Goal: Task Accomplishment & Management: Use online tool/utility

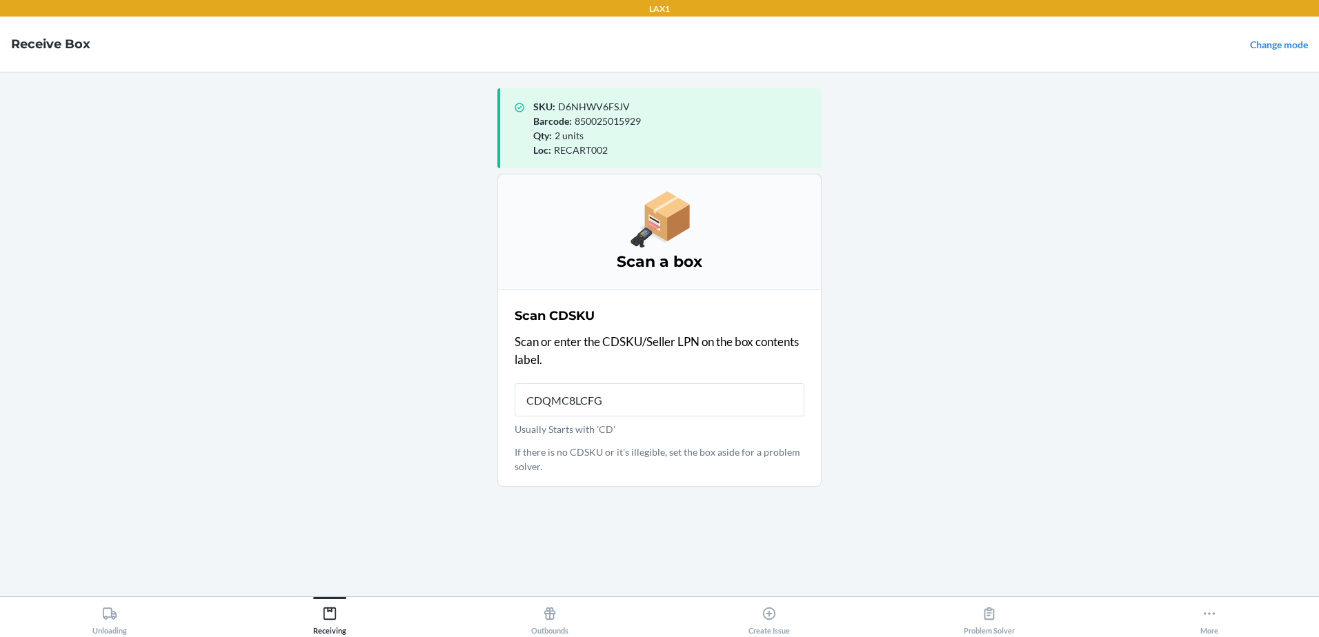
type input "CDQMC8LCFGQ"
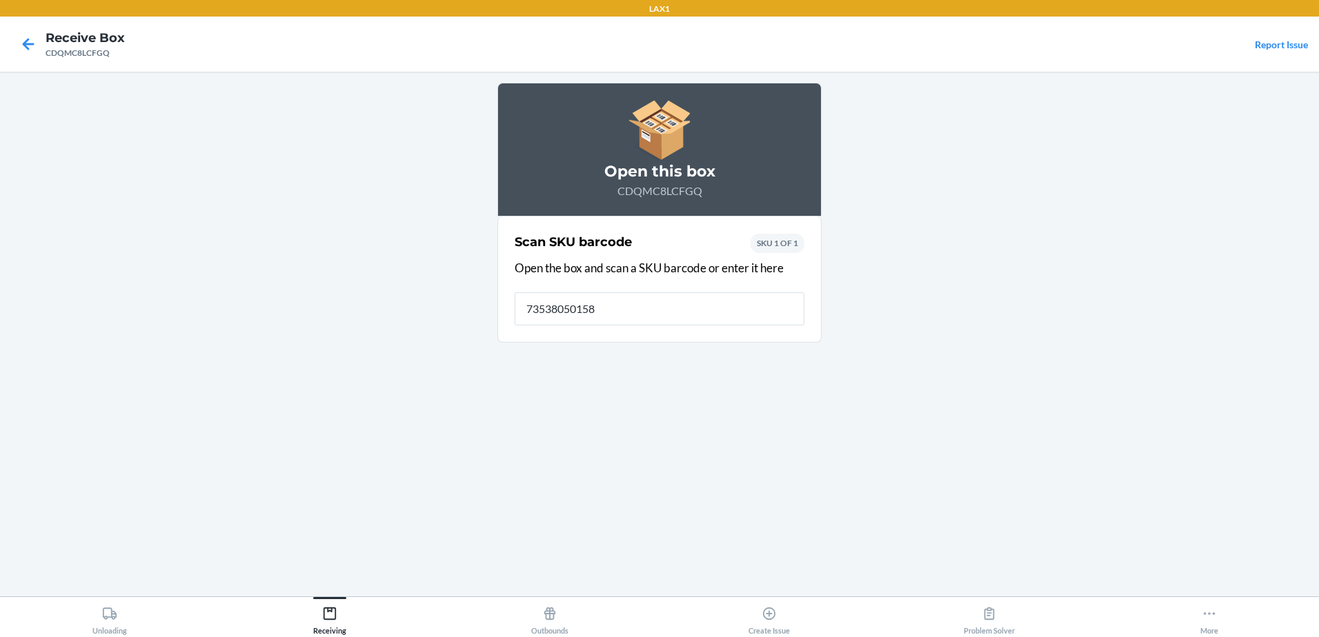
type input "735380501587"
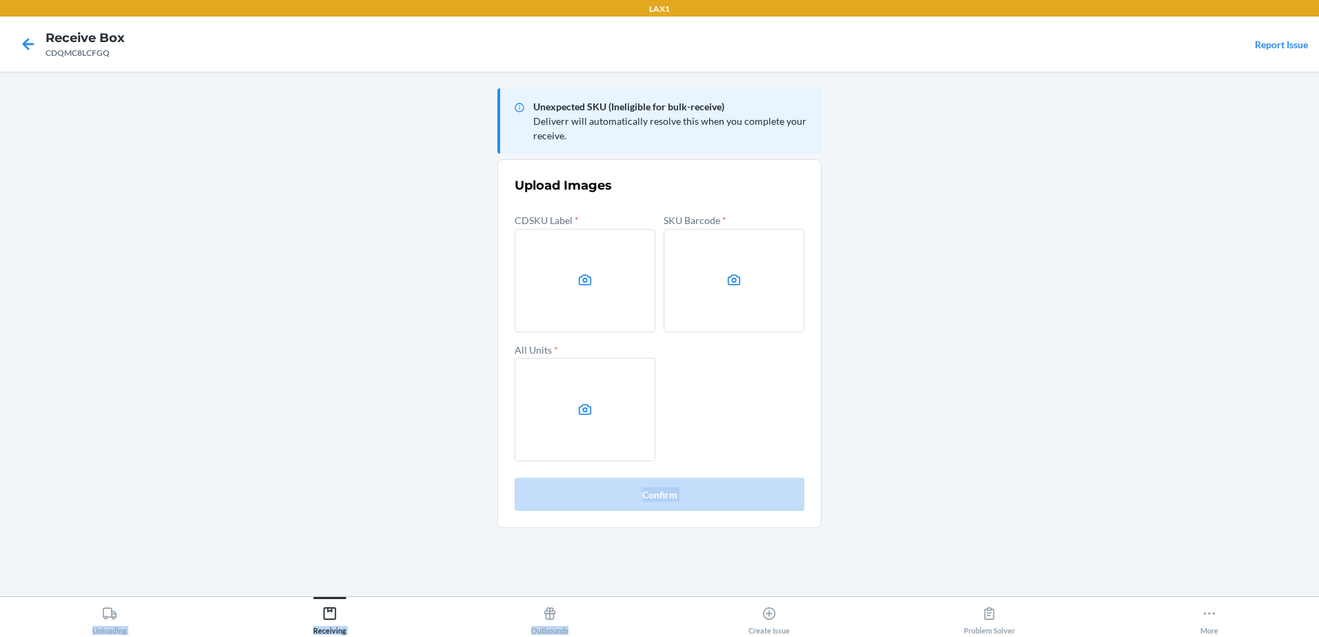
drag, startPoint x: 452, startPoint y: 672, endPoint x: 692, endPoint y: 637, distance: 243.4
click at [692, 637] on html "LAX1 Receive Box CDQMC8LCFGQ Report Issue Unexpected SKU (Ineligible for bulk-r…" at bounding box center [659, 318] width 1319 height 637
drag, startPoint x: 132, startPoint y: 290, endPoint x: 111, endPoint y: 290, distance: 21.4
click at [130, 290] on main "Unexpected SKU (Ineligible for bulk-receive) Deliverr will automatically resolv…" at bounding box center [659, 334] width 1319 height 525
click at [1043, 171] on main "Unexpected SKU (Ineligible for bulk-receive) Deliverr will automatically resolv…" at bounding box center [659, 334] width 1319 height 525
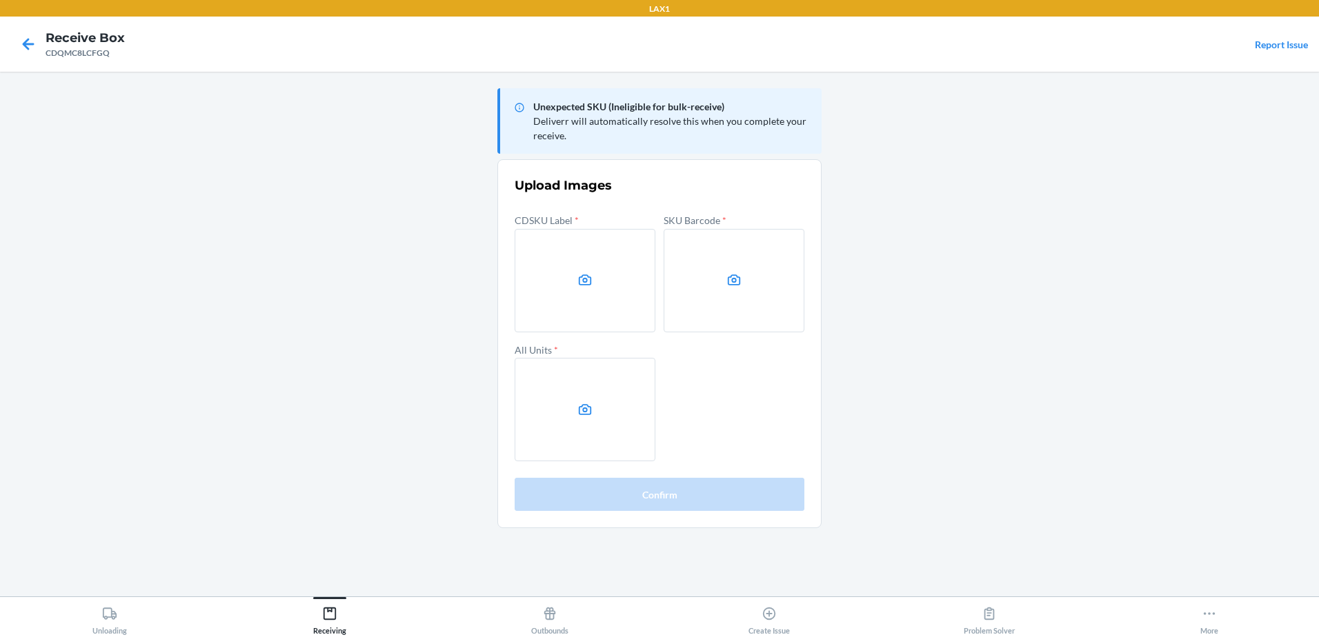
click at [223, 399] on main "Unexpected SKU (Ineligible for bulk-receive) Deliverr will automatically resolv…" at bounding box center [659, 334] width 1319 height 525
click at [568, 287] on label at bounding box center [585, 280] width 141 height 103
click at [0, 0] on input "file" at bounding box center [0, 0] width 0 height 0
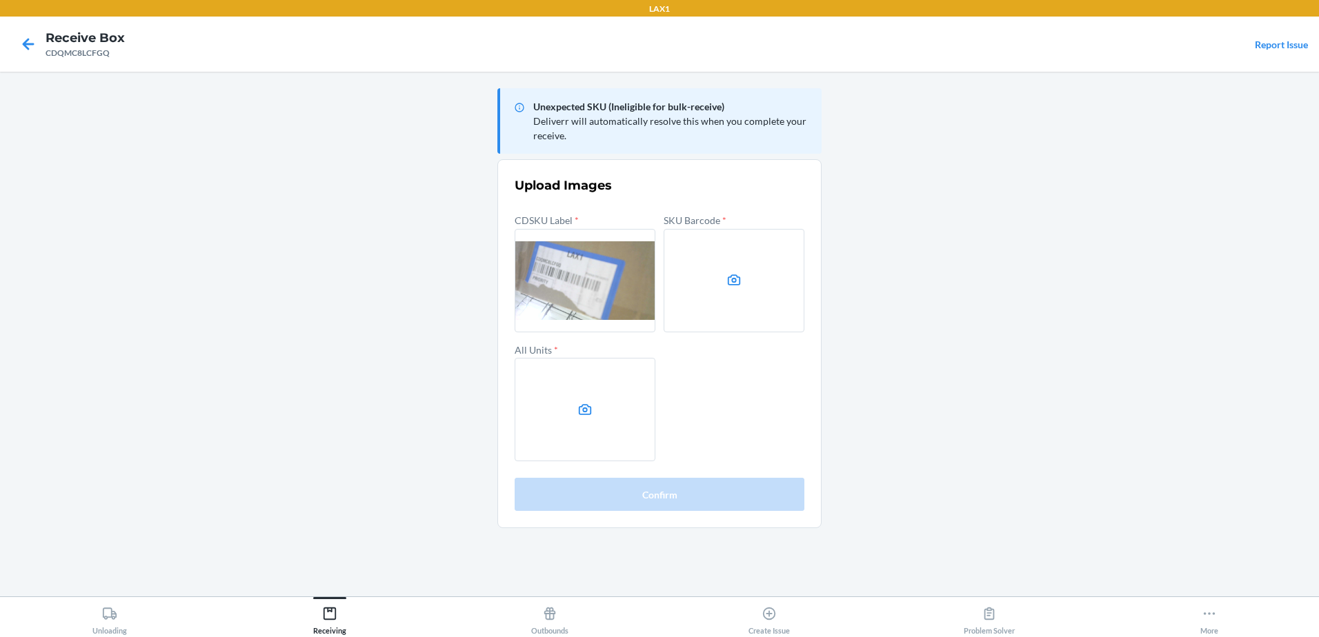
click at [737, 288] on label at bounding box center [734, 280] width 141 height 103
click at [0, 0] on input "file" at bounding box center [0, 0] width 0 height 0
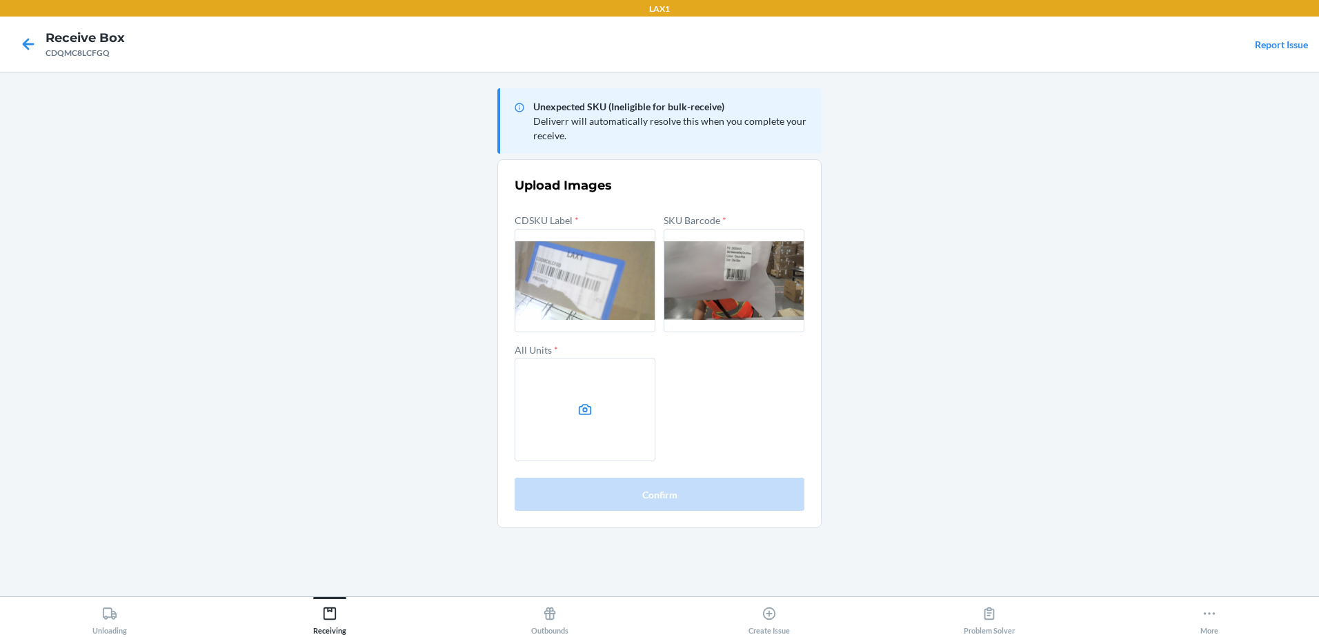
click at [595, 397] on label at bounding box center [585, 409] width 141 height 103
click at [0, 0] on input "file" at bounding box center [0, 0] width 0 height 0
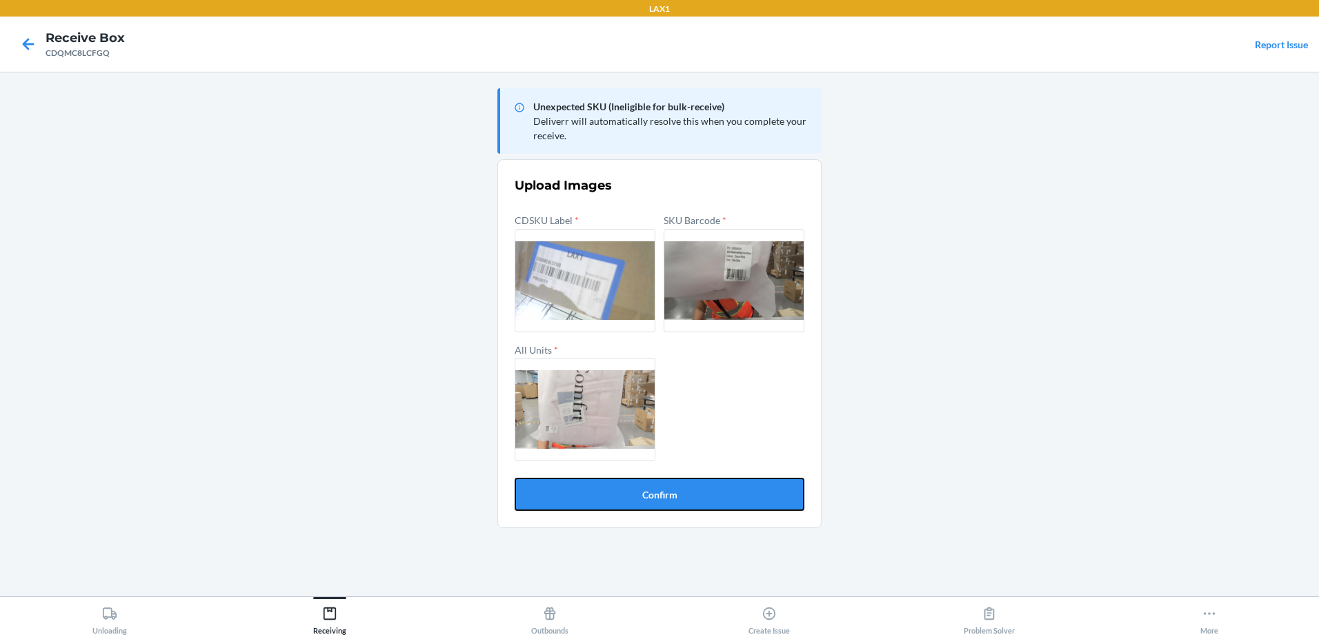
click at [680, 489] on button "Confirm" at bounding box center [660, 494] width 290 height 33
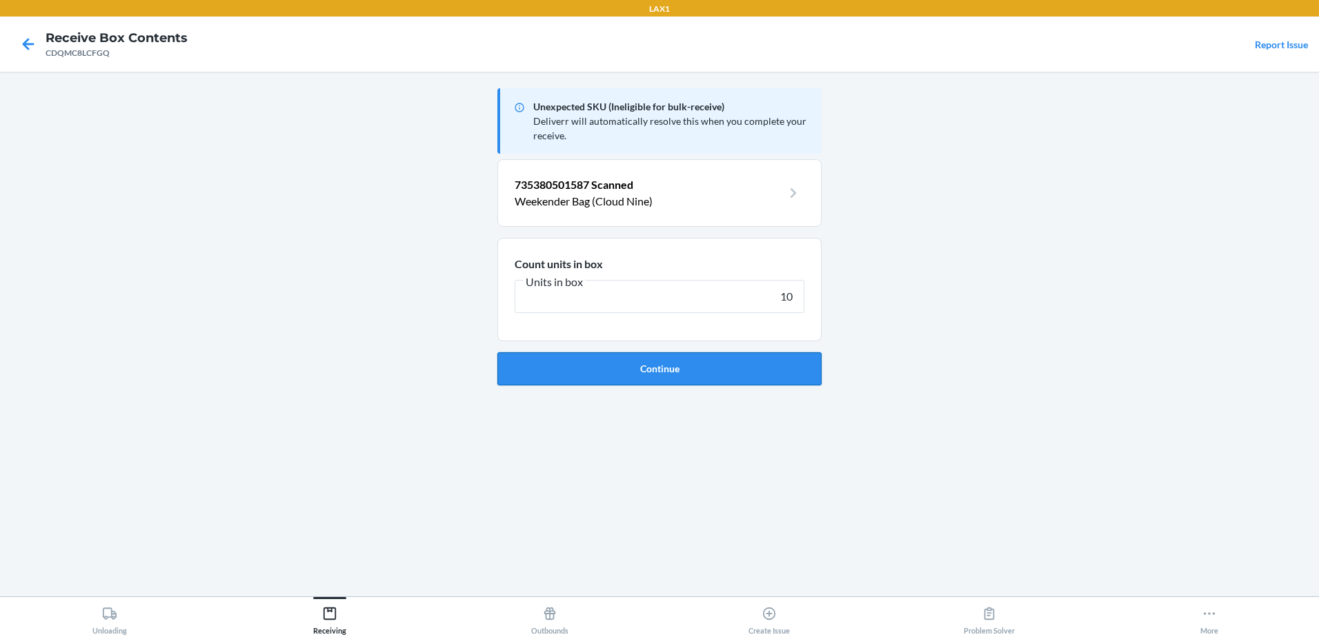
type input "10"
click at [620, 375] on button "Continue" at bounding box center [659, 368] width 324 height 33
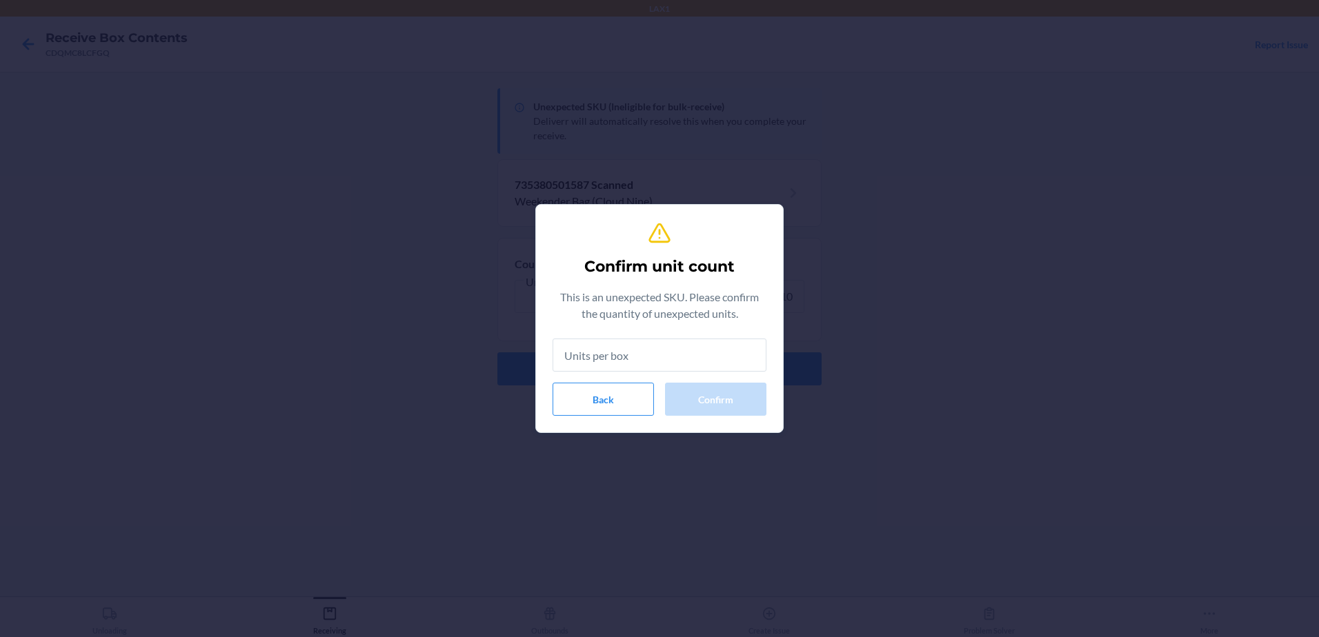
drag, startPoint x: 637, startPoint y: 360, endPoint x: 637, endPoint y: 350, distance: 9.7
click at [637, 357] on input "text" at bounding box center [659, 355] width 214 height 33
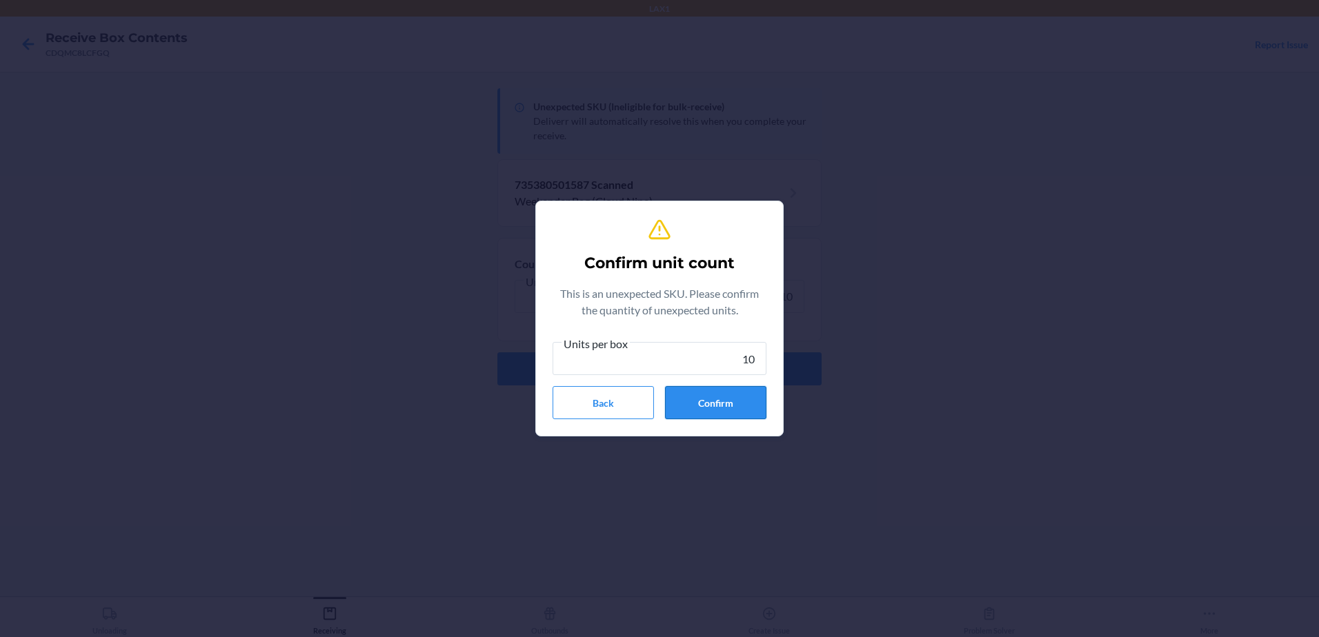
type input "10"
click at [715, 403] on button "Confirm" at bounding box center [715, 402] width 101 height 33
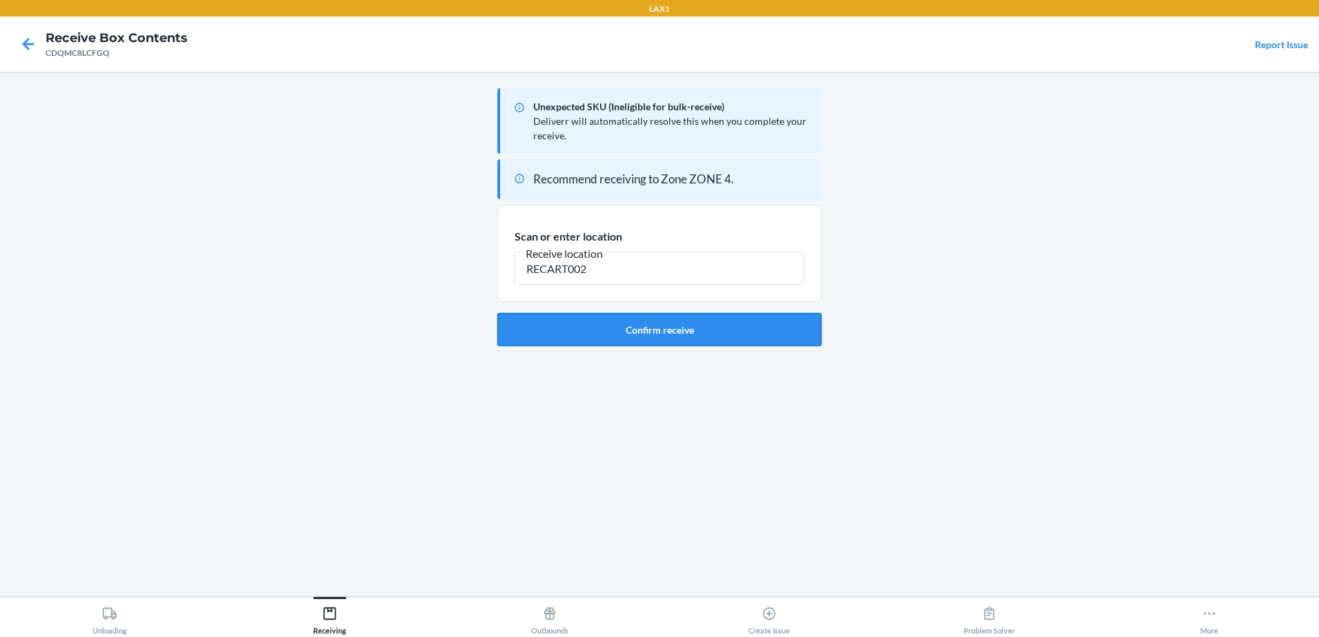
type input "RECART002"
drag, startPoint x: 684, startPoint y: 324, endPoint x: 690, endPoint y: 329, distance: 7.3
click at [690, 329] on button "Confirm receive" at bounding box center [659, 329] width 324 height 33
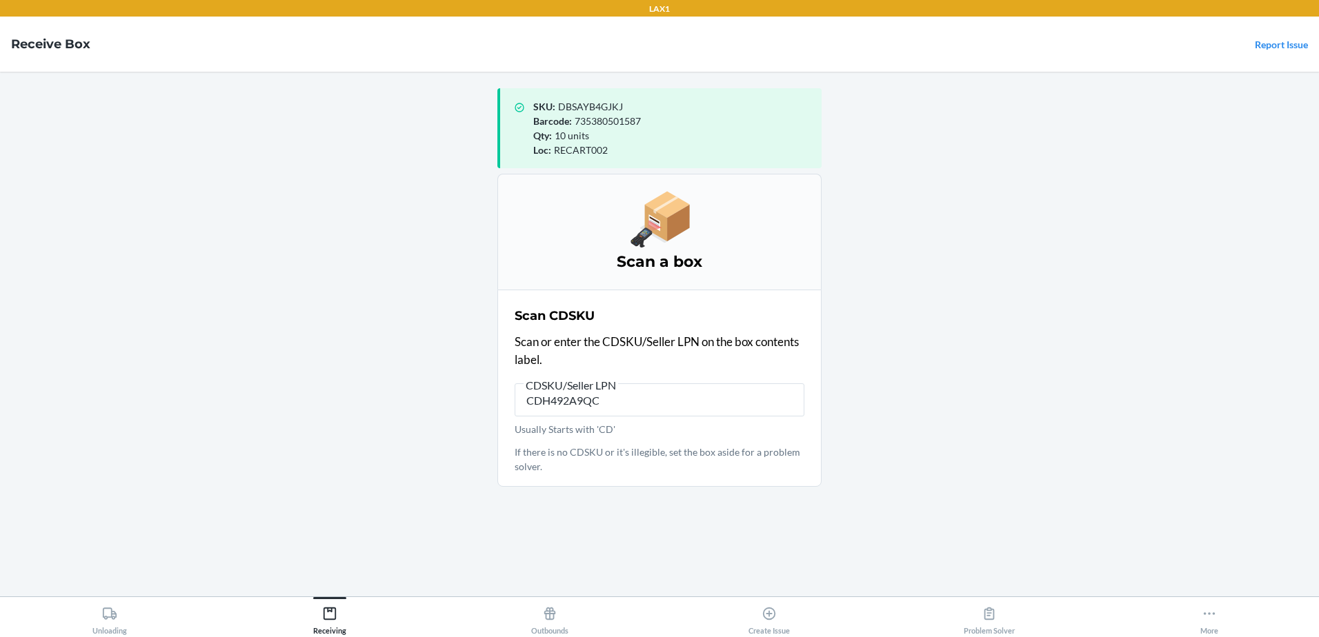
type input "CDH492A9QC3"
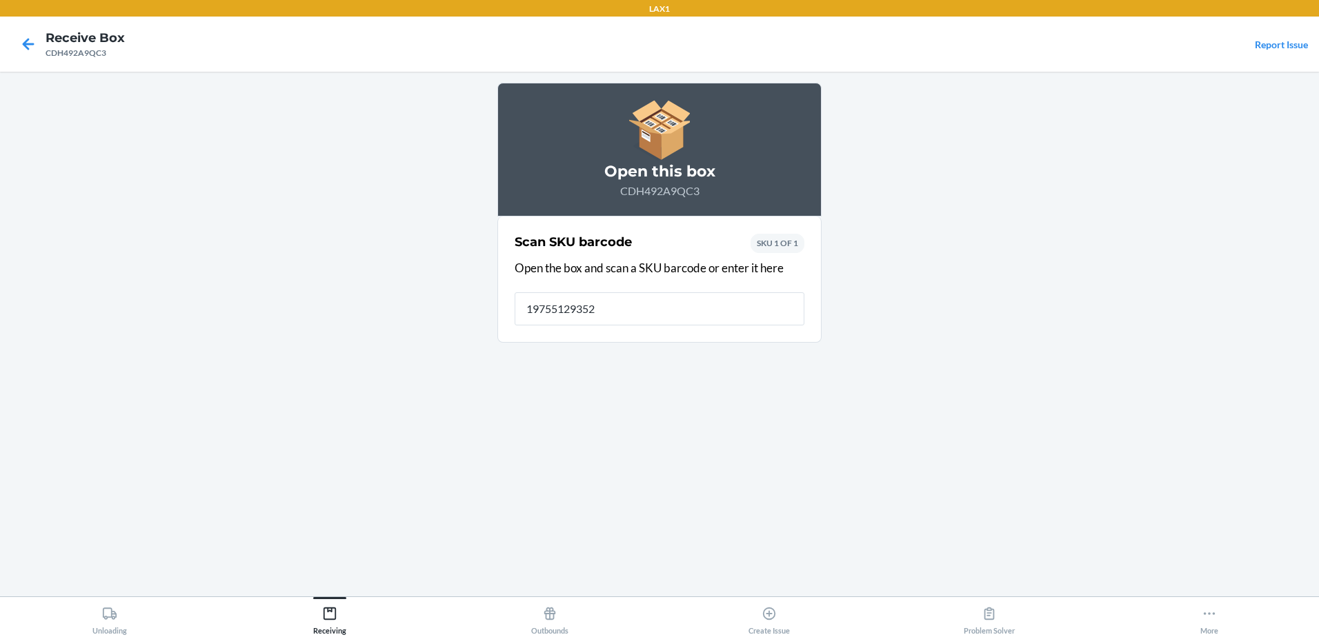
type input "197551293521"
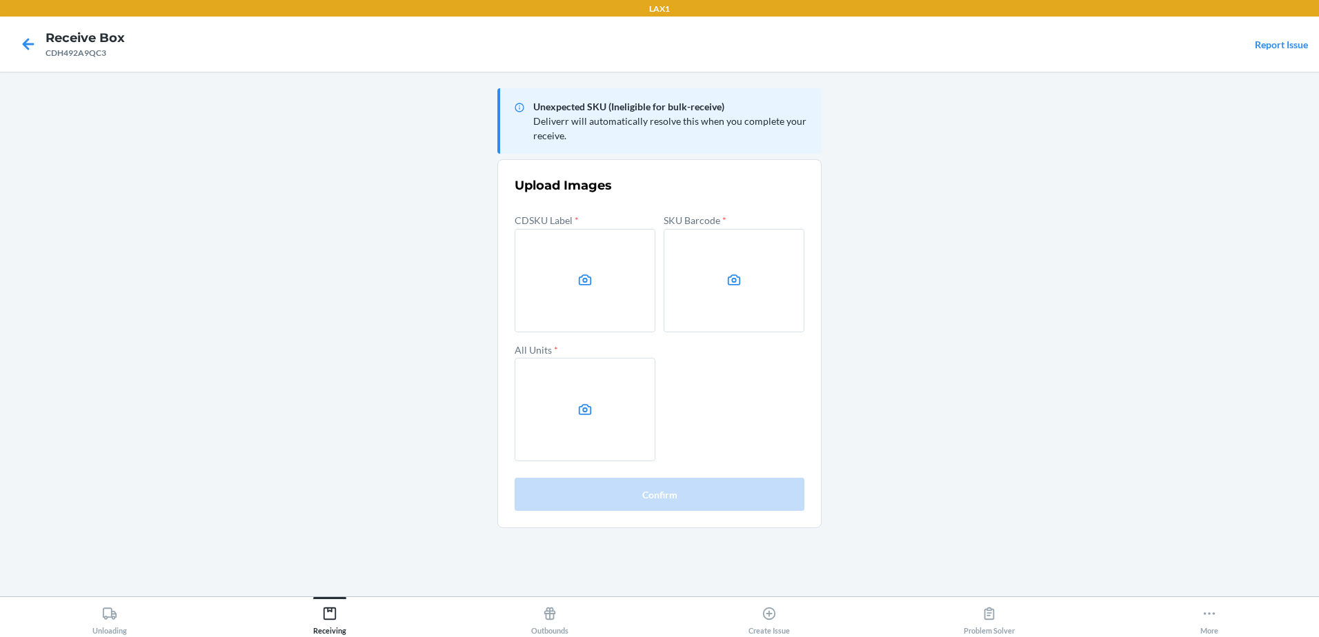
click at [125, 273] on main "Unexpected SKU (Ineligible for bulk-receive) Deliverr will automatically resolv…" at bounding box center [659, 334] width 1319 height 525
click at [581, 308] on label at bounding box center [585, 280] width 141 height 103
click at [0, 0] on input "file" at bounding box center [0, 0] width 0 height 0
click at [692, 275] on label at bounding box center [734, 280] width 141 height 103
click at [0, 0] on input "file" at bounding box center [0, 0] width 0 height 0
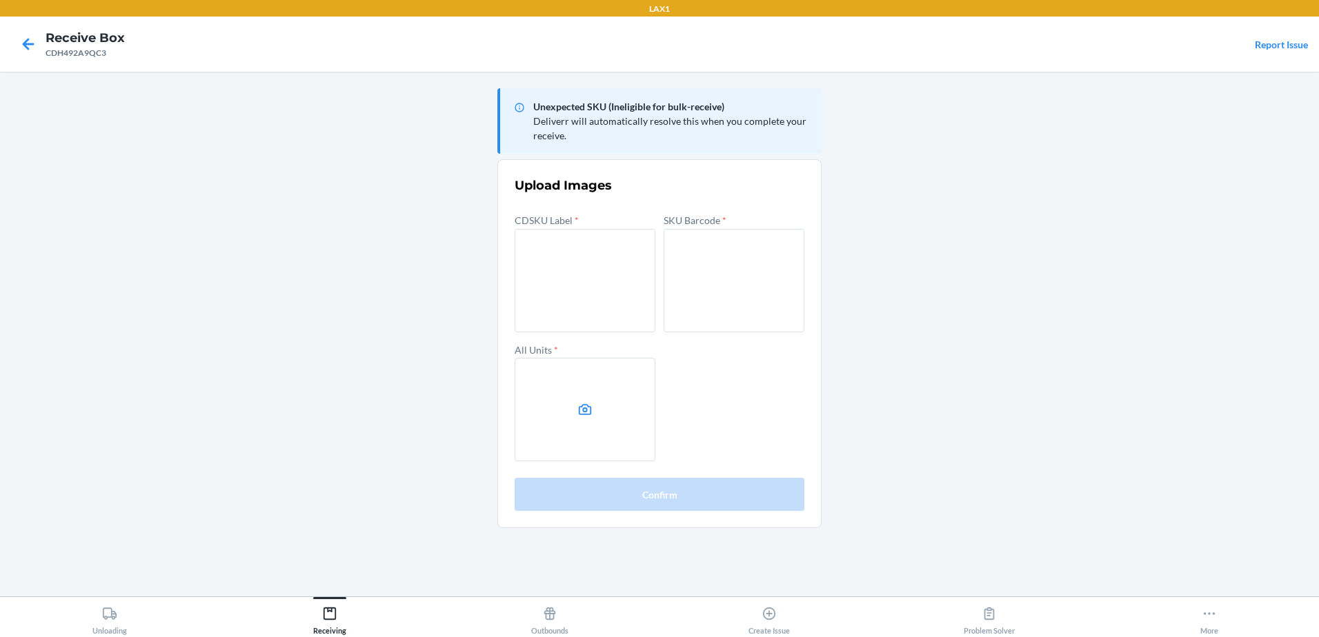
click at [590, 403] on icon at bounding box center [585, 410] width 16 height 16
click at [0, 0] on input "file" at bounding box center [0, 0] width 0 height 0
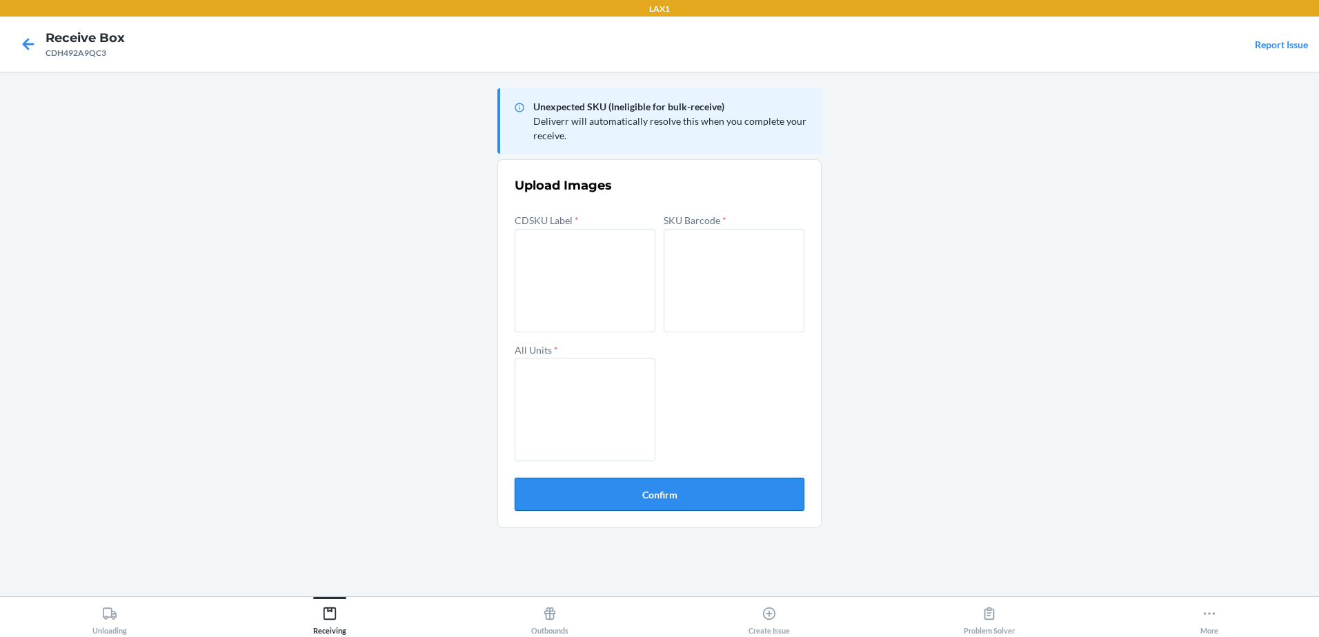
click at [663, 499] on button "Confirm" at bounding box center [660, 494] width 290 height 33
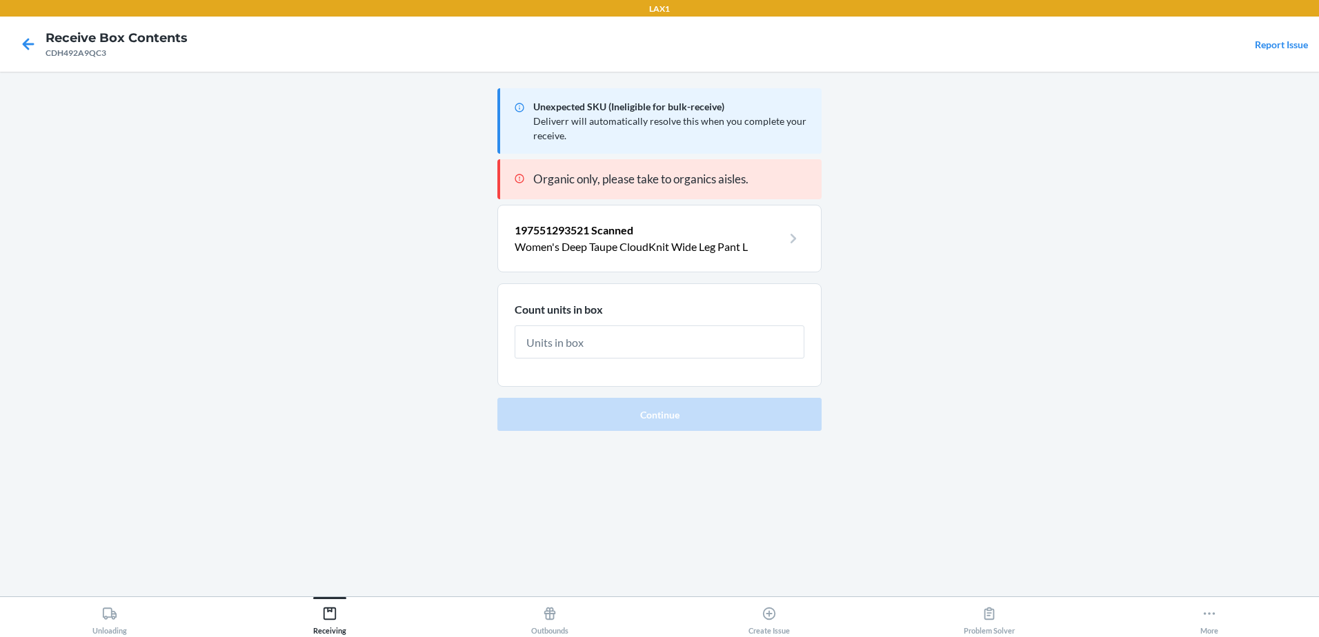
click at [582, 343] on input "text" at bounding box center [660, 342] width 290 height 33
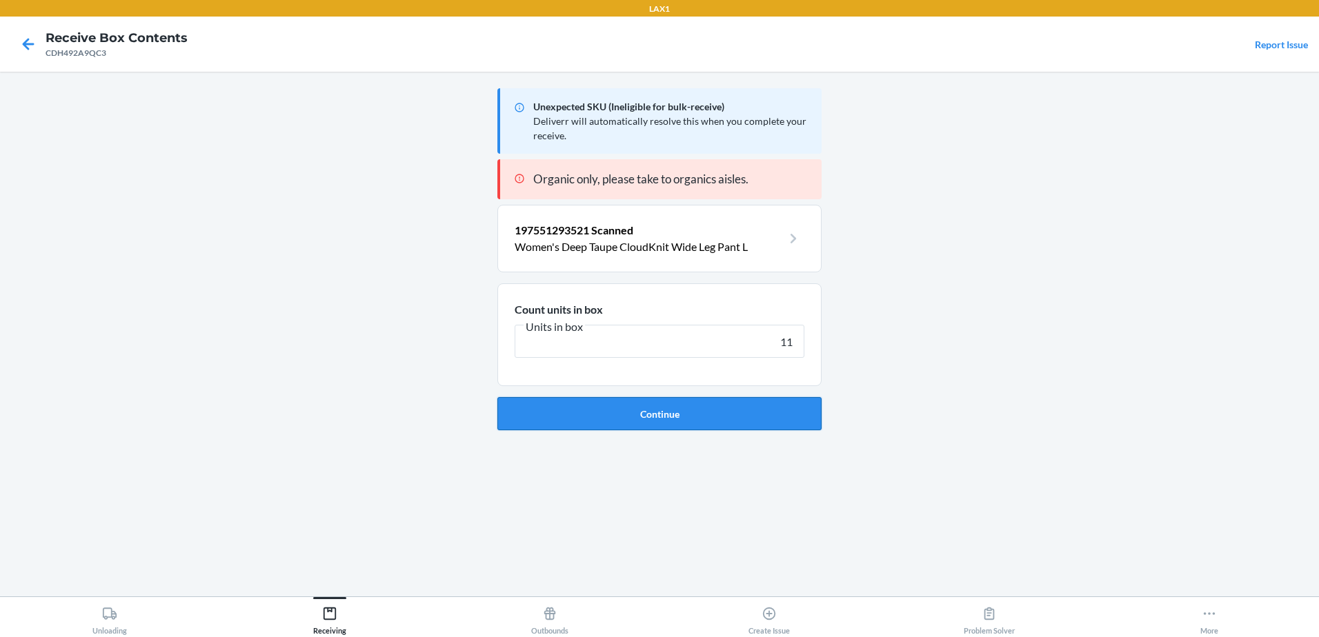
type input "11"
click at [610, 416] on button "Continue" at bounding box center [659, 413] width 324 height 33
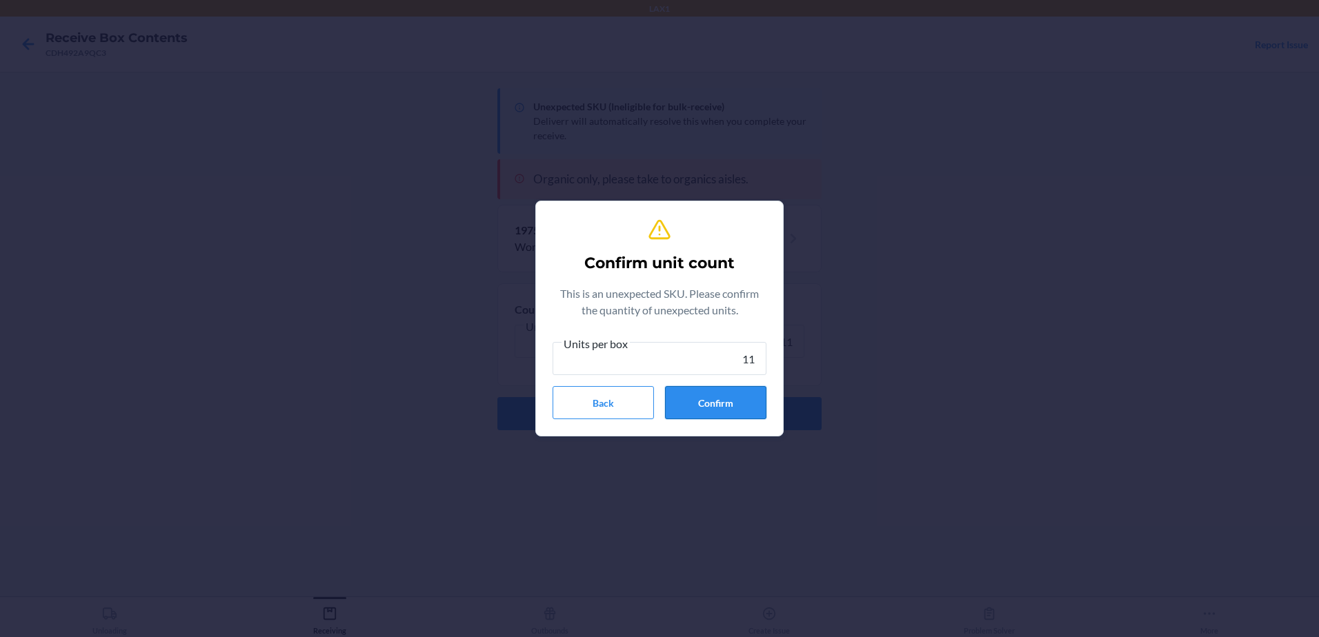
type input "11"
click at [736, 399] on button "Confirm" at bounding box center [715, 402] width 101 height 33
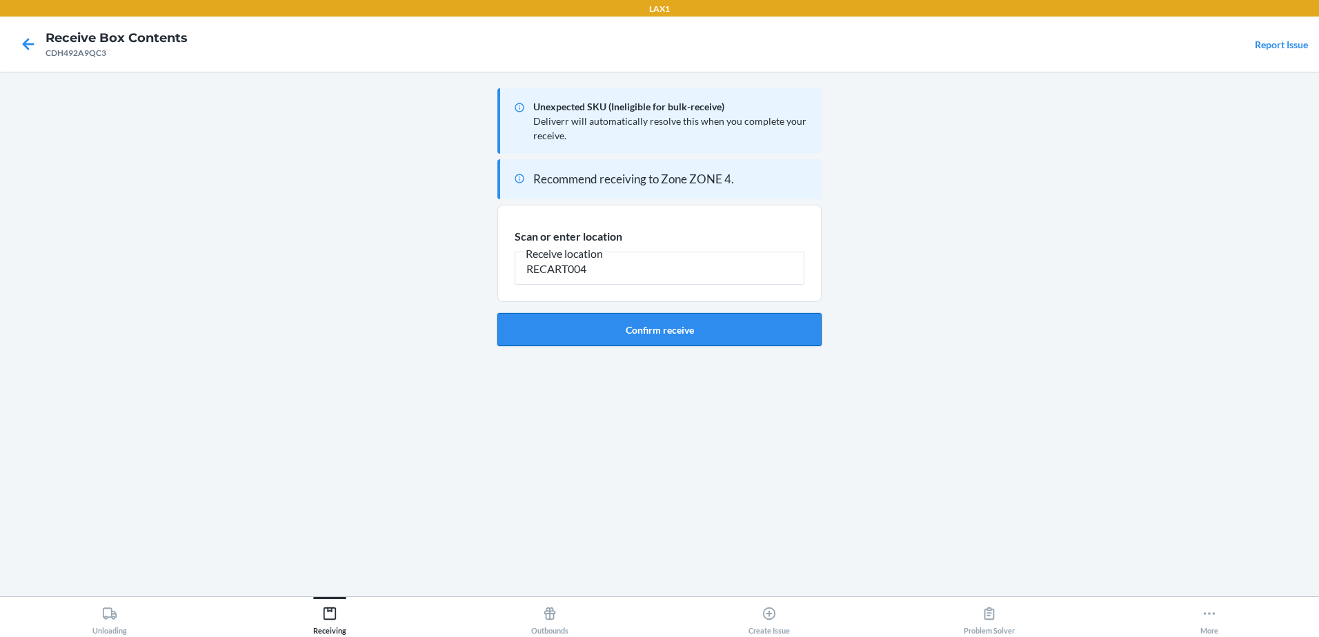
type input "RECART004"
click at [590, 322] on button "Confirm receive" at bounding box center [659, 329] width 324 height 33
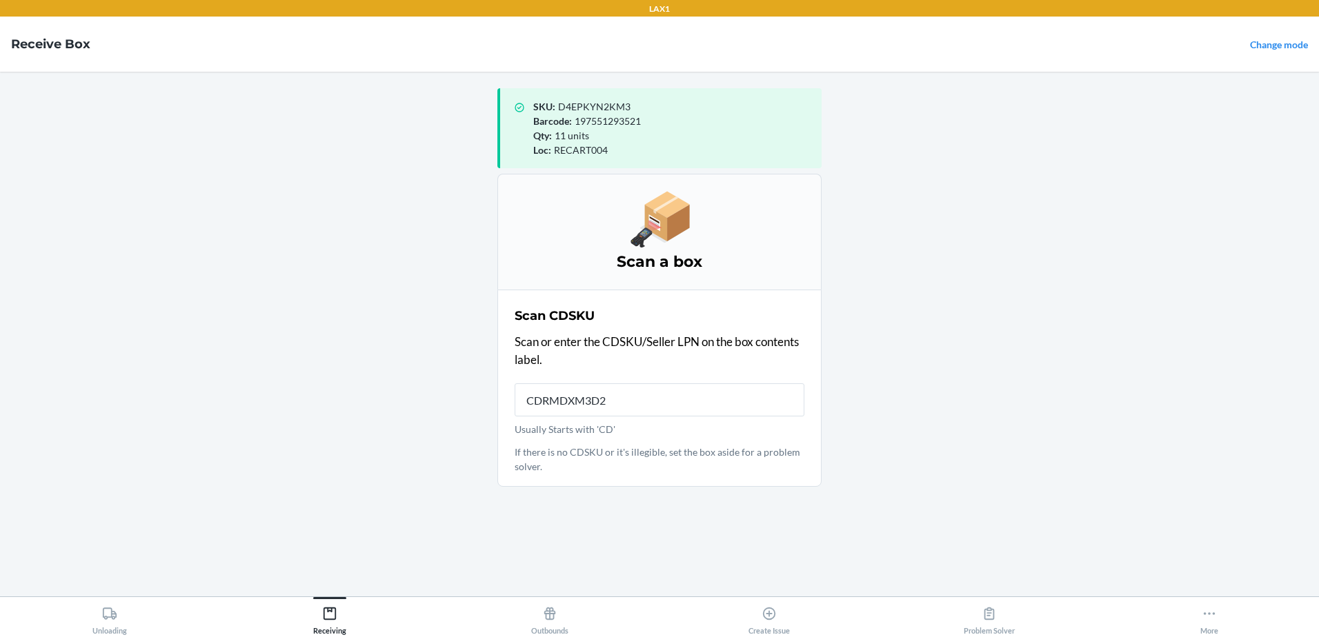
type input "CDRMDXM3D2Z"
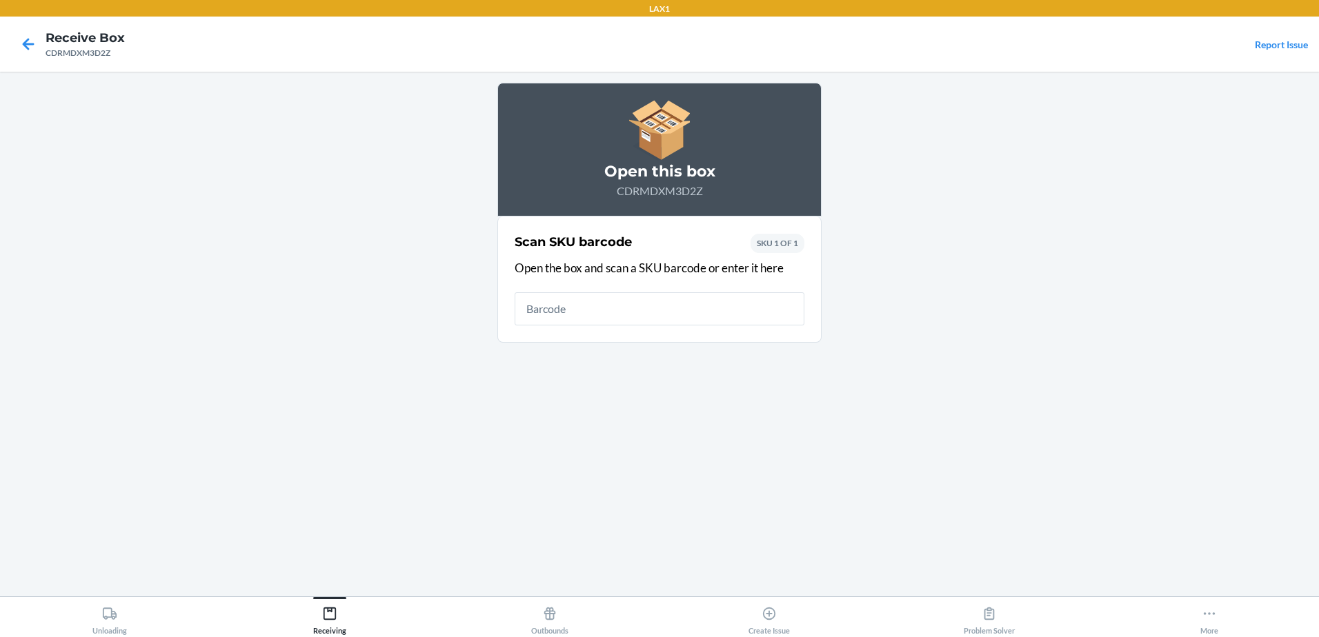
click at [1019, 327] on main "Open this box CDRMDXM3D2Z Scan SKU barcode Open the box and scan a SKU barcode …" at bounding box center [659, 334] width 1319 height 525
click at [577, 313] on input "text" at bounding box center [660, 308] width 290 height 33
type input "197551292159"
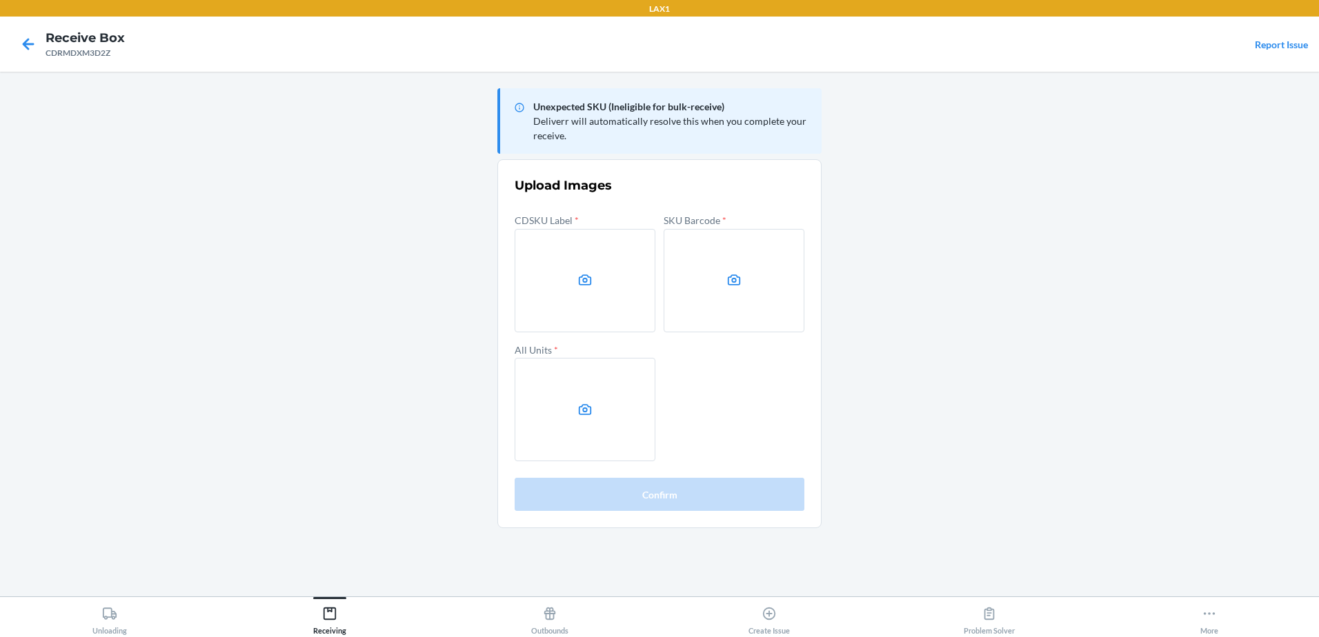
click at [583, 313] on label at bounding box center [585, 280] width 141 height 103
click at [0, 0] on input "file" at bounding box center [0, 0] width 0 height 0
click at [581, 264] on label at bounding box center [585, 280] width 141 height 103
click at [0, 0] on input "file" at bounding box center [0, 0] width 0 height 0
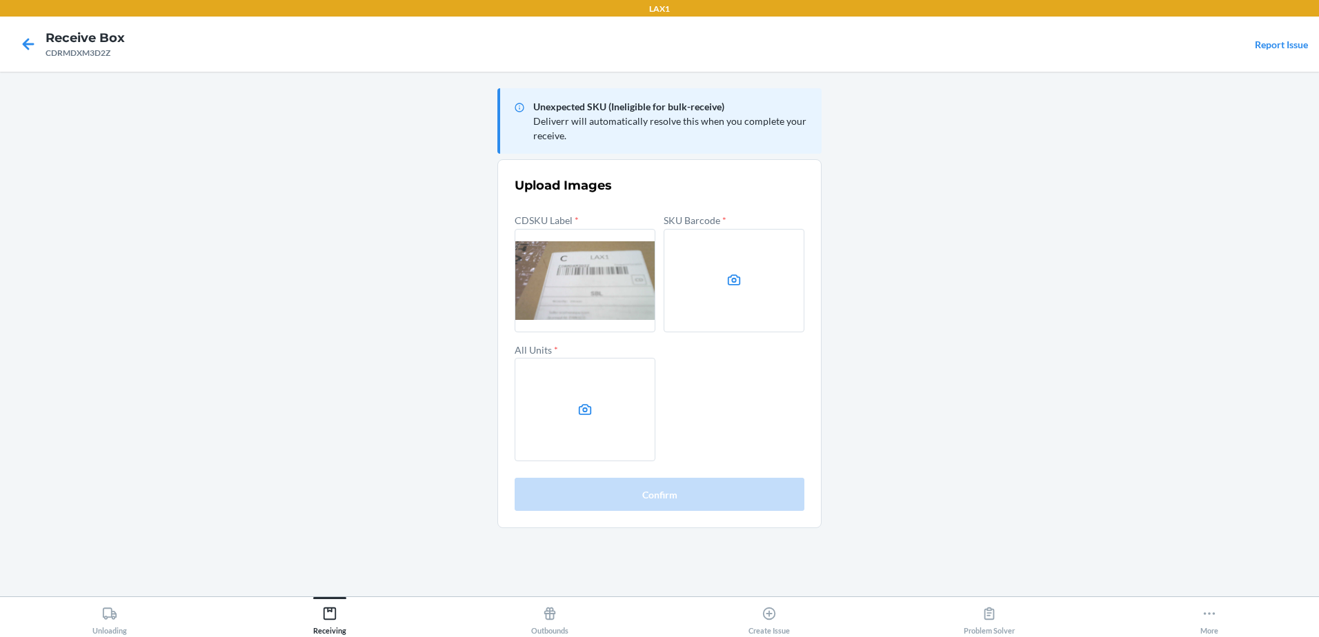
click at [764, 295] on label at bounding box center [734, 280] width 141 height 103
click at [0, 0] on input "file" at bounding box center [0, 0] width 0 height 0
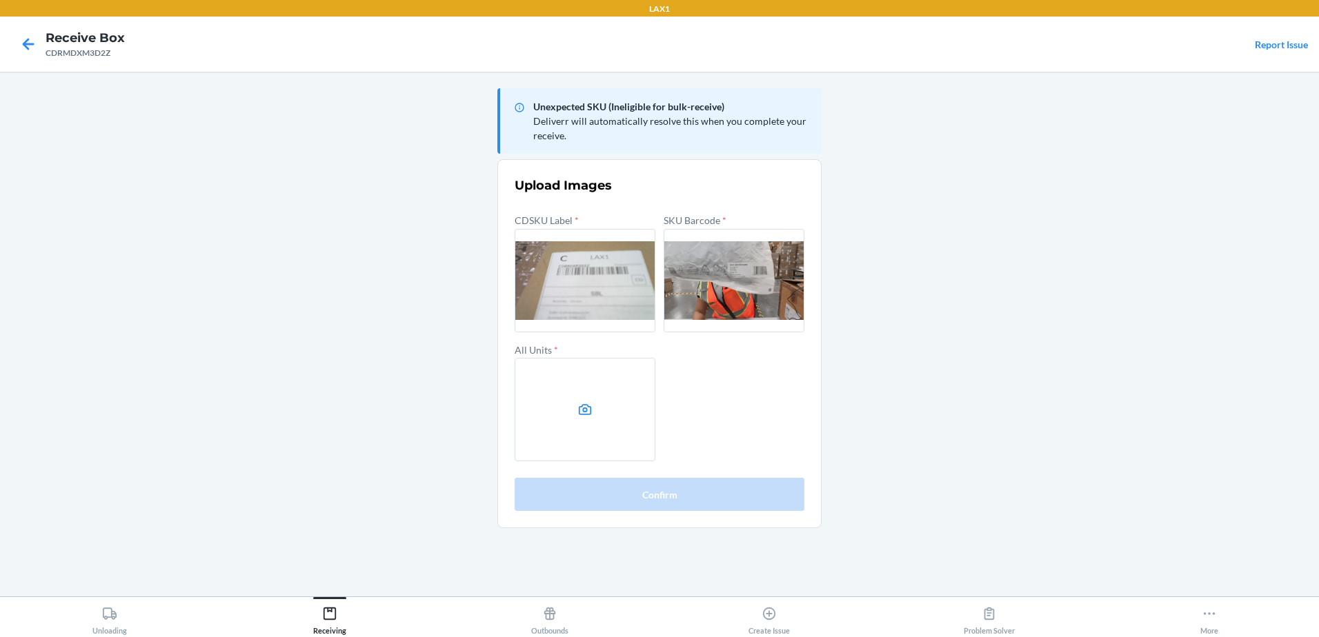
click at [588, 410] on icon at bounding box center [585, 410] width 16 height 16
click at [0, 0] on input "file" at bounding box center [0, 0] width 0 height 0
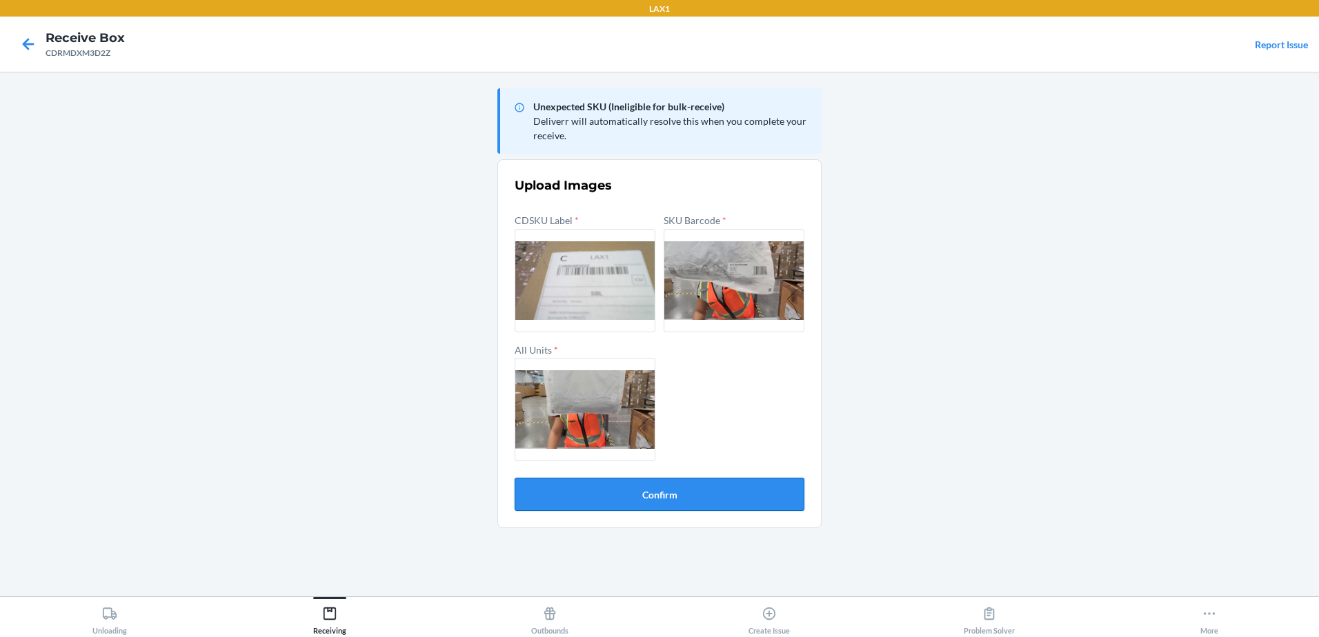
click at [664, 491] on button "Confirm" at bounding box center [660, 494] width 290 height 33
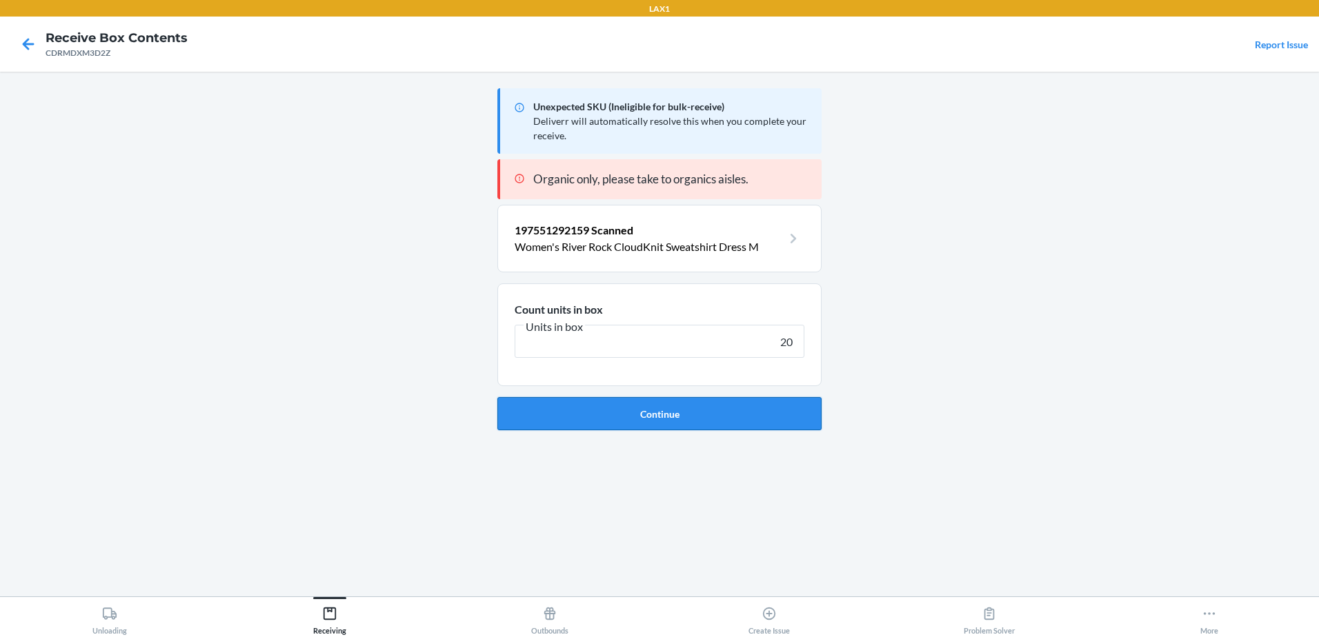
type input "20"
click at [610, 419] on button "Continue" at bounding box center [659, 413] width 324 height 33
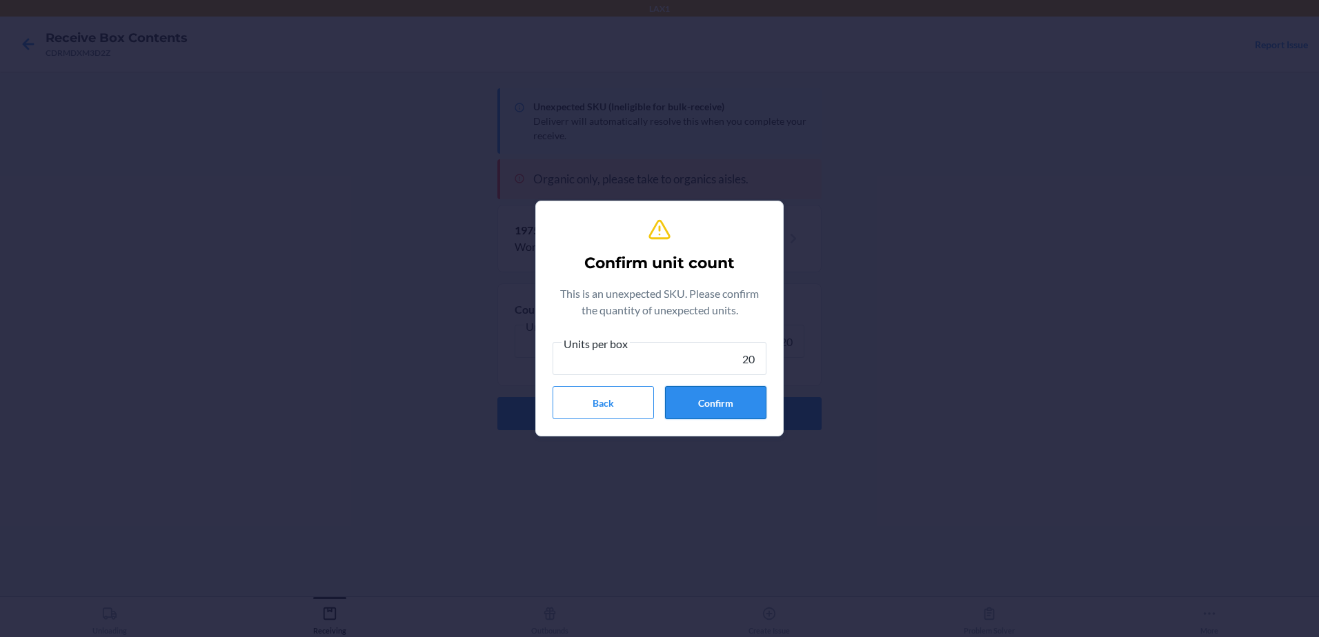
type input "20"
click at [721, 408] on button "Confirm" at bounding box center [715, 402] width 101 height 33
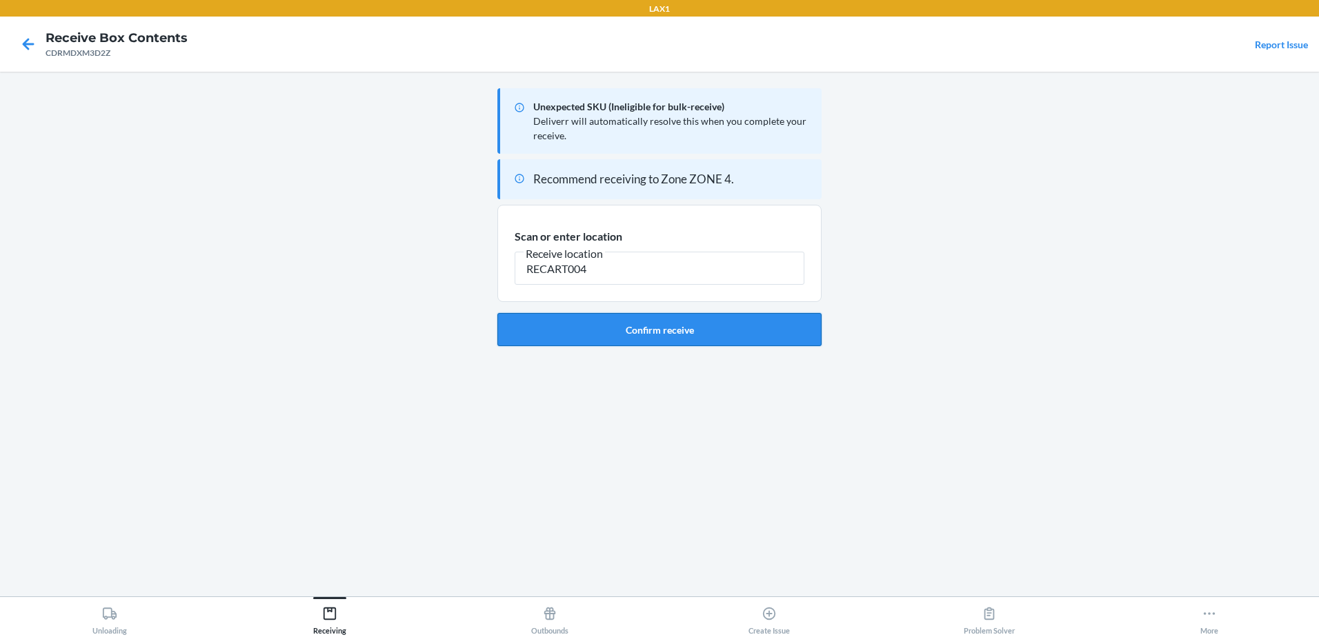
type input "RECART004"
click at [677, 330] on button "Confirm receive" at bounding box center [659, 329] width 324 height 33
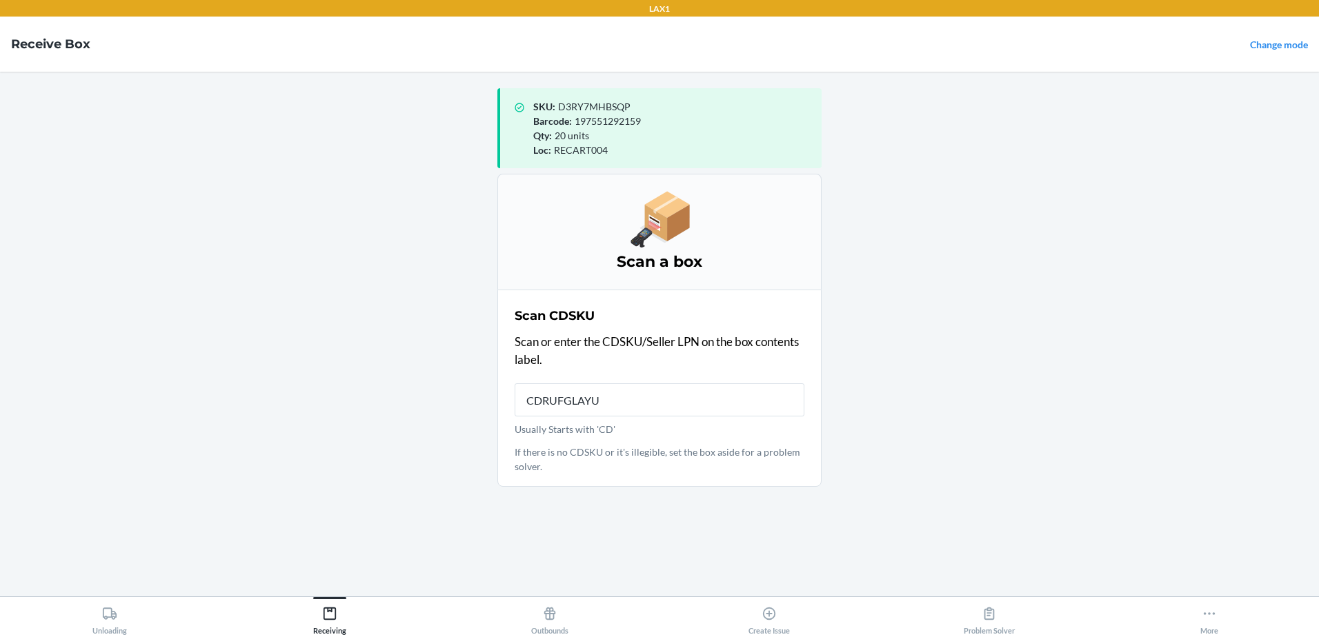
type input "CDRUFGLAYU8"
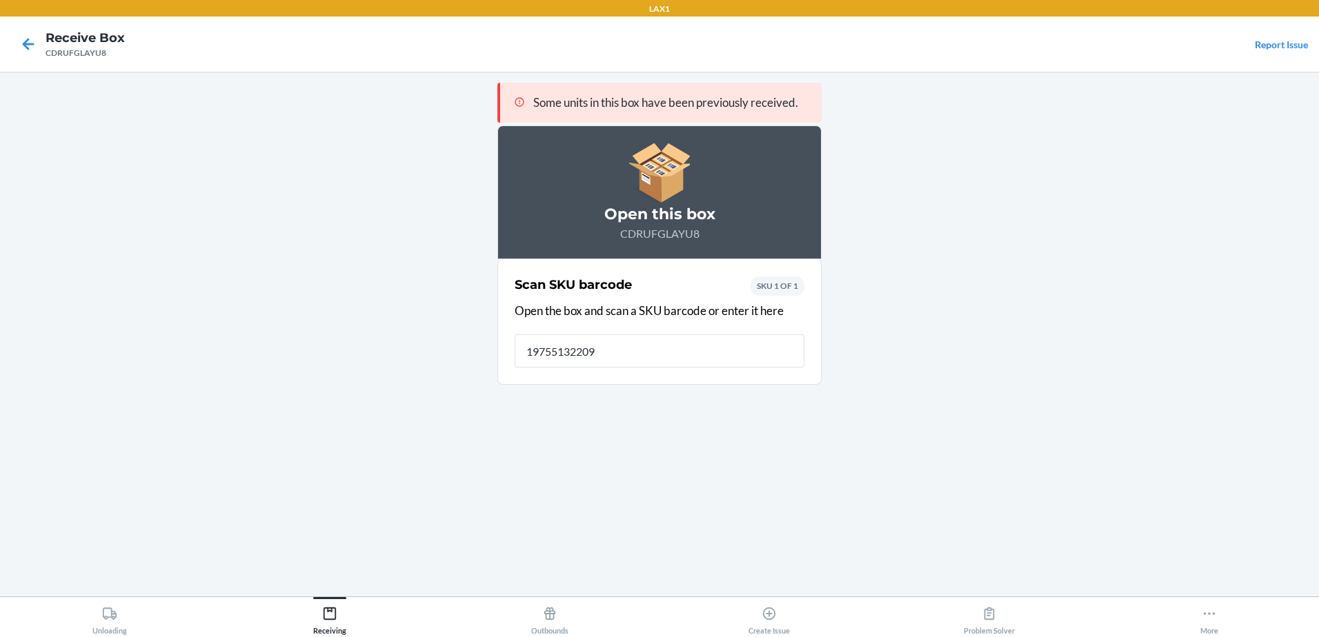
type input "197551322092"
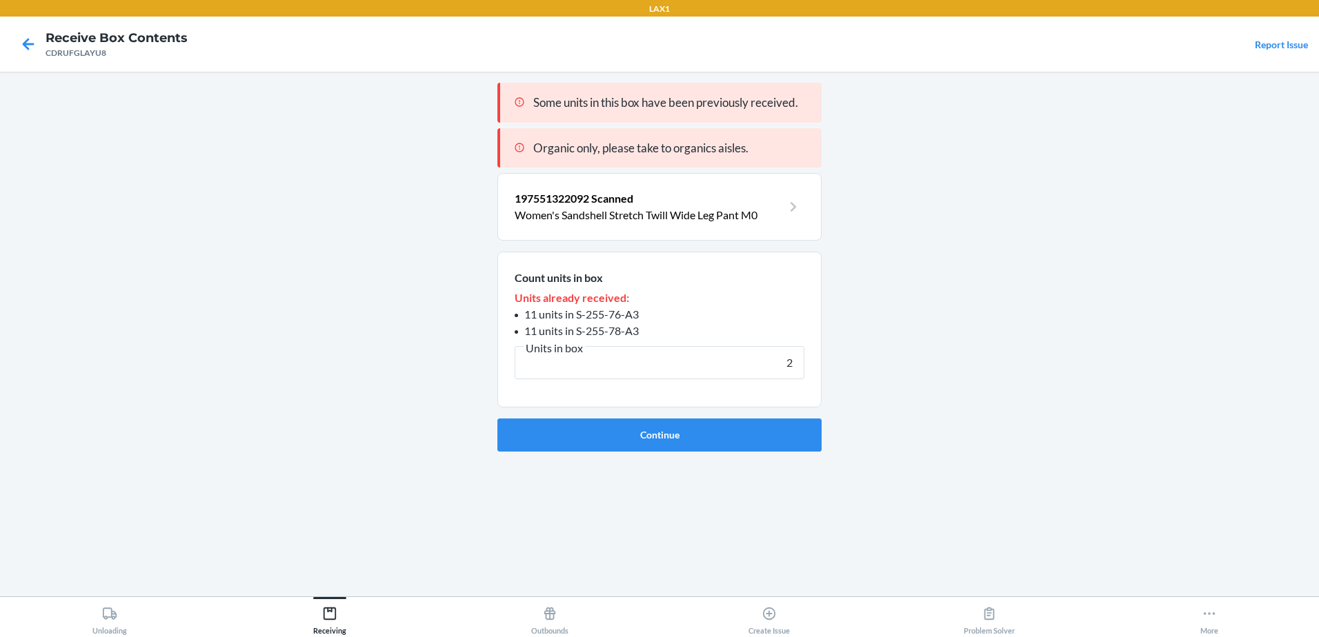
type input "2"
click at [497, 419] on button "Continue" at bounding box center [659, 435] width 324 height 33
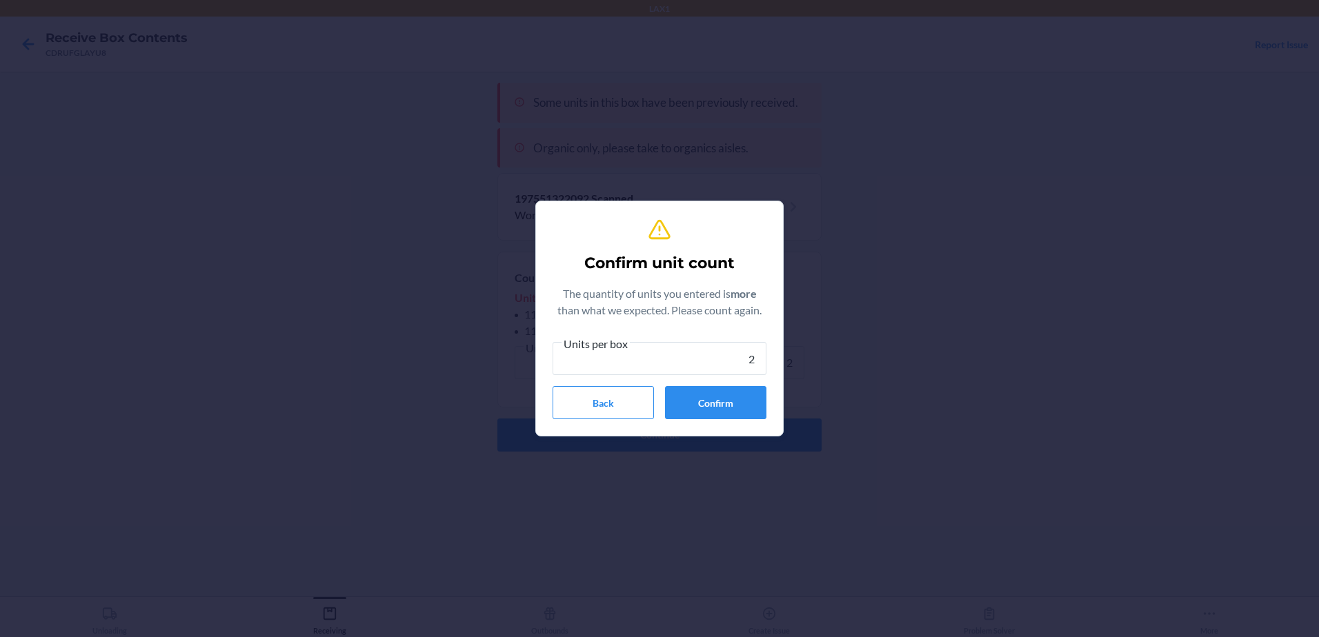
type input "2"
click at [730, 403] on button "Confirm" at bounding box center [715, 402] width 101 height 33
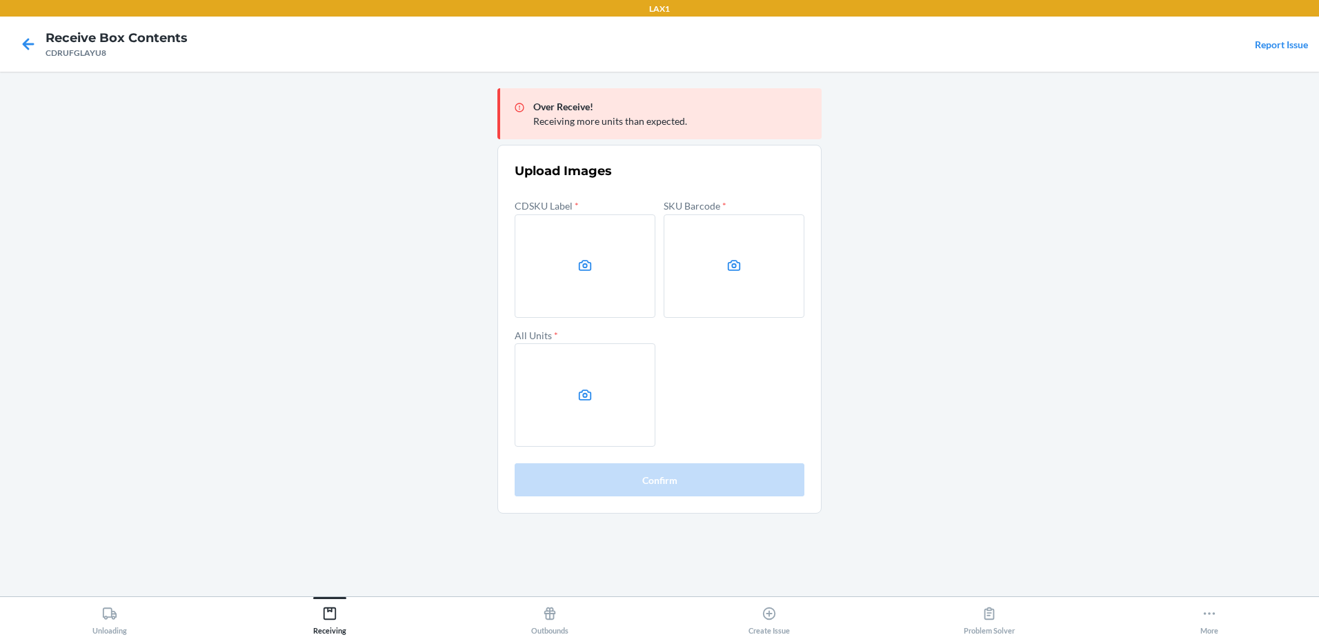
drag, startPoint x: 64, startPoint y: 315, endPoint x: 66, endPoint y: 324, distance: 9.2
click at [66, 324] on main "Over Receive! Receiving more units than expected. Upload Images CDSKU Label * S…" at bounding box center [659, 334] width 1319 height 525
click at [553, 279] on label at bounding box center [585, 266] width 141 height 103
click at [0, 0] on input "file" at bounding box center [0, 0] width 0 height 0
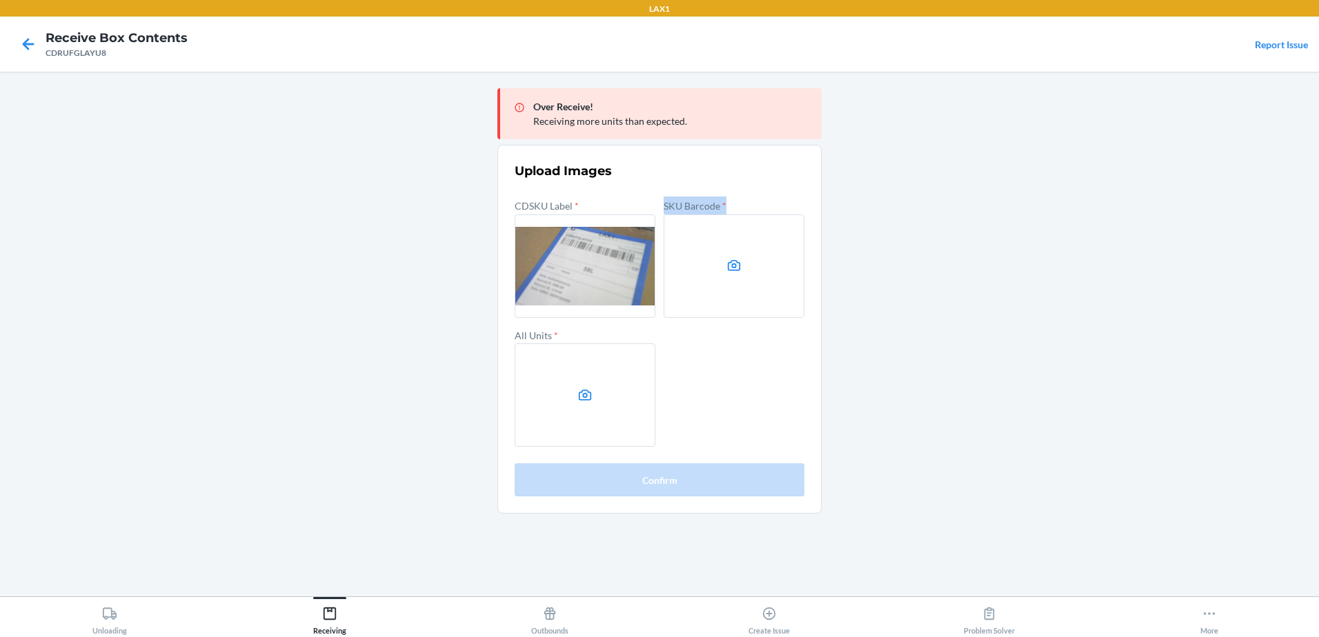
click at [738, 277] on label at bounding box center [734, 266] width 141 height 103
click at [0, 0] on input "file" at bounding box center [0, 0] width 0 height 0
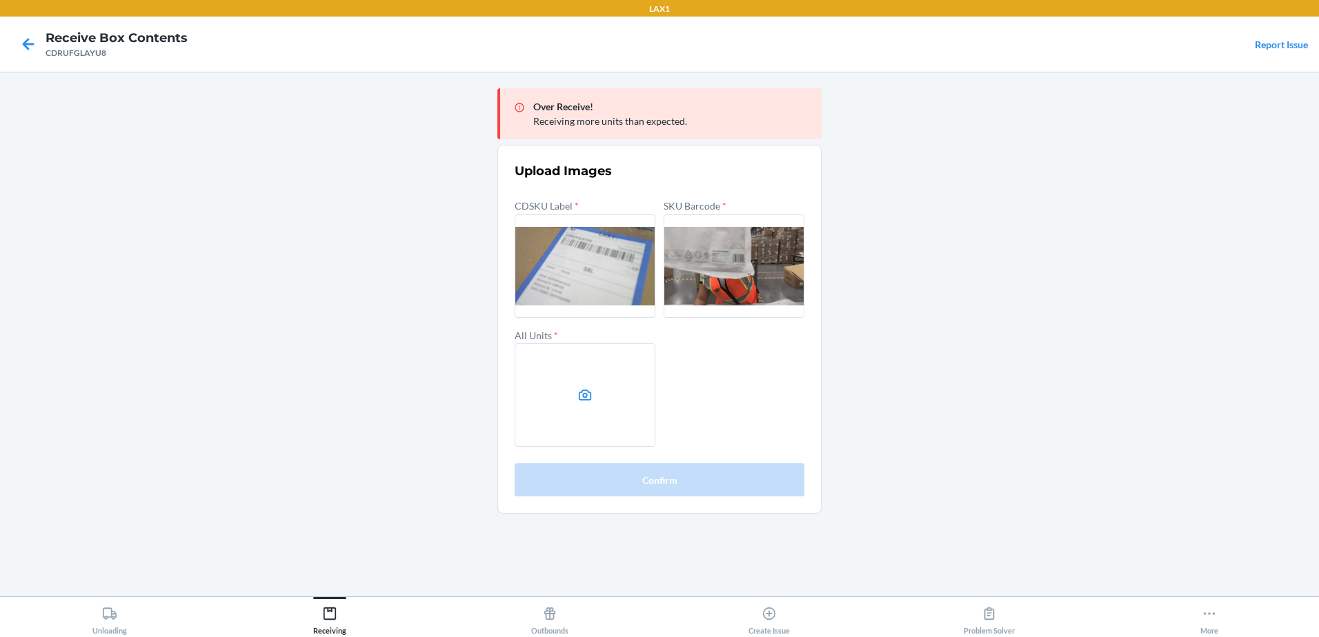
click at [615, 390] on label at bounding box center [585, 394] width 141 height 103
click at [0, 0] on input "file" at bounding box center [0, 0] width 0 height 0
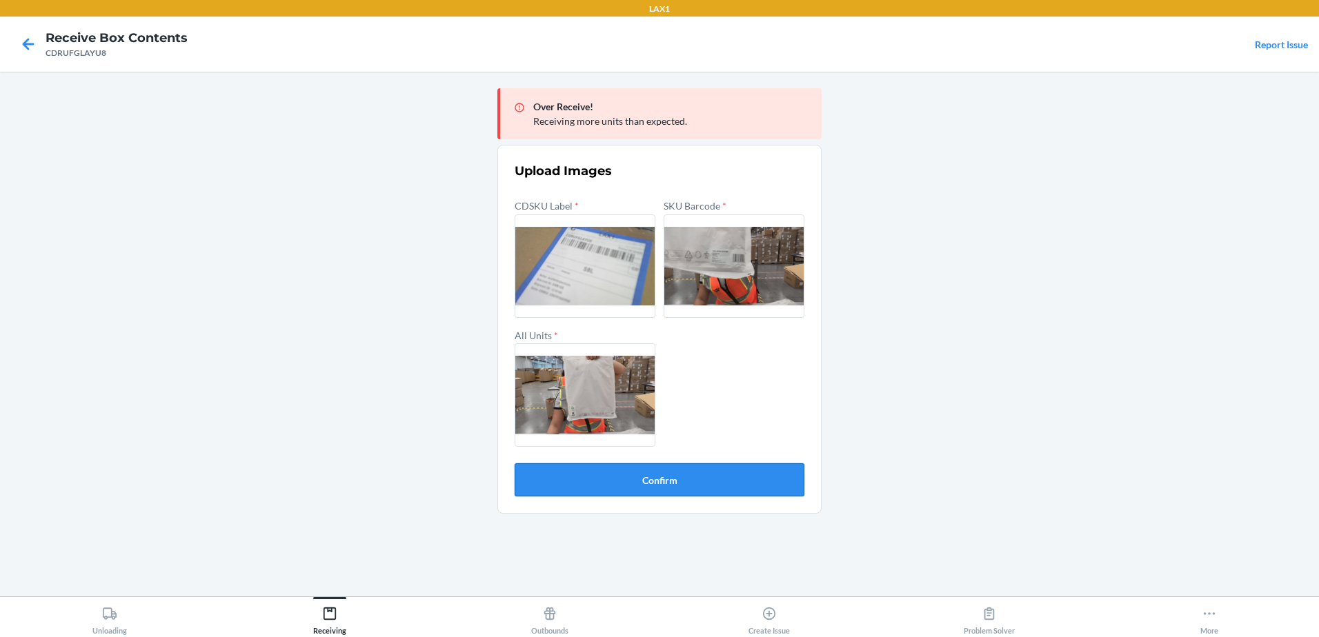
click at [729, 474] on button "Confirm" at bounding box center [660, 479] width 290 height 33
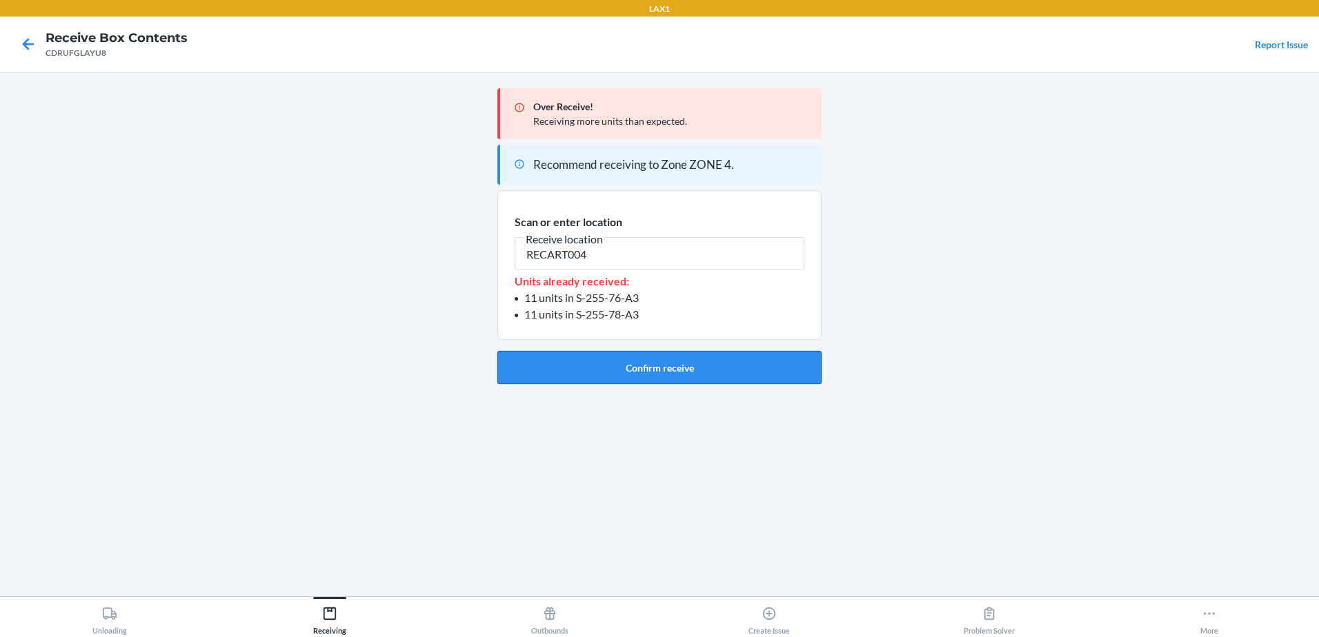
type input "RECART004"
click at [639, 361] on button "Confirm receive" at bounding box center [659, 367] width 324 height 33
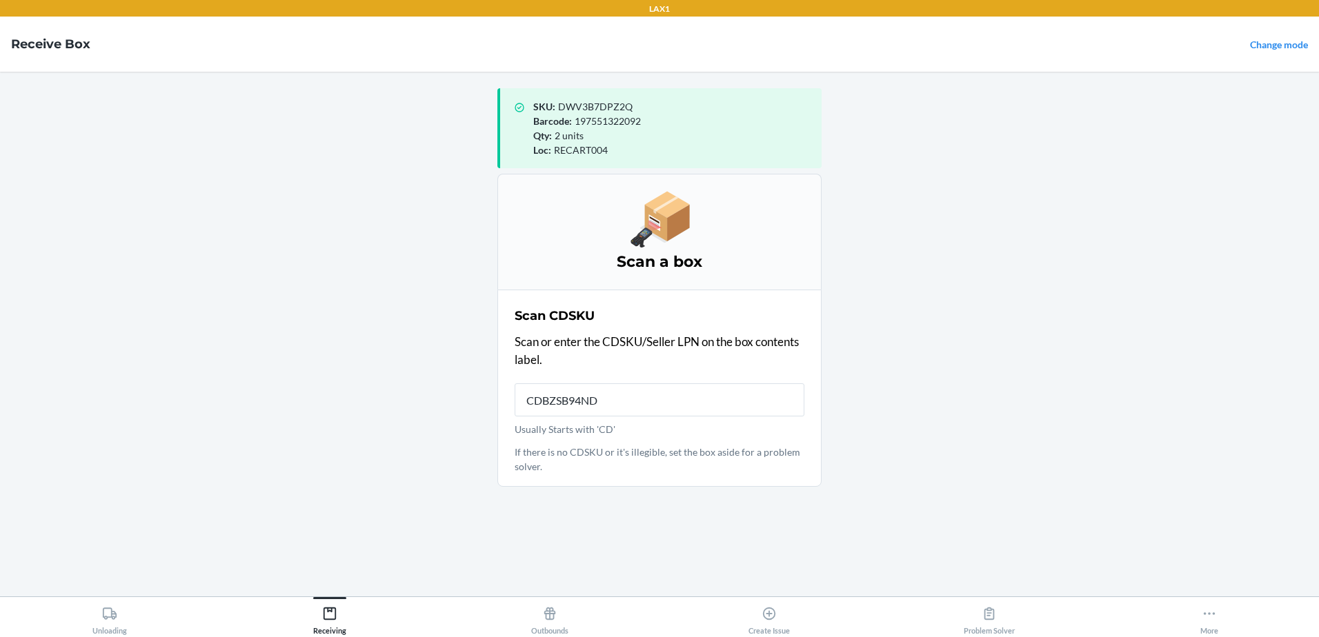
type input "CDBZSB94NDA"
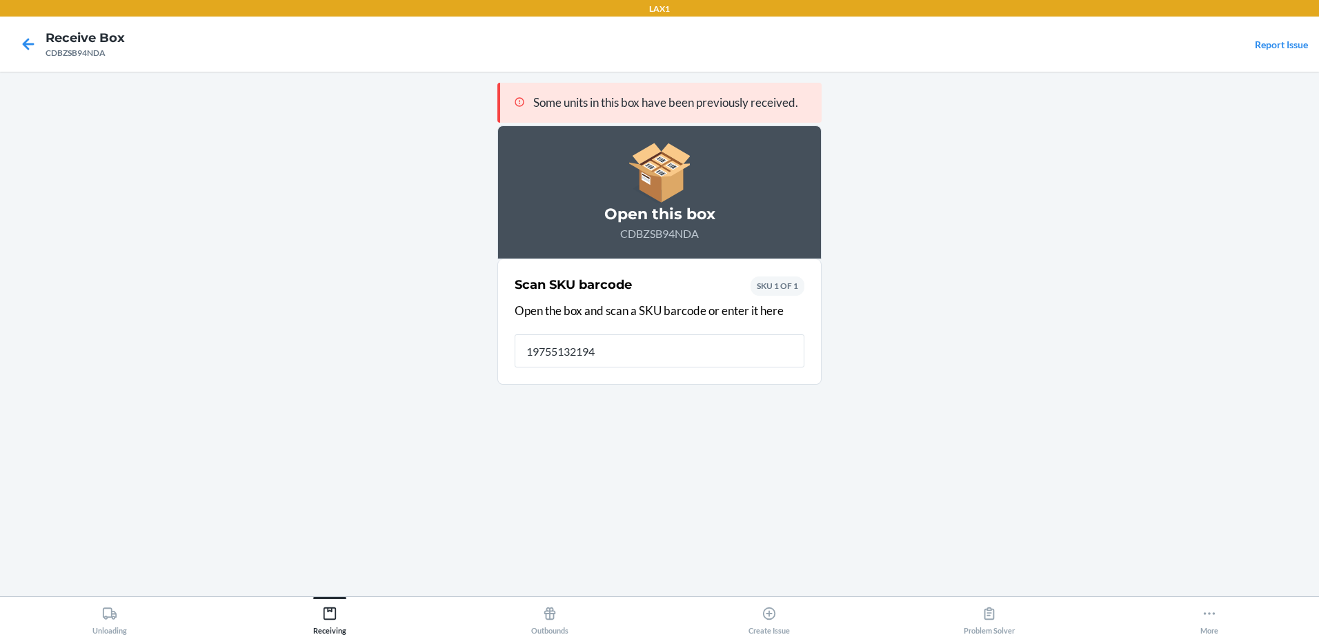
type input "197551321941"
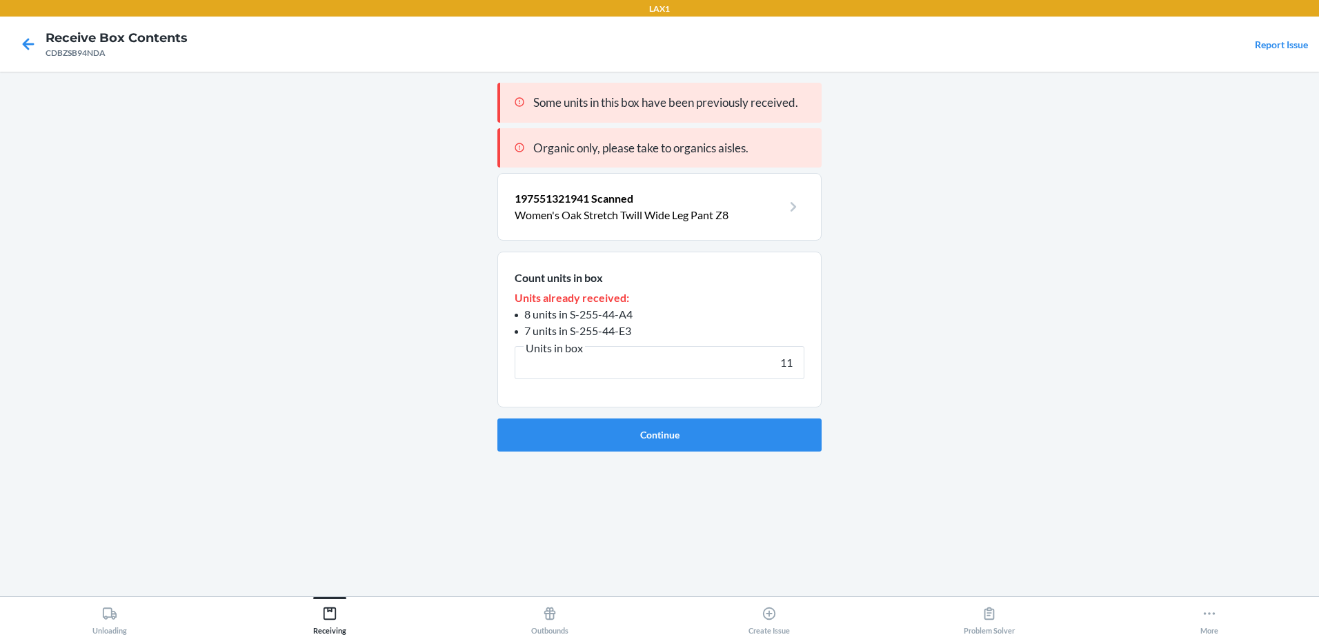
type input "11"
click at [497, 419] on button "Continue" at bounding box center [659, 435] width 324 height 33
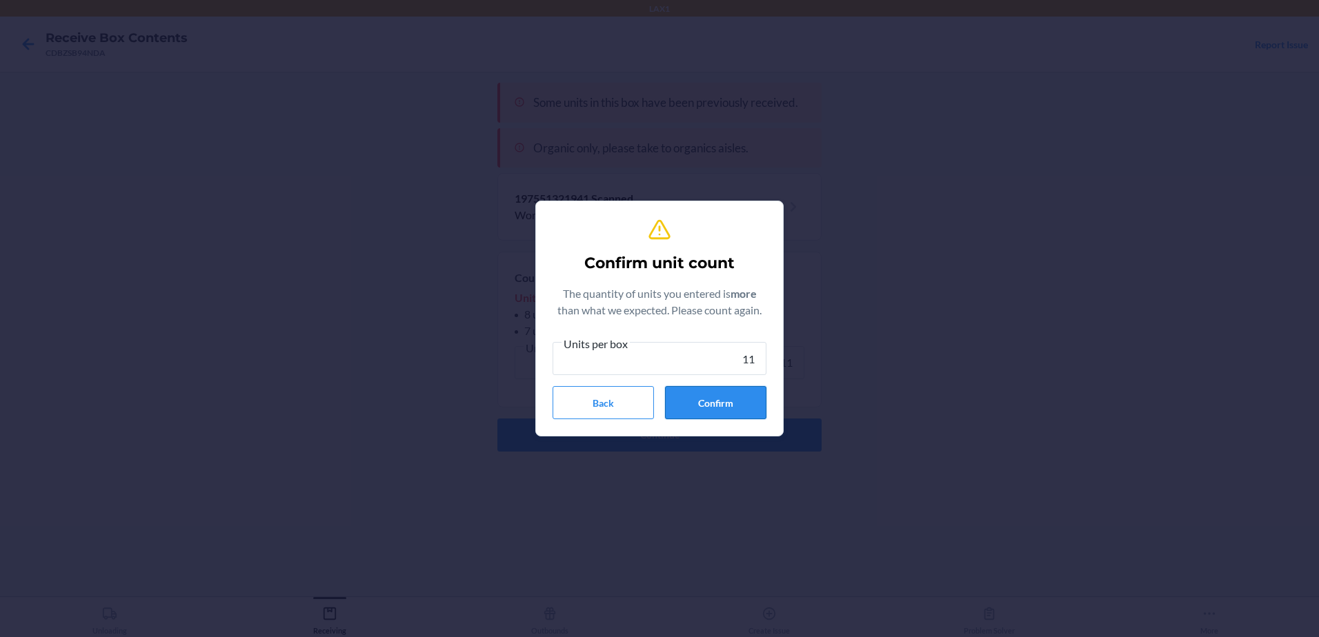
type input "11"
click at [719, 410] on button "Confirm" at bounding box center [715, 402] width 101 height 33
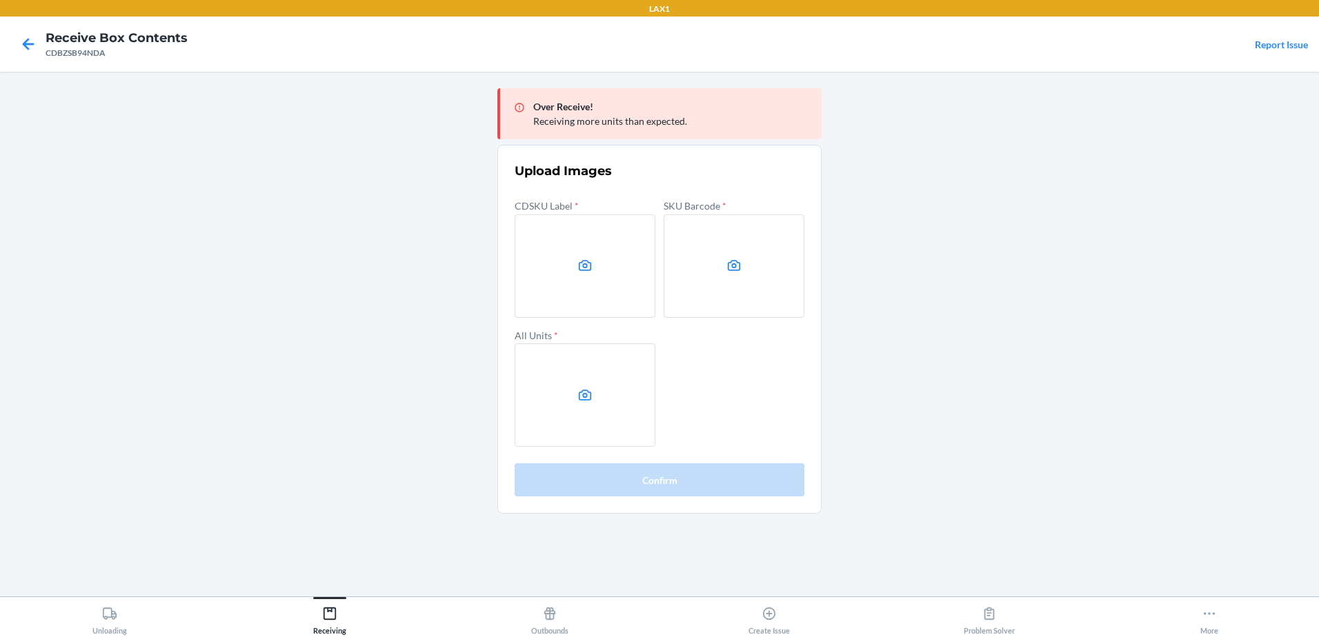
click at [114, 344] on main "Over Receive! Receiving more units than expected. Upload Images CDSKU Label * S…" at bounding box center [659, 334] width 1319 height 525
click at [612, 253] on label at bounding box center [585, 266] width 141 height 103
click at [0, 0] on input "file" at bounding box center [0, 0] width 0 height 0
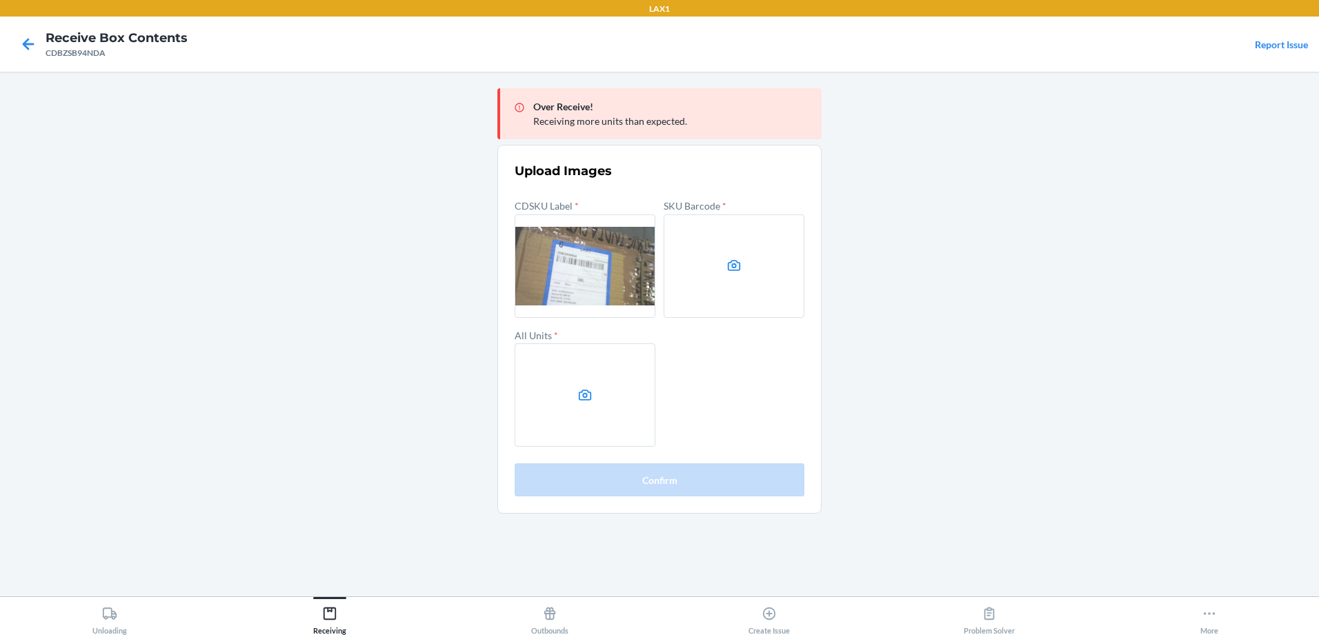
click at [741, 276] on label at bounding box center [734, 266] width 141 height 103
click at [0, 0] on input "file" at bounding box center [0, 0] width 0 height 0
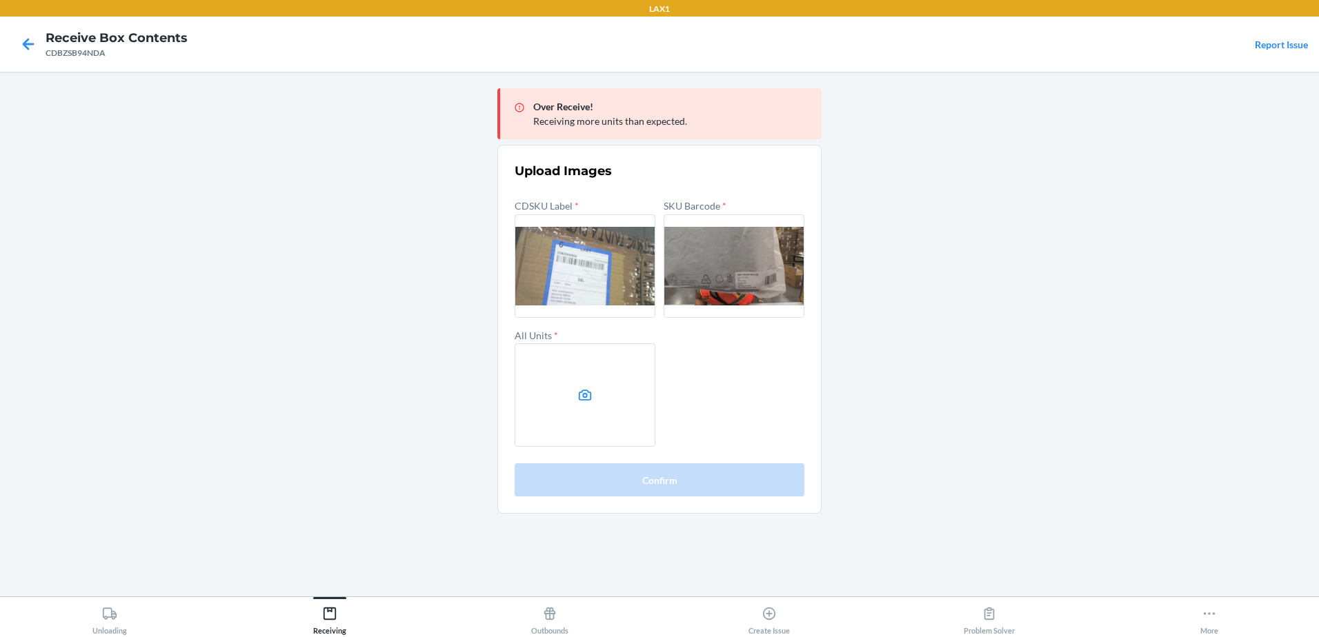
click at [589, 374] on label at bounding box center [585, 394] width 141 height 103
click at [0, 0] on input "file" at bounding box center [0, 0] width 0 height 0
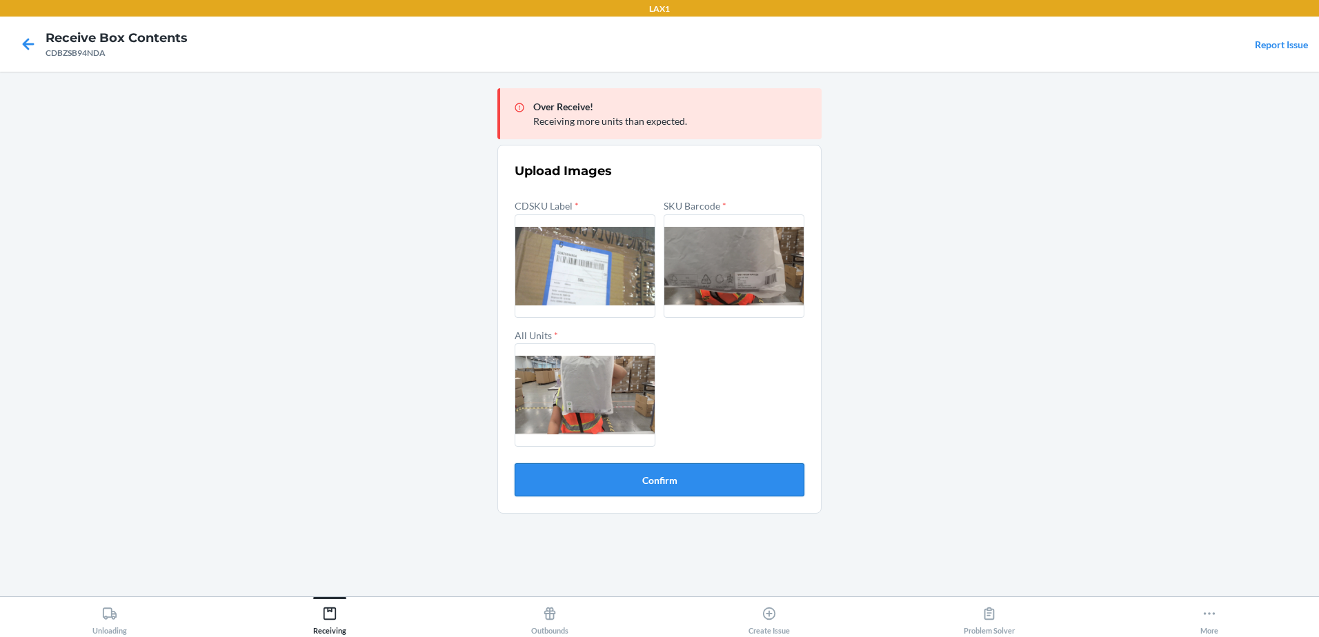
click at [660, 485] on button "Confirm" at bounding box center [660, 479] width 290 height 33
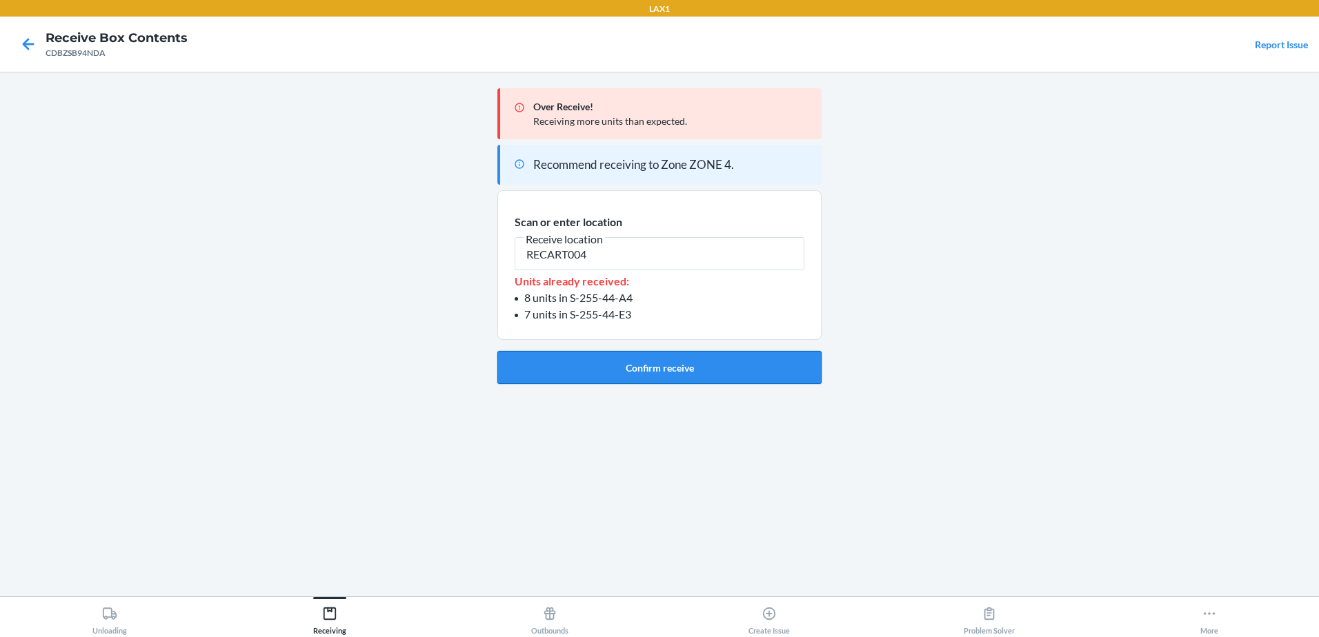
type input "RECART004"
click at [653, 366] on button "Confirm receive" at bounding box center [659, 367] width 324 height 33
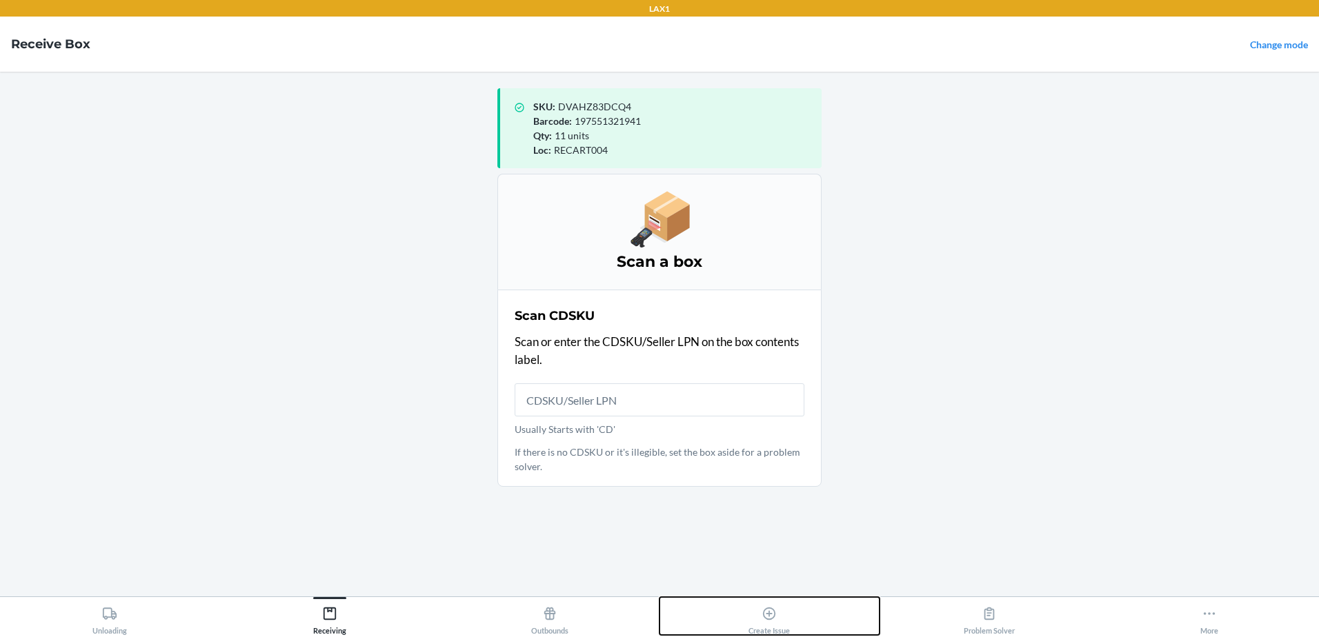
click at [786, 619] on div "Create Issue" at bounding box center [768, 618] width 41 height 34
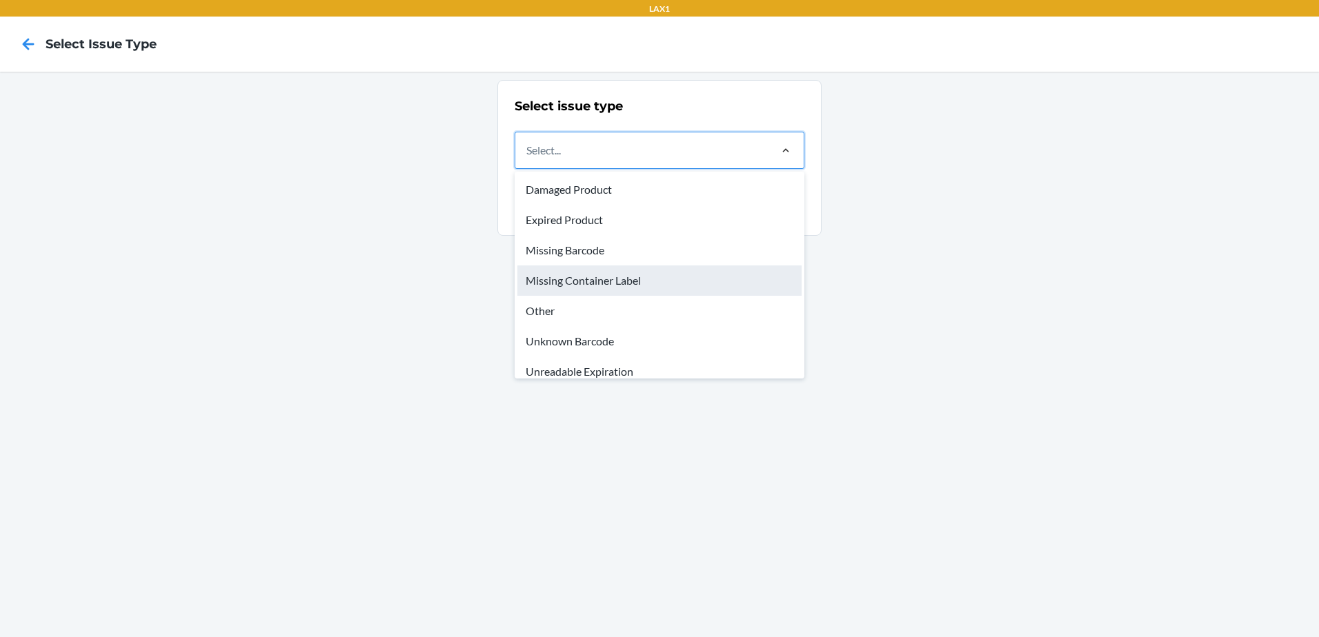
click at [603, 274] on div "Missing Container Label" at bounding box center [659, 281] width 284 height 30
click at [528, 159] on input "option Missing Container Label focused, 4 of 8. 8 results available. Use Up and…" at bounding box center [526, 150] width 1 height 17
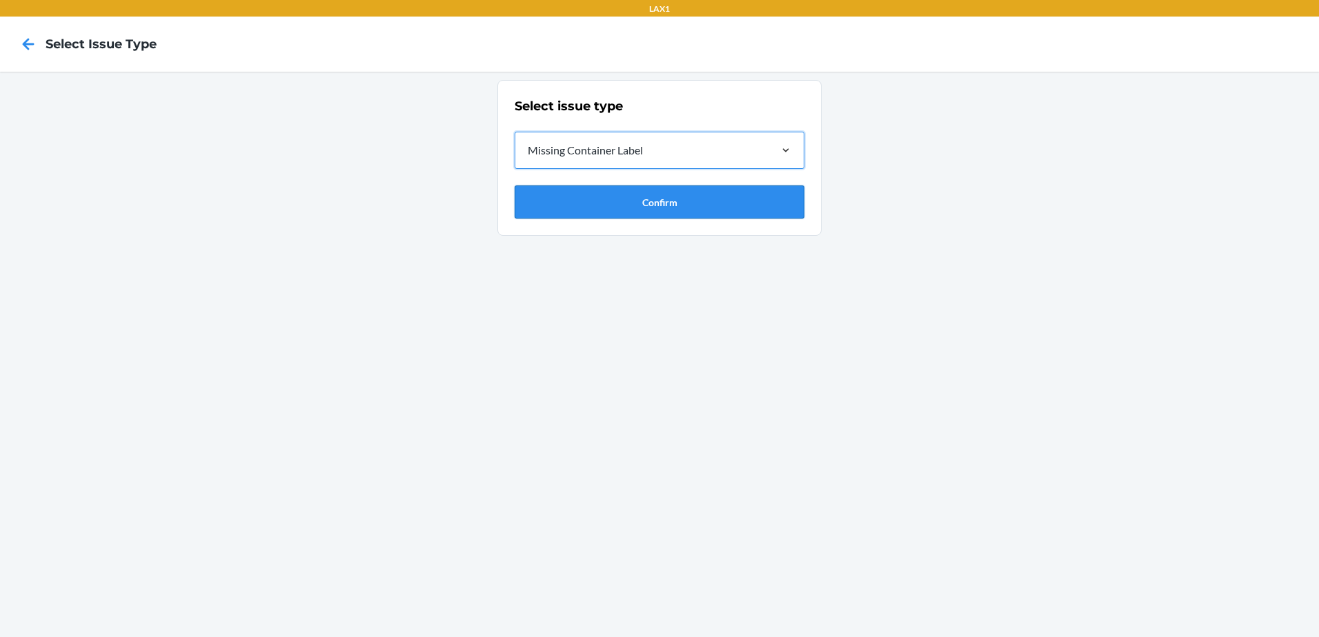
click at [650, 199] on button "Confirm" at bounding box center [660, 202] width 290 height 33
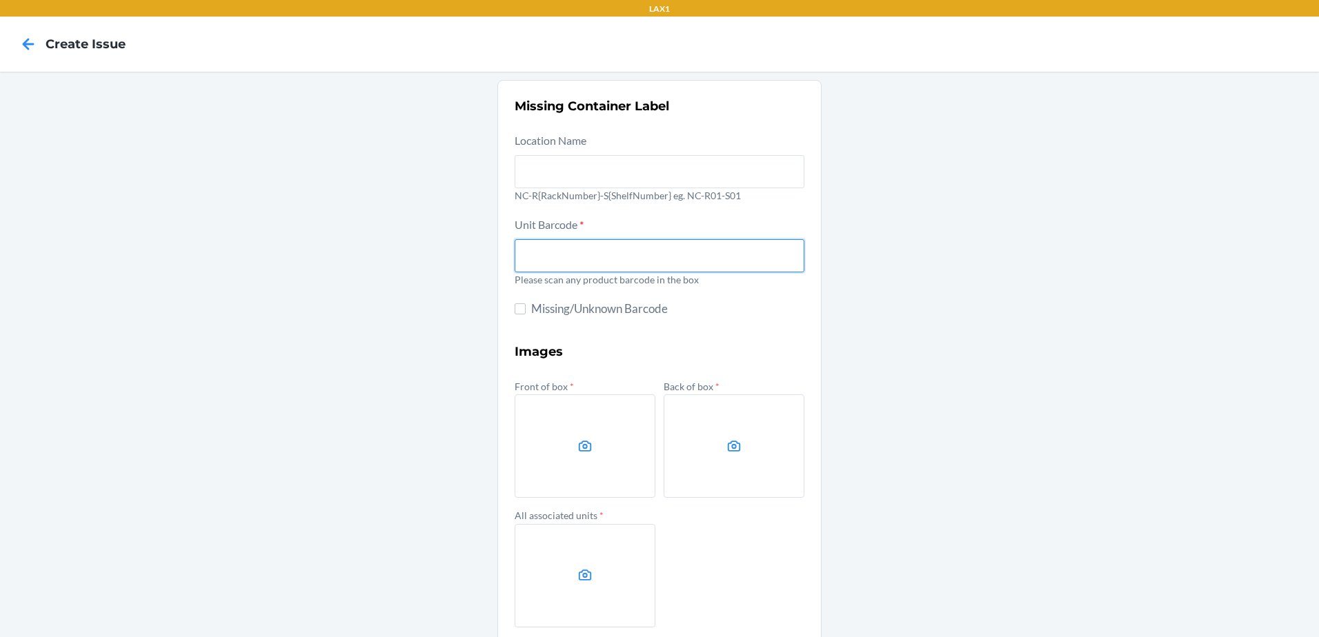
drag, startPoint x: 591, startPoint y: 260, endPoint x: 610, endPoint y: 266, distance: 19.6
click at [610, 266] on input "text" at bounding box center [660, 255] width 290 height 33
type input "197551292371"
click at [598, 427] on label at bounding box center [585, 446] width 141 height 103
click at [0, 0] on input "file" at bounding box center [0, 0] width 0 height 0
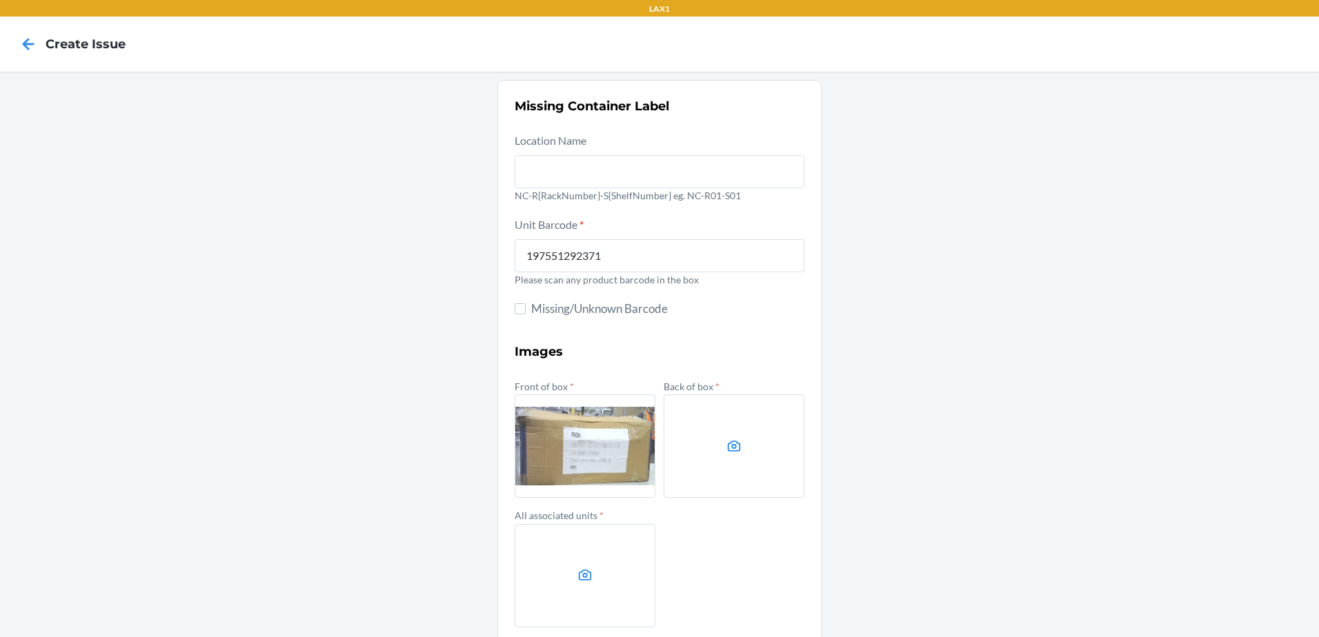
click at [737, 456] on label at bounding box center [734, 446] width 141 height 103
click at [0, 0] on input "file" at bounding box center [0, 0] width 0 height 0
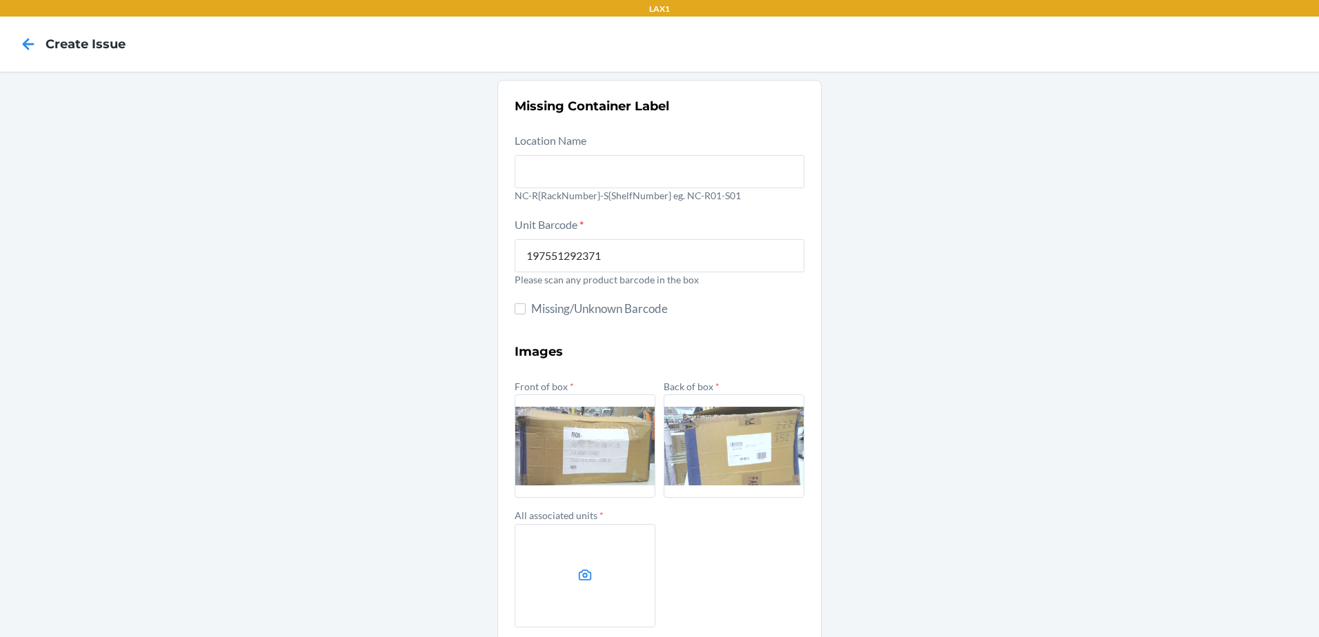
click at [615, 579] on label at bounding box center [585, 575] width 141 height 103
click at [0, 0] on input "file" at bounding box center [0, 0] width 0 height 0
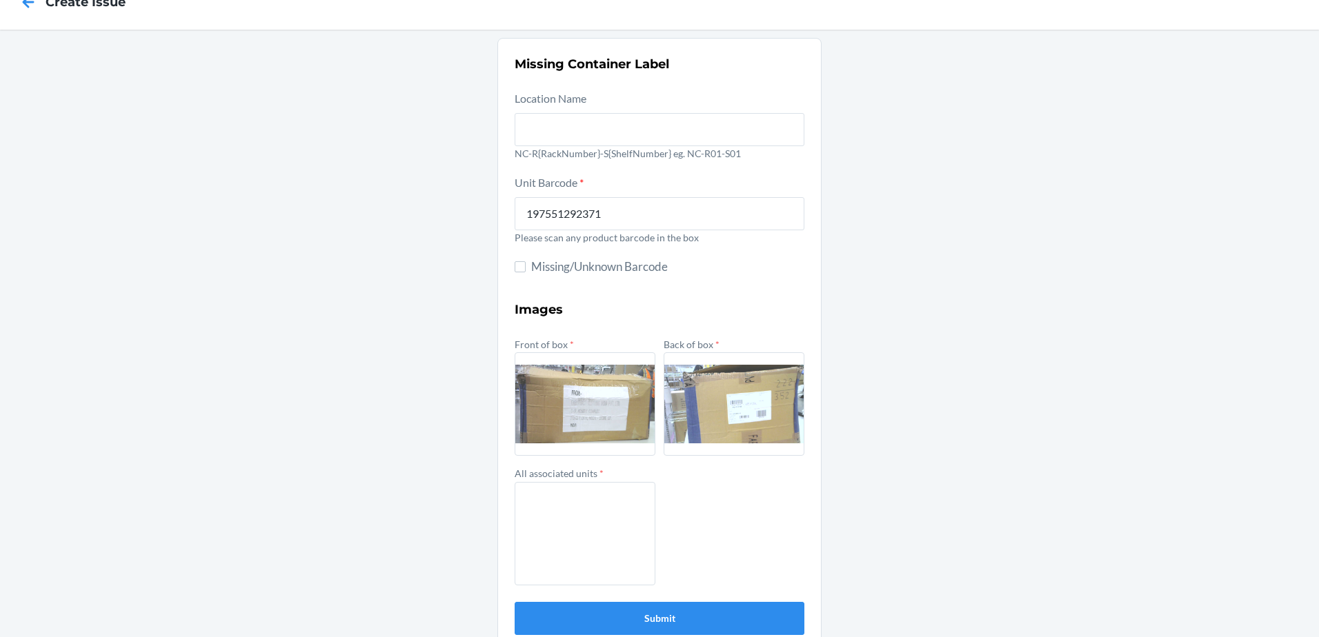
scroll to position [66, 0]
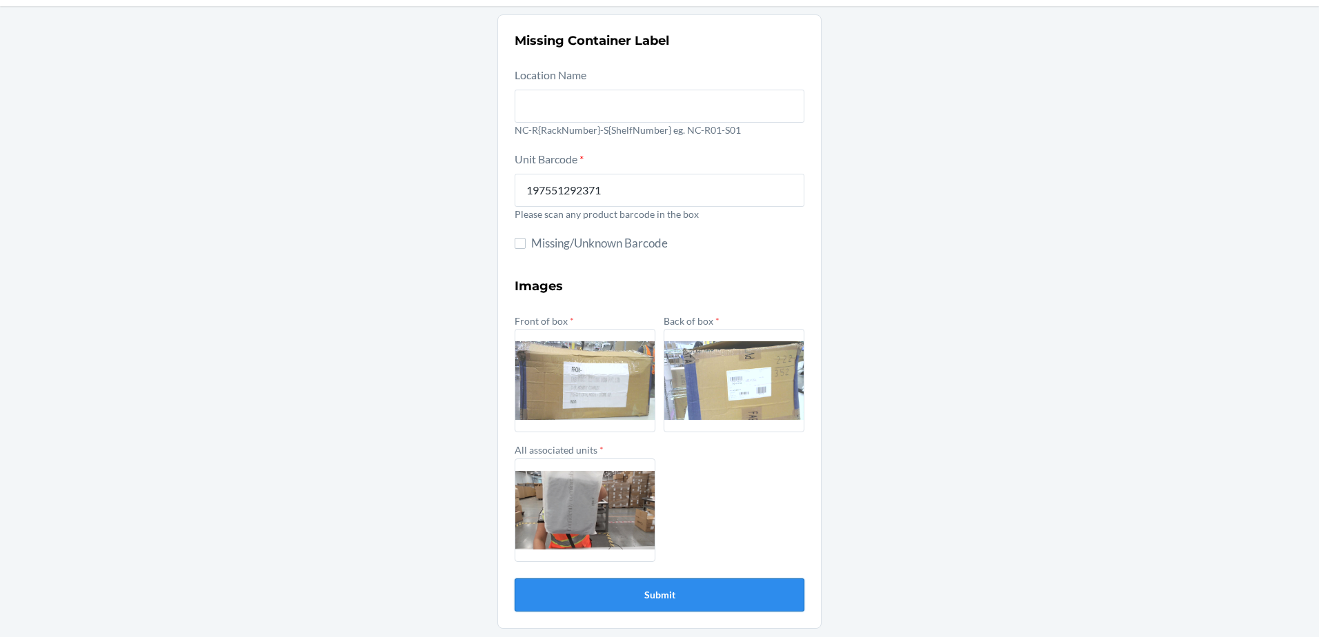
click at [753, 583] on button "Submit" at bounding box center [660, 595] width 290 height 33
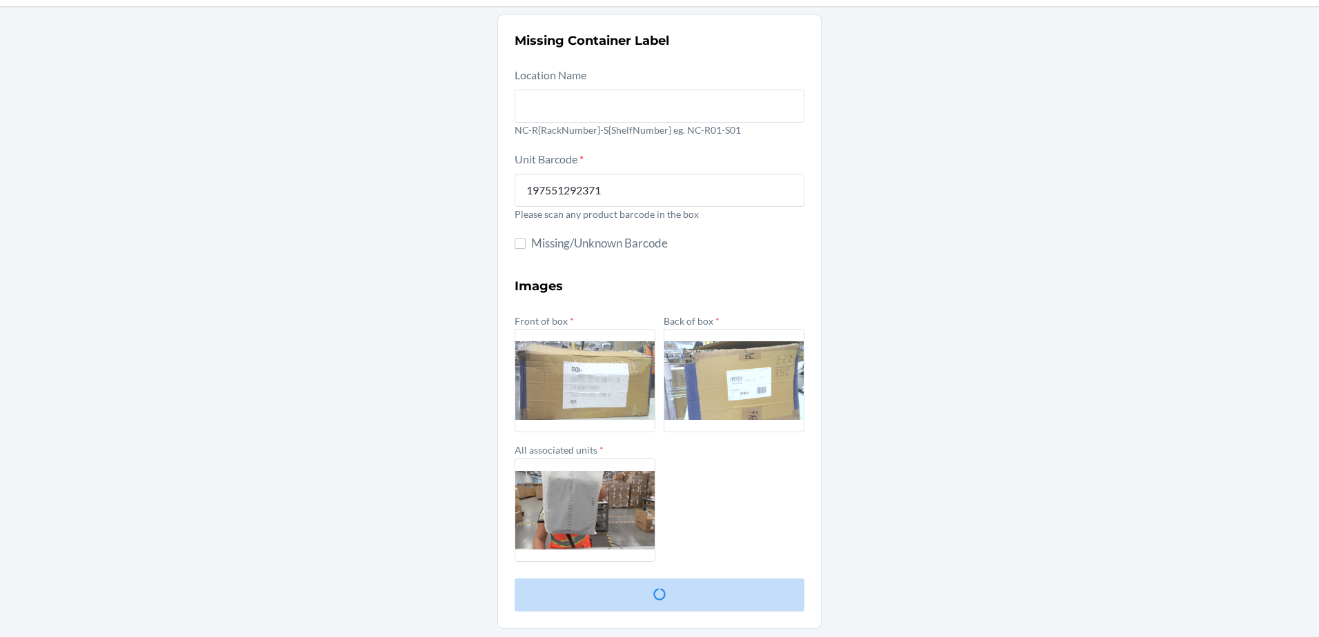
scroll to position [0, 0]
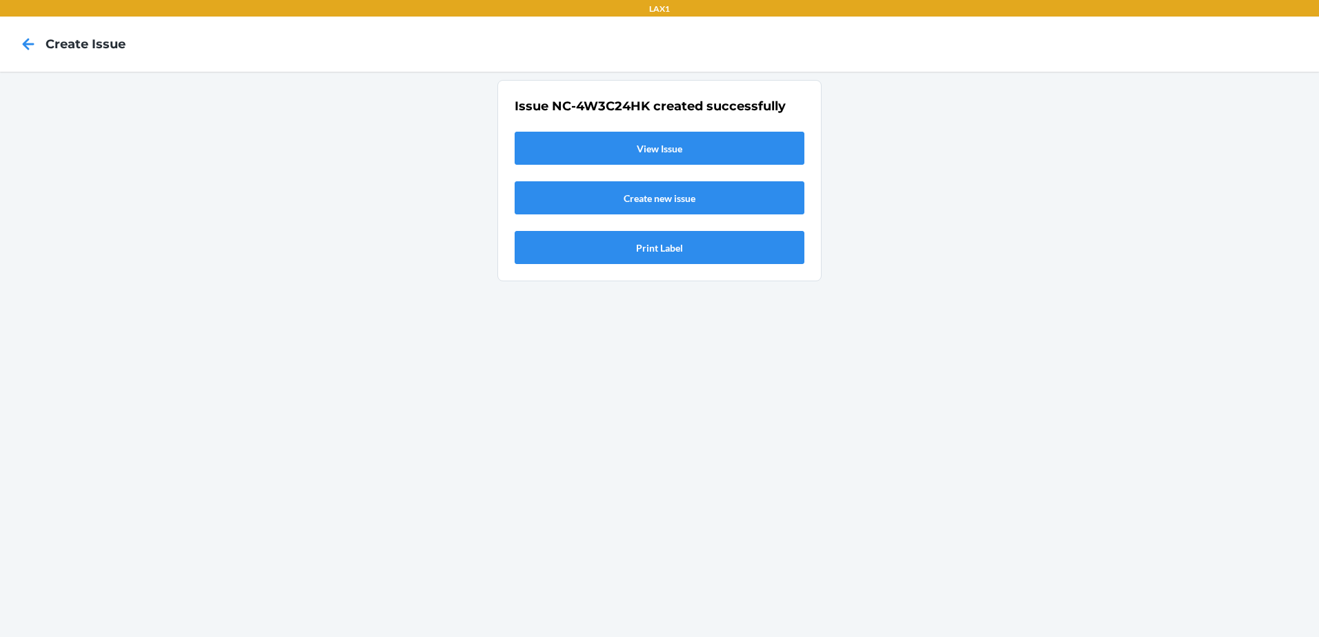
click at [632, 147] on link "View Issue" at bounding box center [660, 148] width 290 height 33
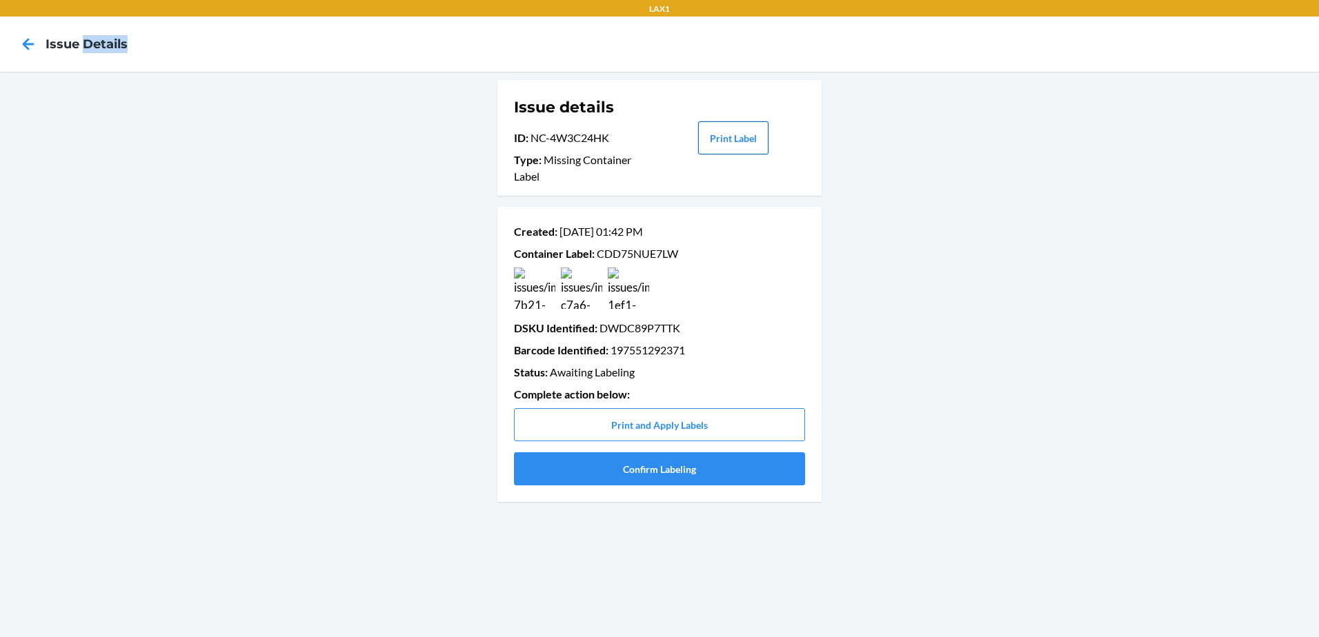
click at [739, 132] on button "Print Label" at bounding box center [733, 137] width 70 height 33
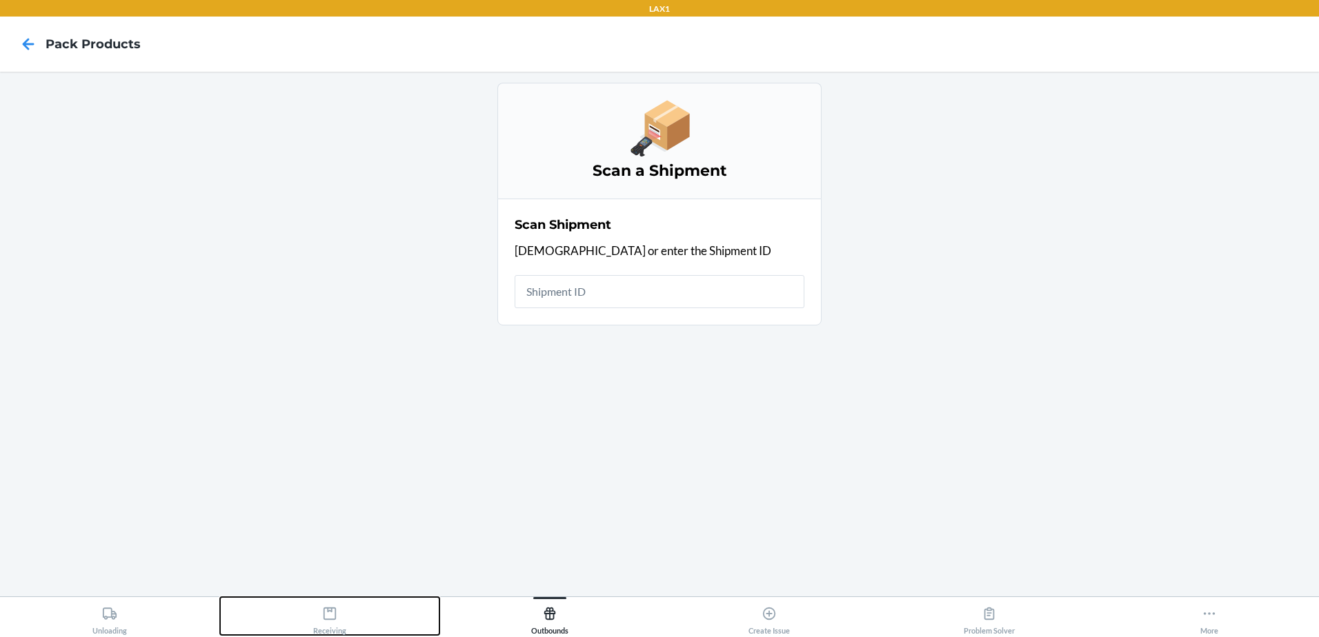
click at [326, 626] on div "Receiving" at bounding box center [329, 618] width 33 height 34
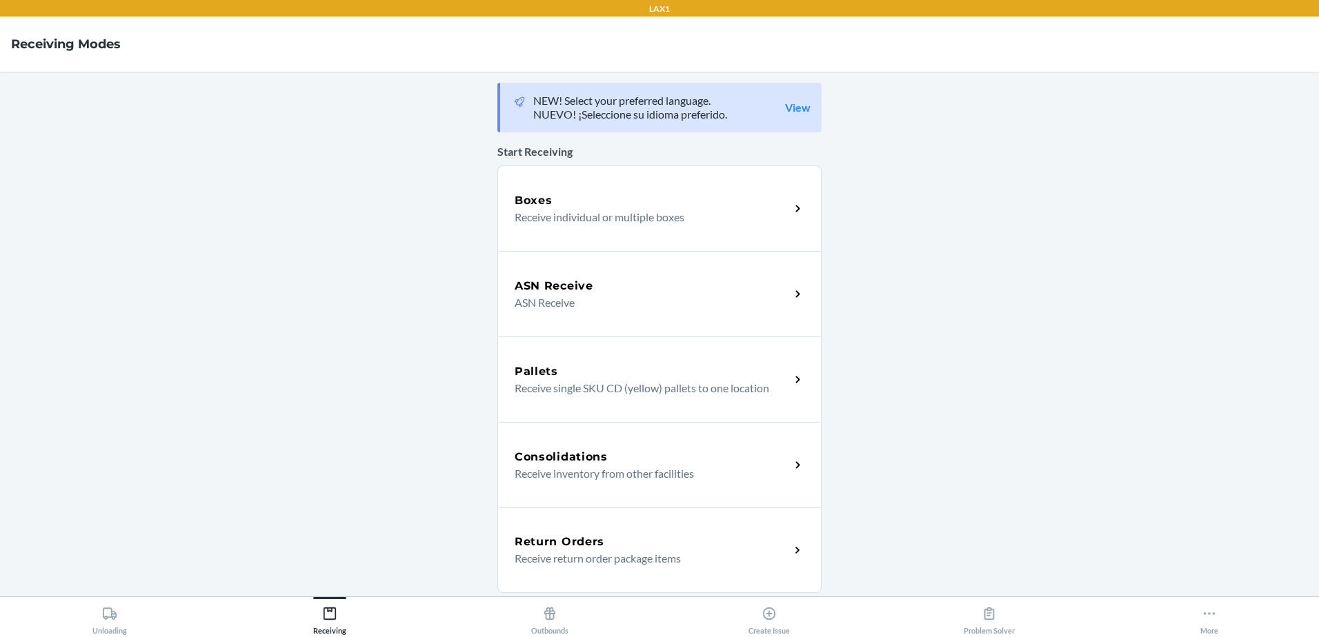
click at [758, 215] on p "Receive individual or multiple boxes" at bounding box center [647, 217] width 264 height 17
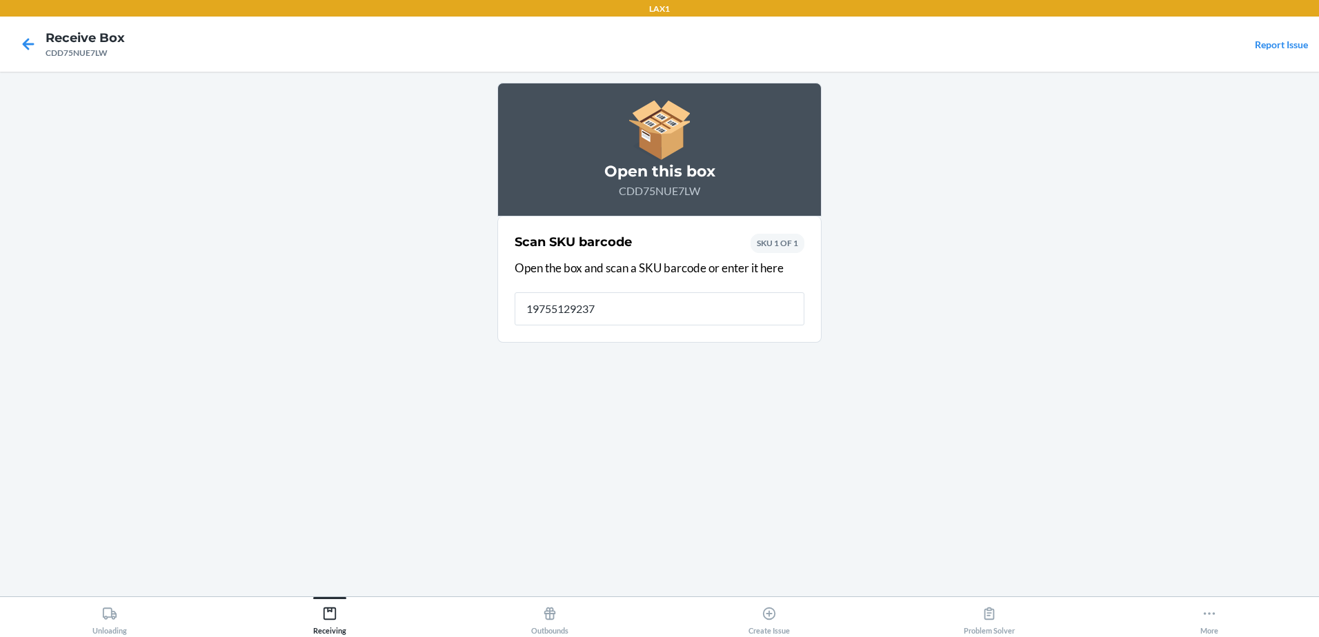
type input "197551292371"
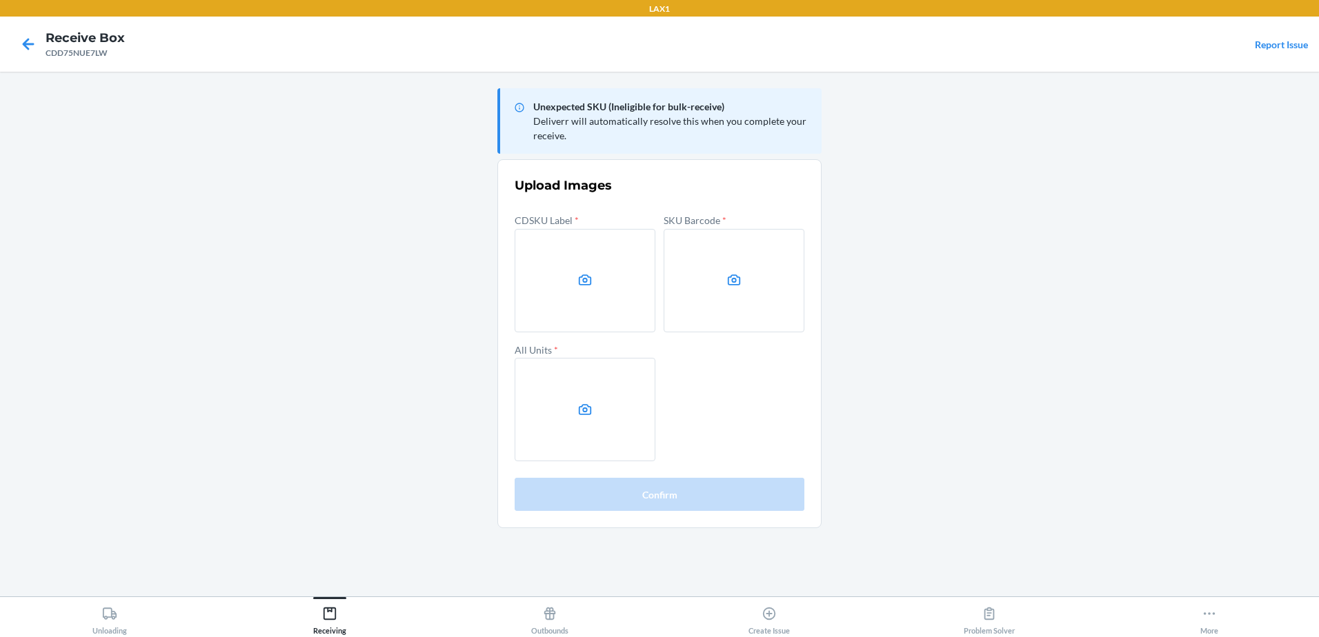
click at [66, 322] on main "Unexpected SKU (Ineligible for bulk-receive) Deliverr will automatically resolv…" at bounding box center [659, 334] width 1319 height 525
click at [589, 293] on label at bounding box center [585, 280] width 141 height 103
click at [0, 0] on input "file" at bounding box center [0, 0] width 0 height 0
click at [712, 289] on label at bounding box center [734, 280] width 141 height 103
click at [0, 0] on input "file" at bounding box center [0, 0] width 0 height 0
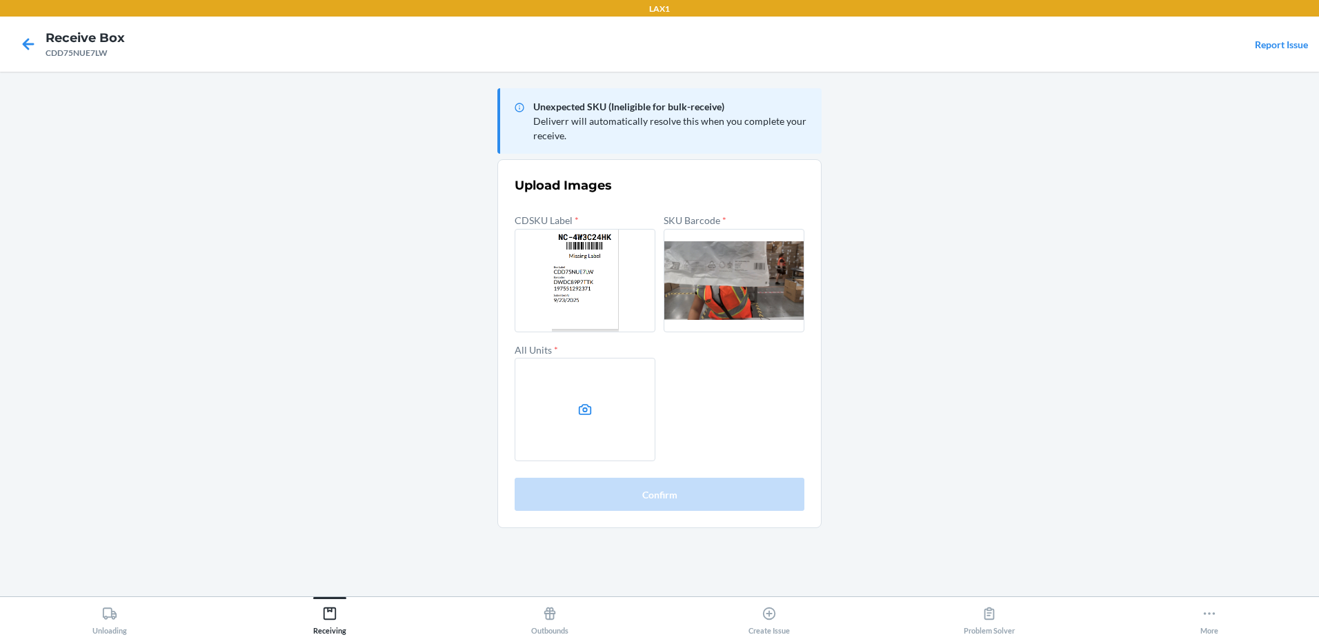
click at [587, 404] on icon at bounding box center [585, 410] width 16 height 16
click at [0, 0] on input "file" at bounding box center [0, 0] width 0 height 0
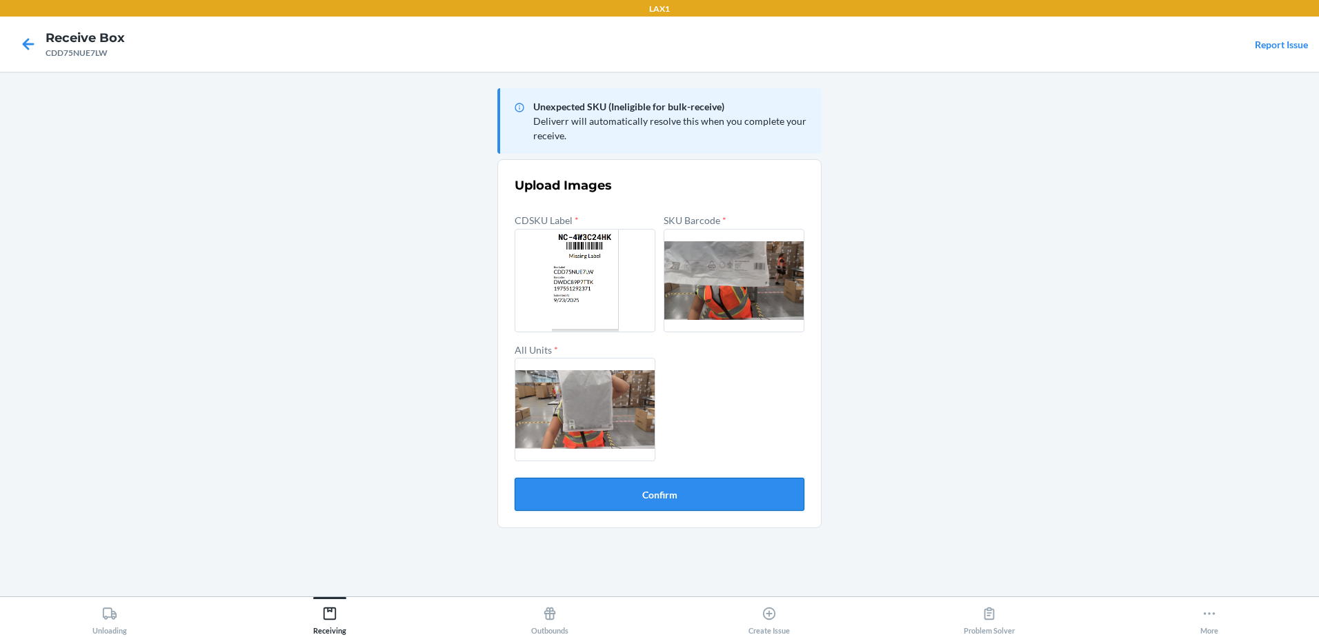
click at [668, 500] on button "Confirm" at bounding box center [660, 494] width 290 height 33
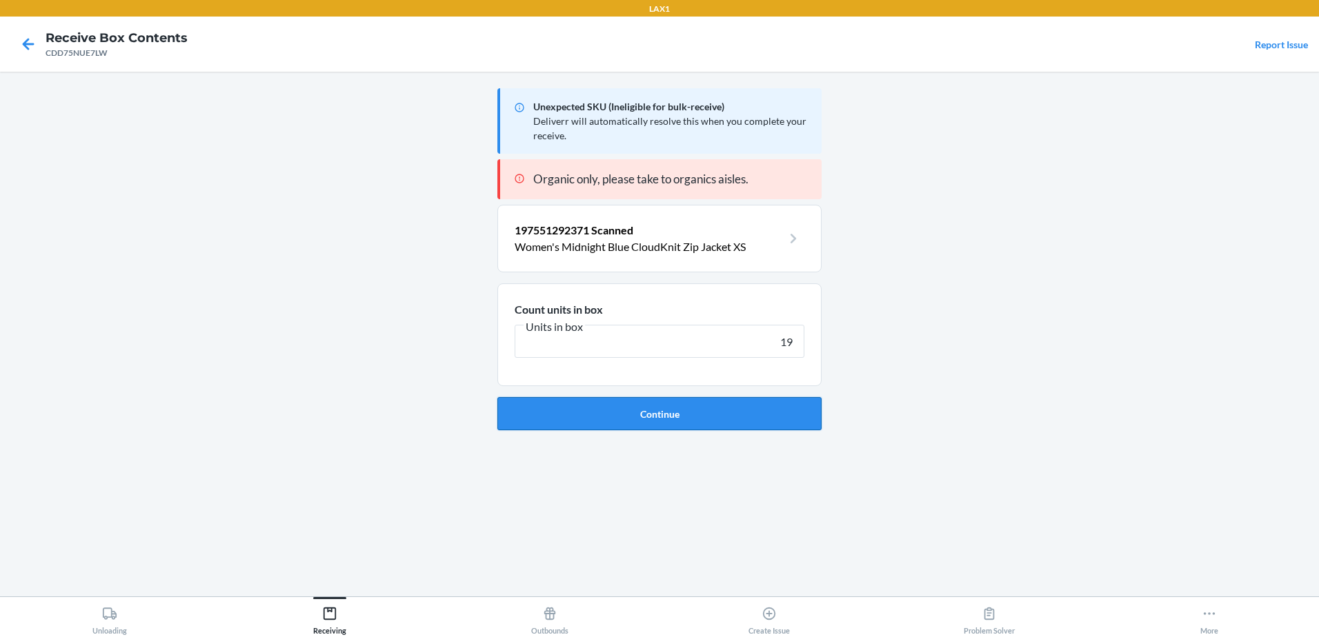
type input "19"
click at [576, 417] on button "Continue" at bounding box center [659, 413] width 324 height 33
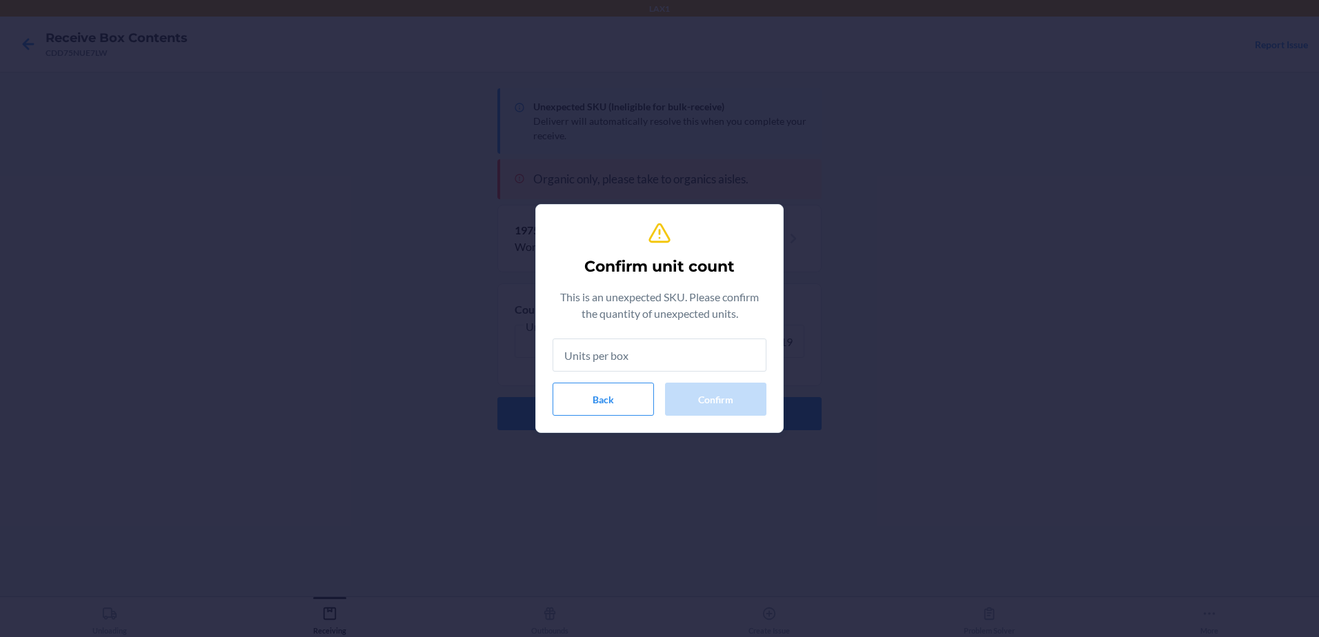
click at [602, 357] on input "text" at bounding box center [659, 355] width 214 height 33
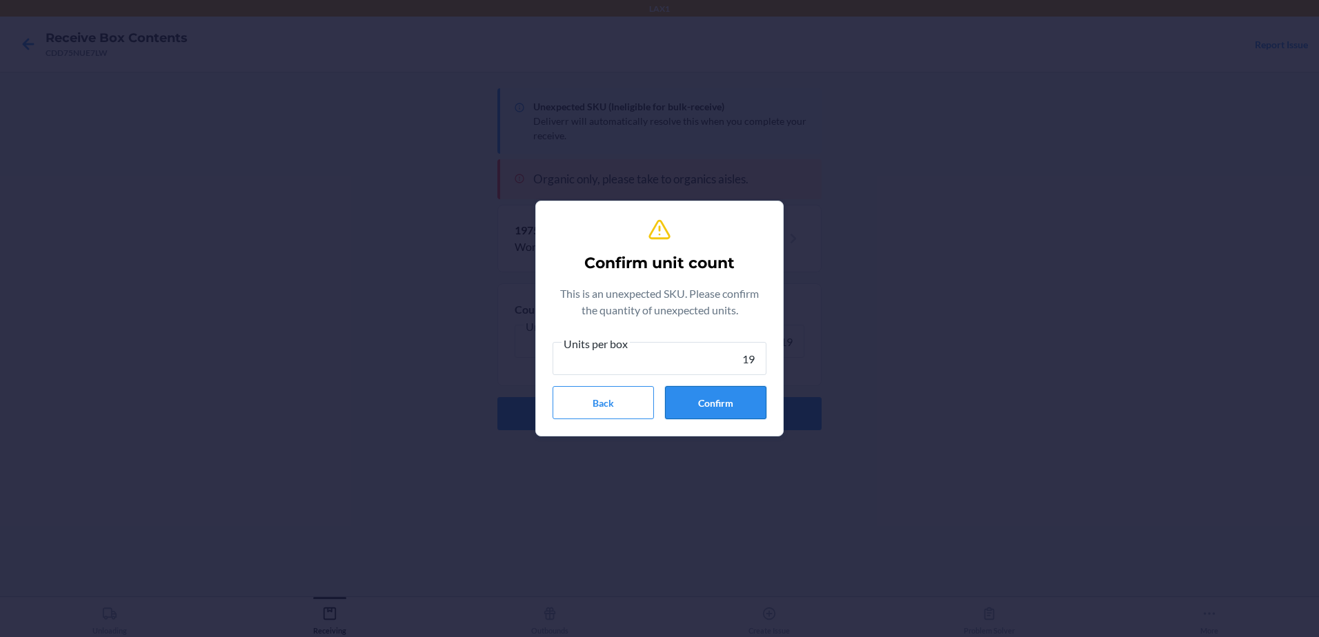
type input "19"
click at [727, 402] on button "Confirm" at bounding box center [715, 402] width 101 height 33
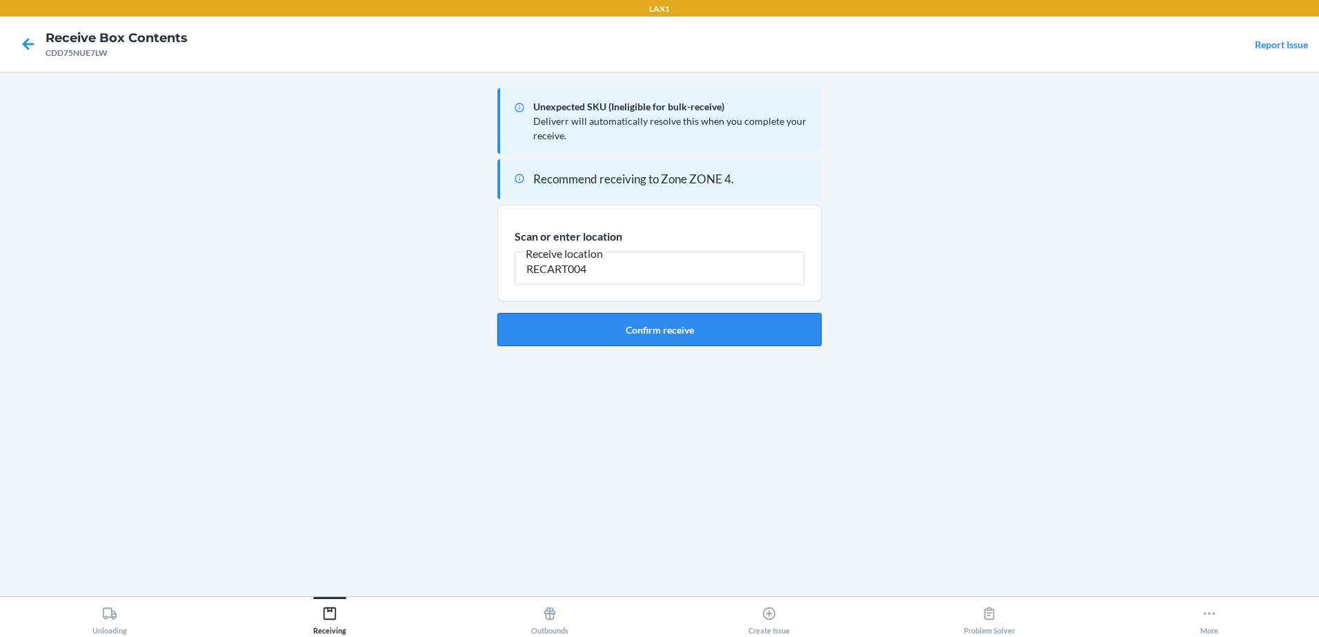
type input "RECART004"
click at [612, 334] on button "Confirm receive" at bounding box center [659, 329] width 324 height 33
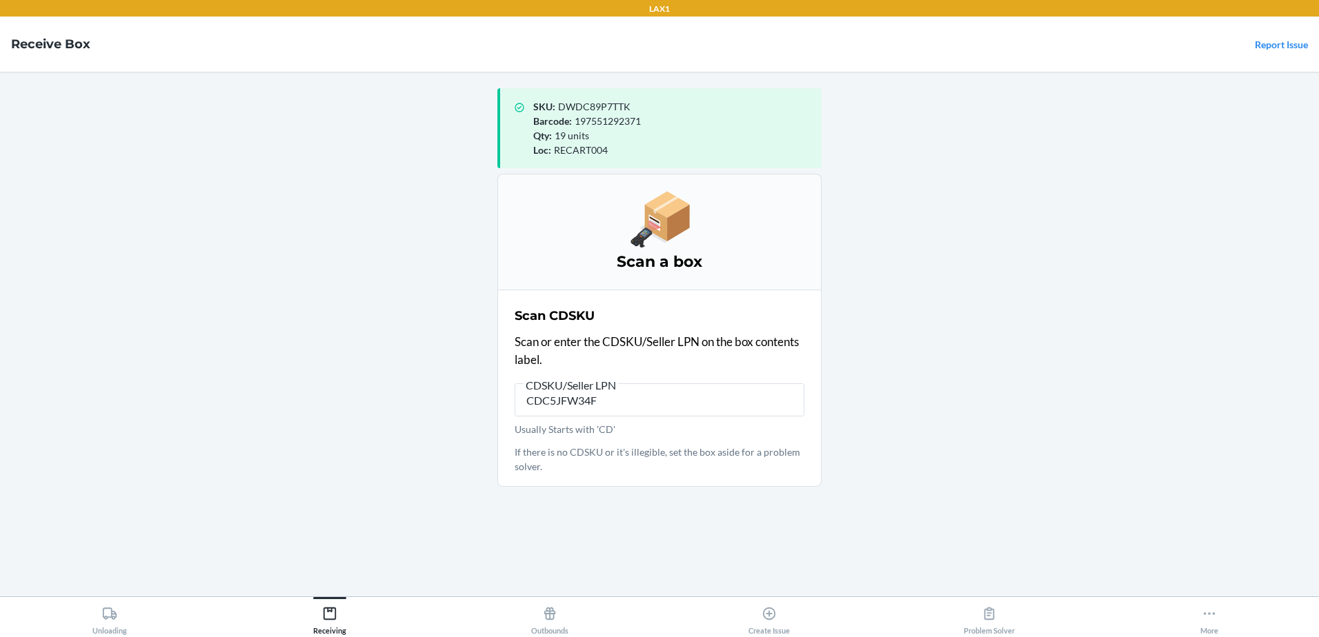
type input "CDC5JFW34FK"
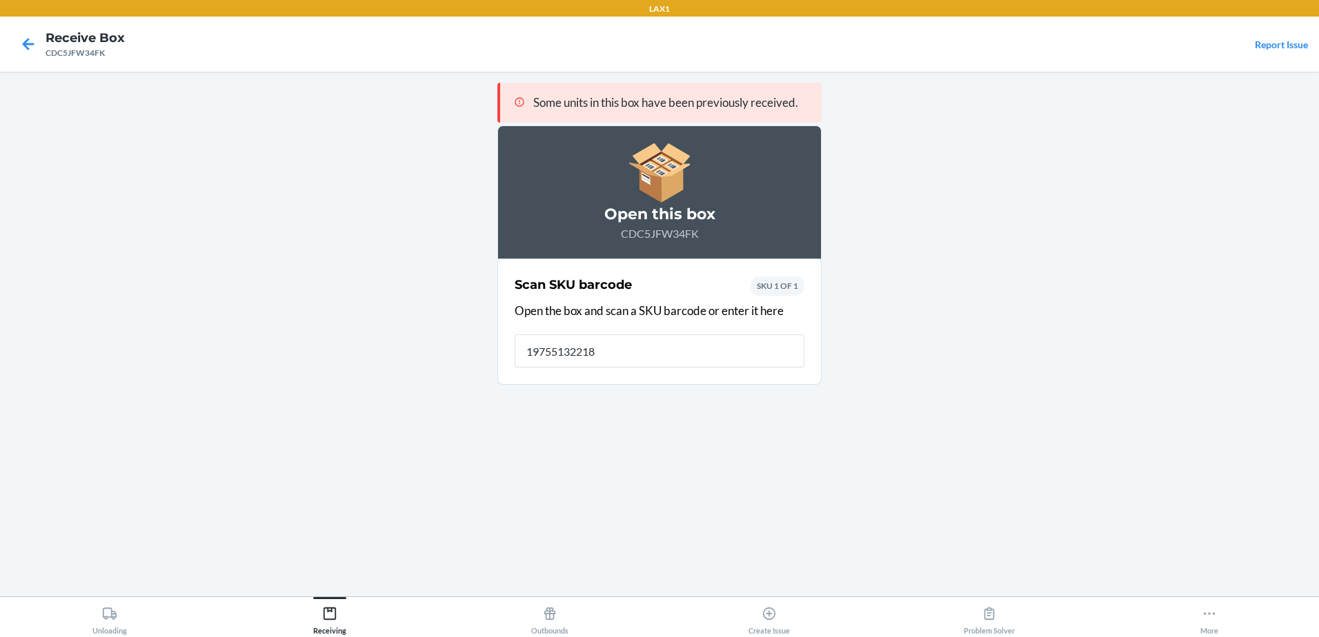
type input "197551322184"
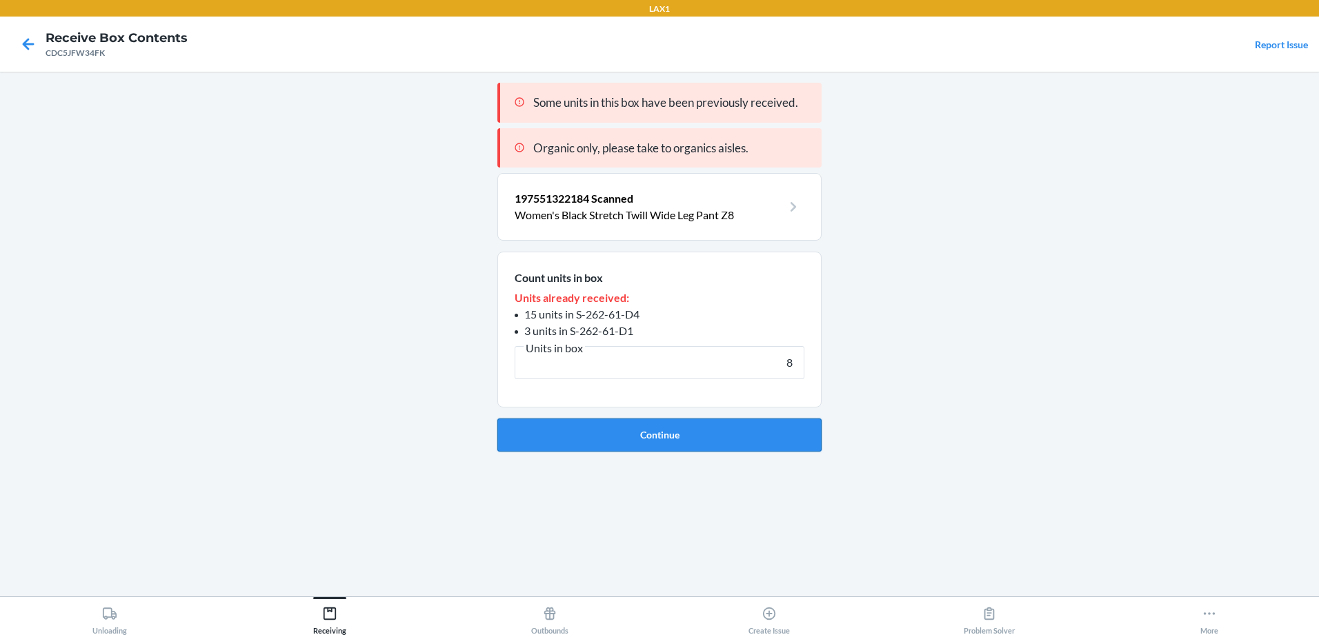
type input "8"
click at [636, 428] on button "Continue" at bounding box center [659, 435] width 324 height 33
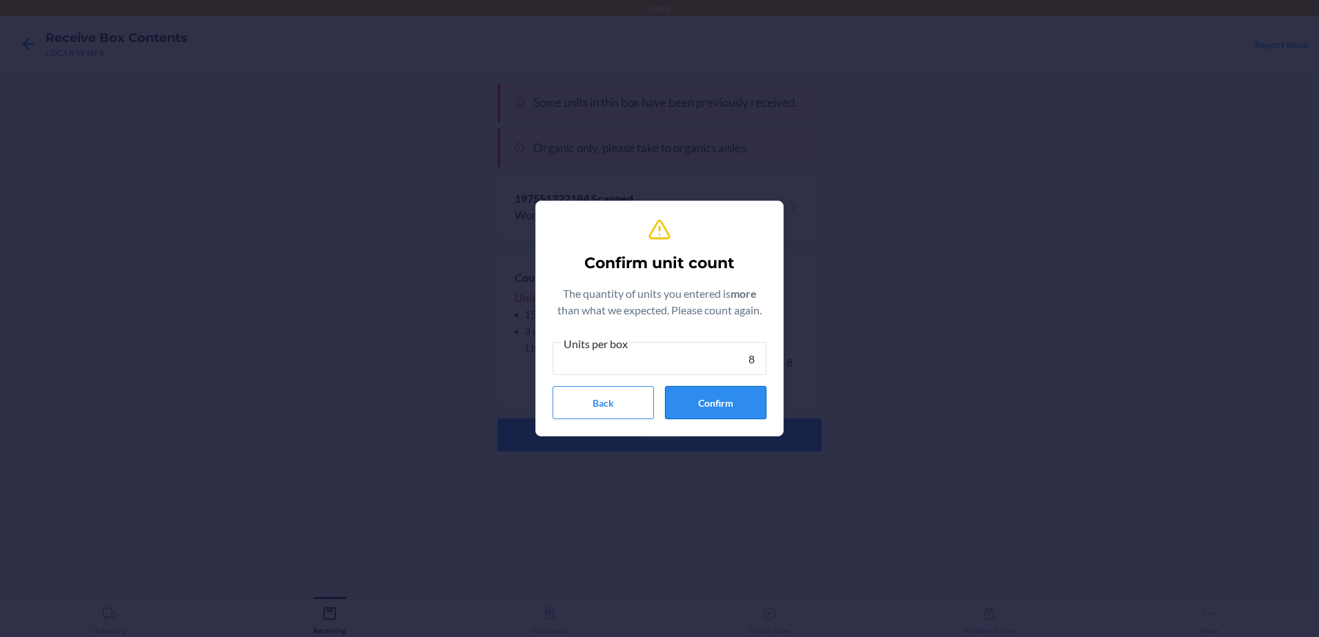
type input "8"
click at [700, 399] on button "Confirm" at bounding box center [715, 402] width 101 height 33
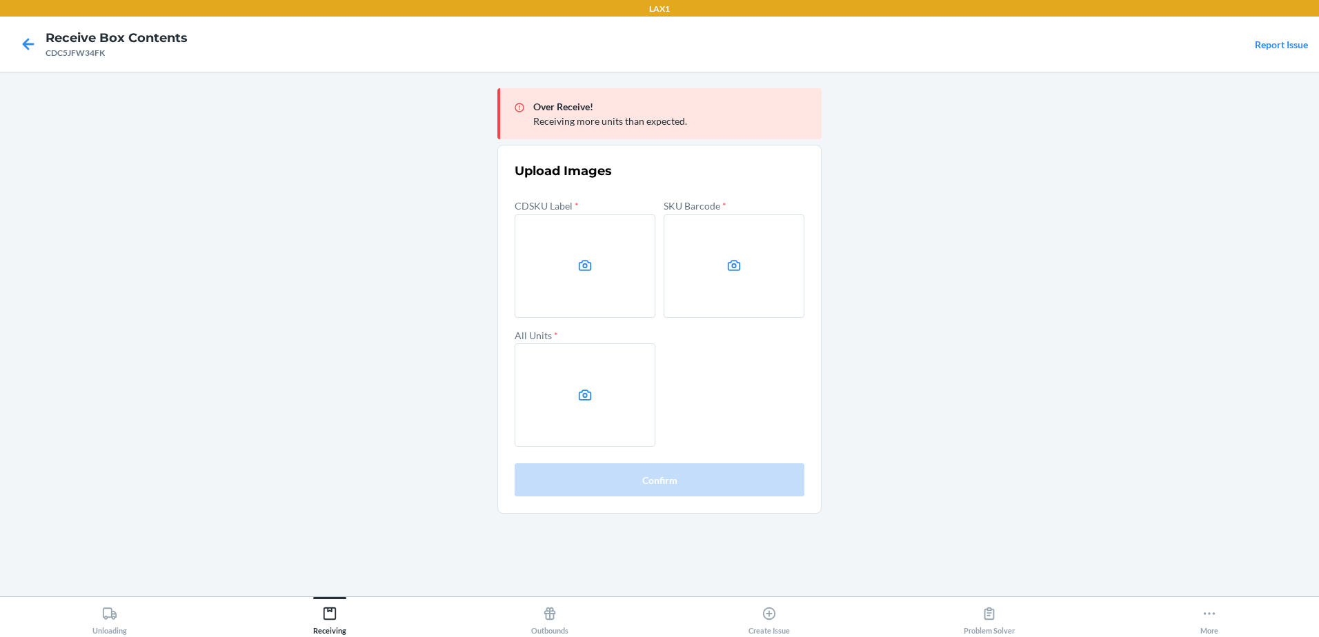
click at [154, 360] on main "Over Receive! Receiving more units than expected. Upload Images CDSKU Label * S…" at bounding box center [659, 334] width 1319 height 525
click at [575, 278] on label at bounding box center [585, 266] width 141 height 103
click at [0, 0] on input "file" at bounding box center [0, 0] width 0 height 0
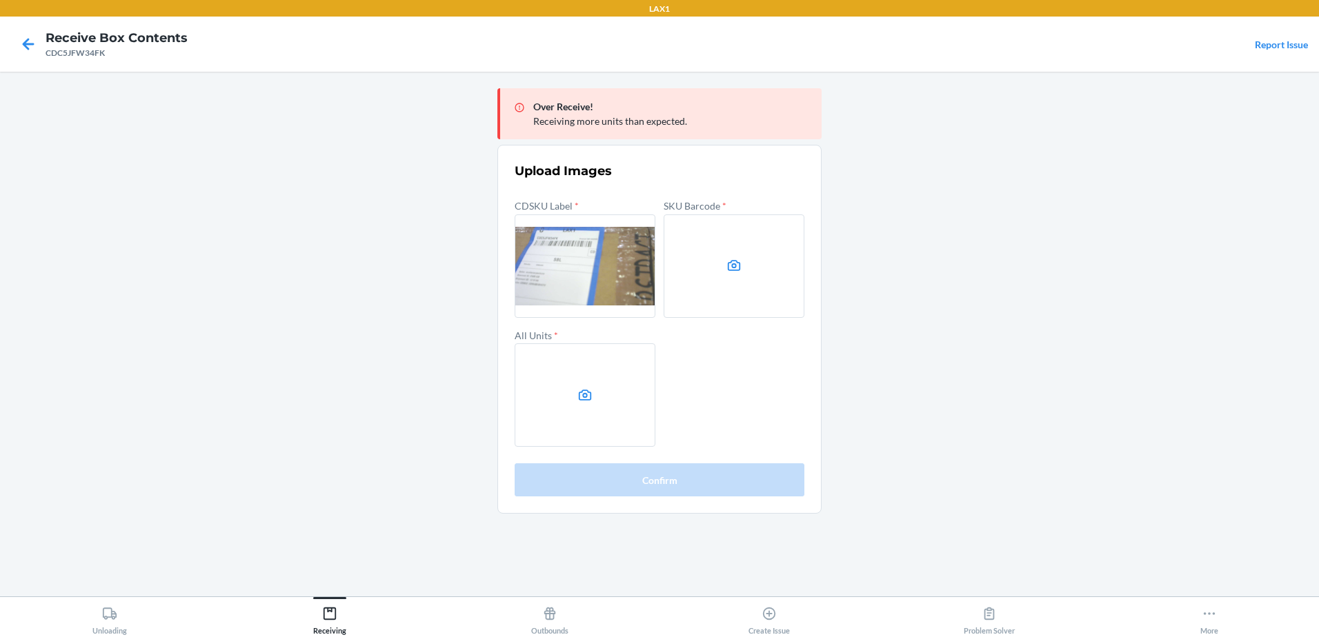
click at [741, 270] on icon at bounding box center [734, 266] width 16 height 16
click at [0, 0] on input "file" at bounding box center [0, 0] width 0 height 0
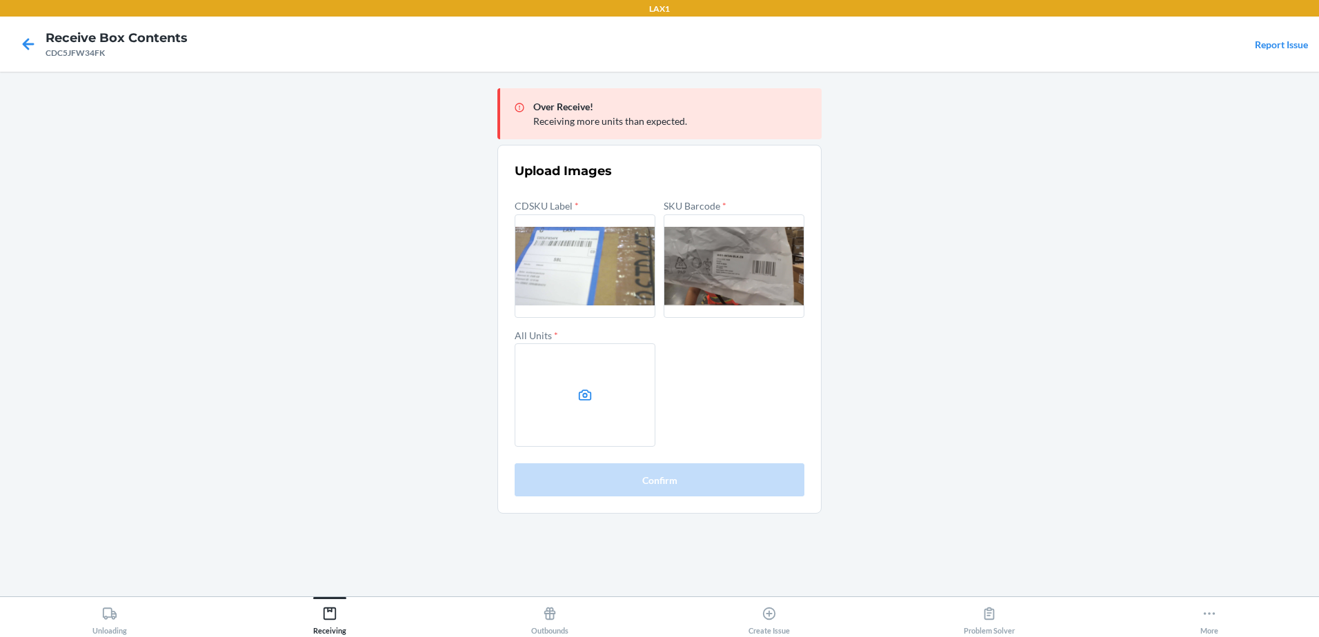
click at [598, 408] on label at bounding box center [585, 394] width 141 height 103
click at [0, 0] on input "file" at bounding box center [0, 0] width 0 height 0
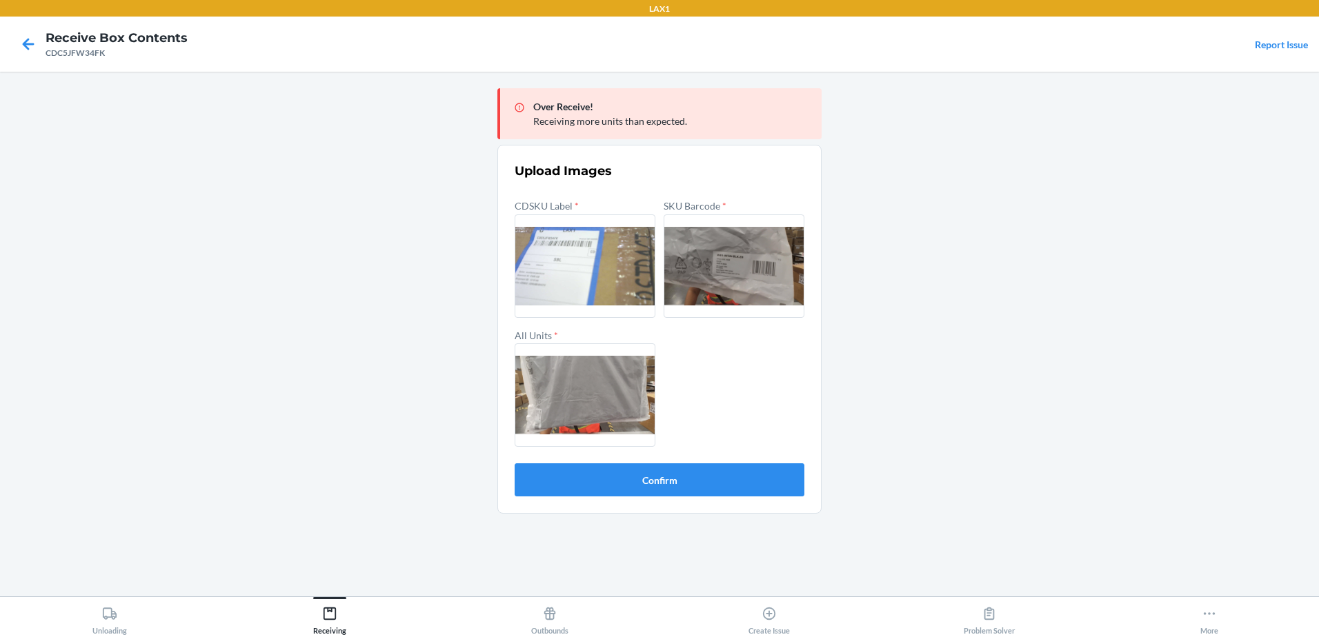
click at [592, 401] on label at bounding box center [585, 394] width 141 height 103
click at [0, 0] on input "file" at bounding box center [0, 0] width 0 height 0
click at [601, 470] on button "Confirm" at bounding box center [660, 479] width 290 height 33
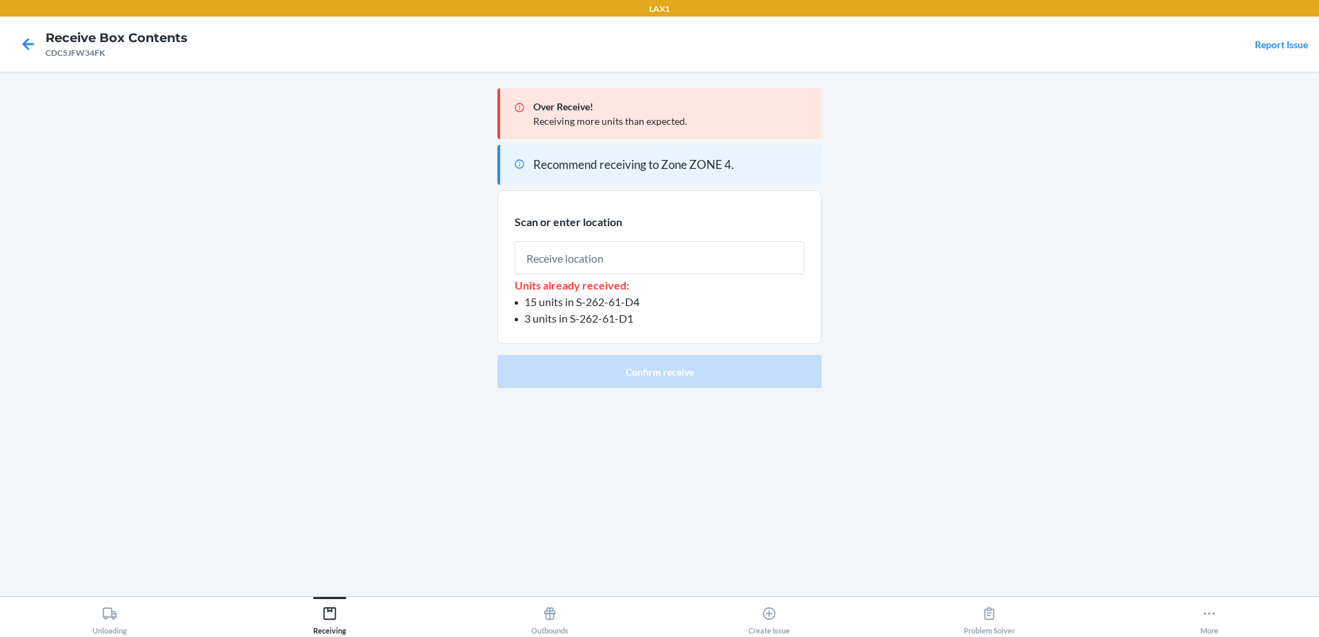
click at [580, 263] on input "text" at bounding box center [660, 257] width 290 height 33
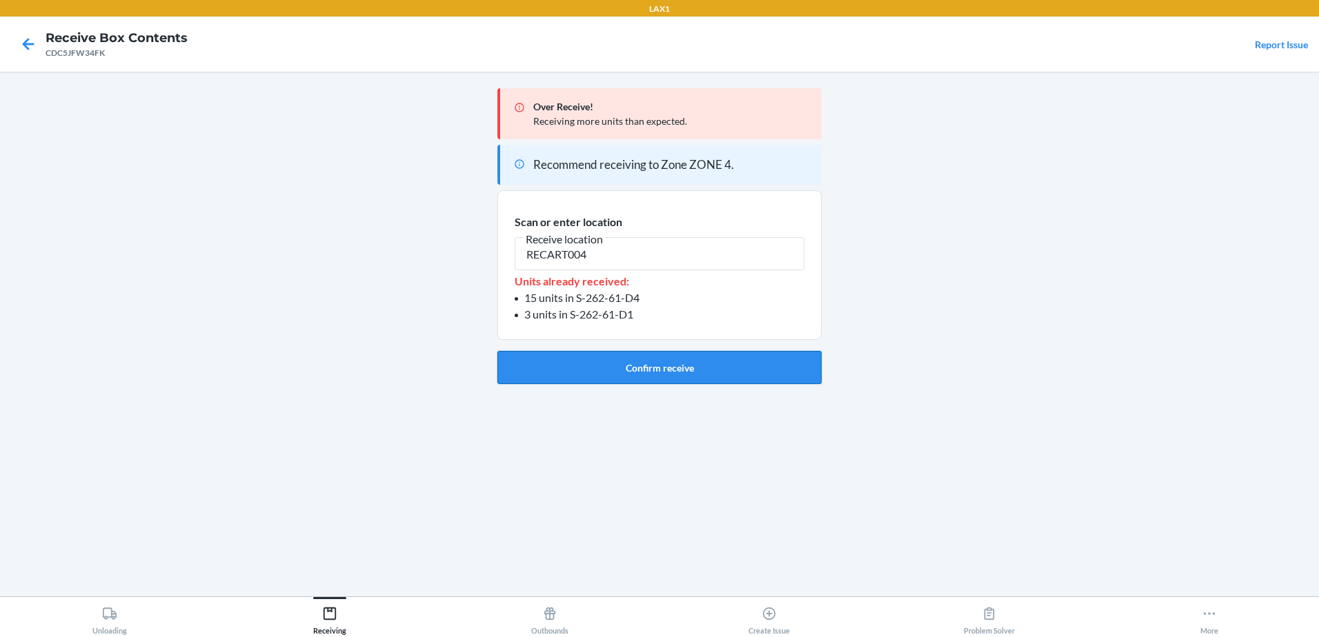
type input "RECART004"
click at [652, 367] on button "Confirm receive" at bounding box center [659, 367] width 324 height 33
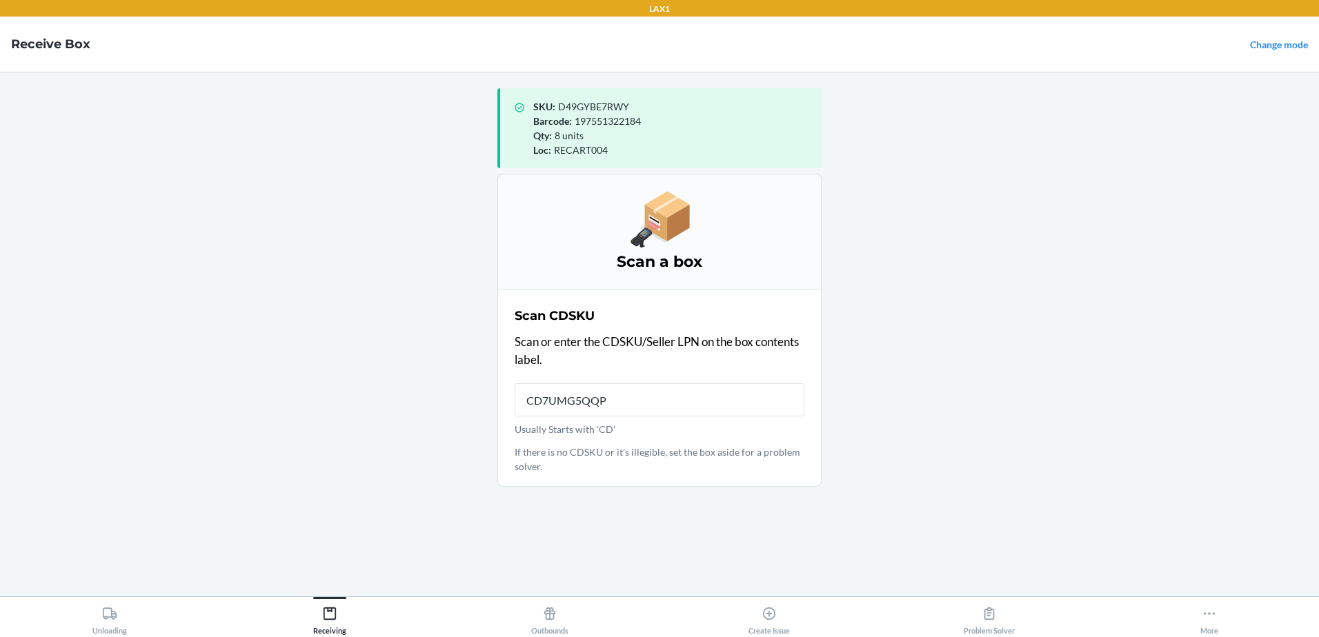
type input "CD7UMG5QQPX"
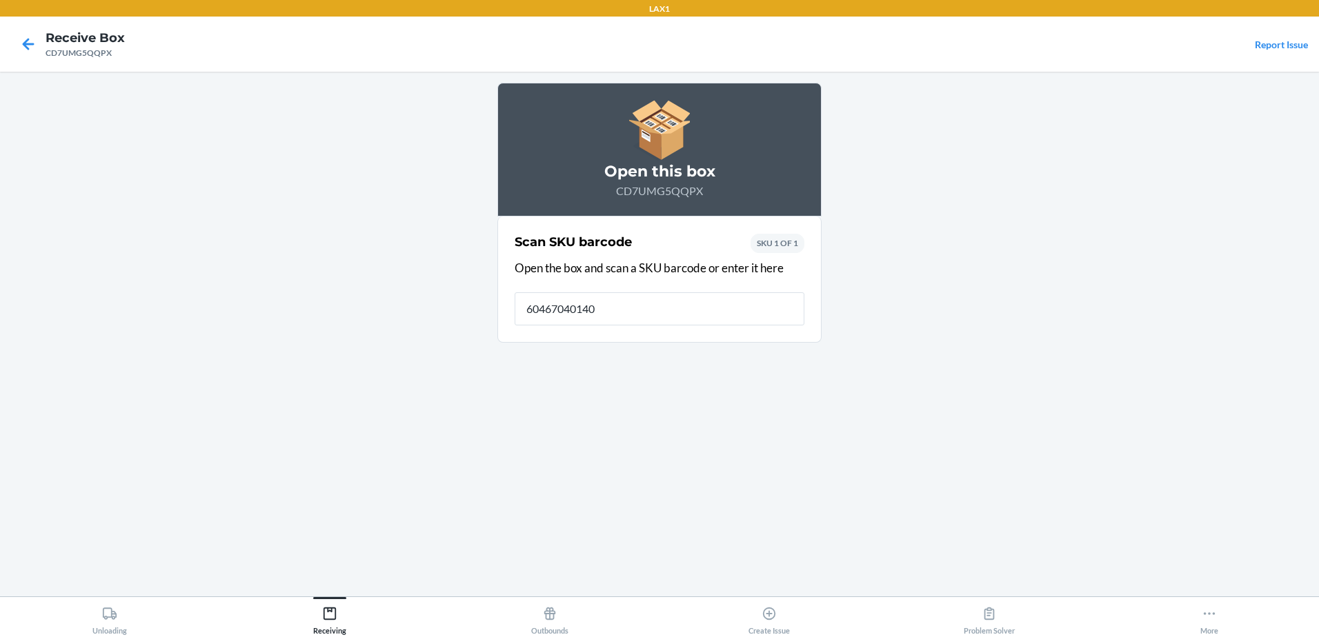
type input "[CREDIT_CARD_NUMBER]"
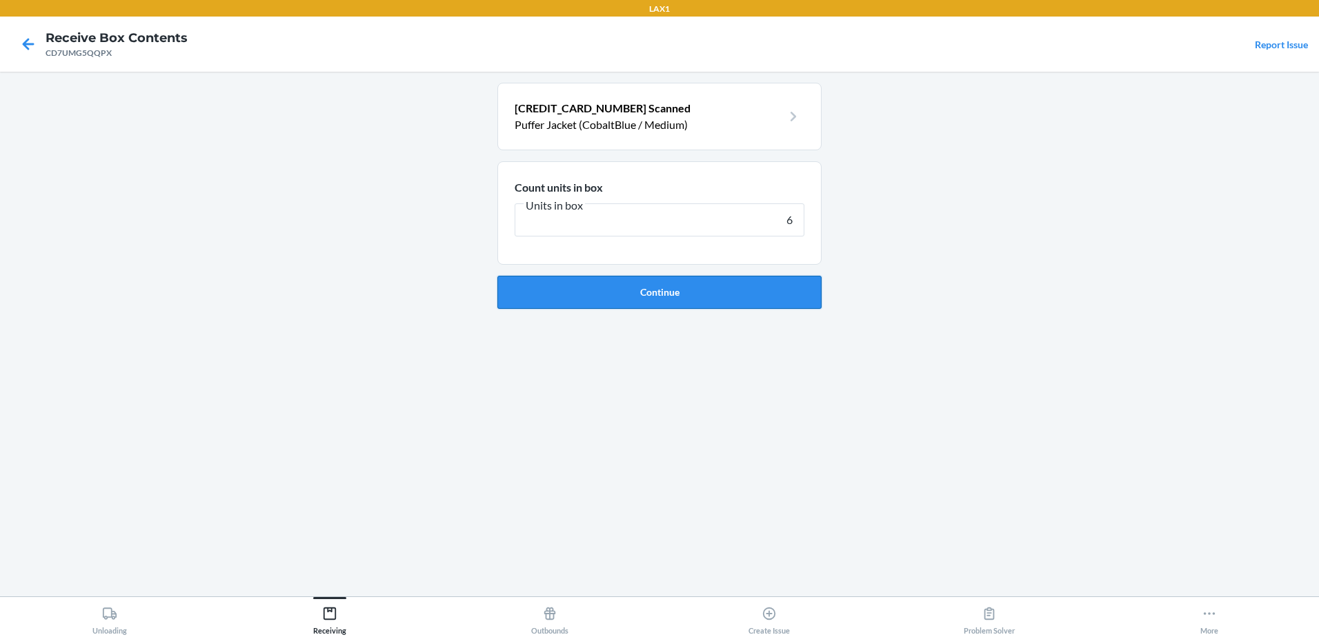
type input "6"
click at [708, 286] on button "Continue" at bounding box center [659, 292] width 324 height 33
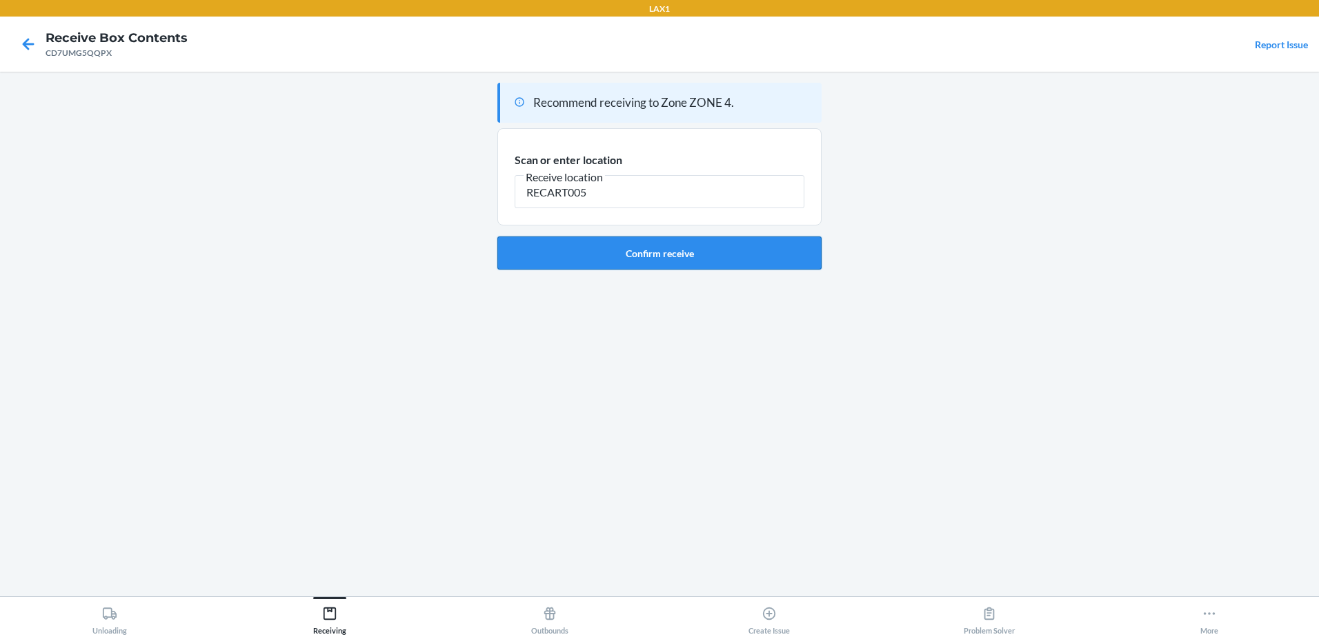
type input "RECART005"
click at [669, 252] on button "Confirm receive" at bounding box center [659, 253] width 324 height 33
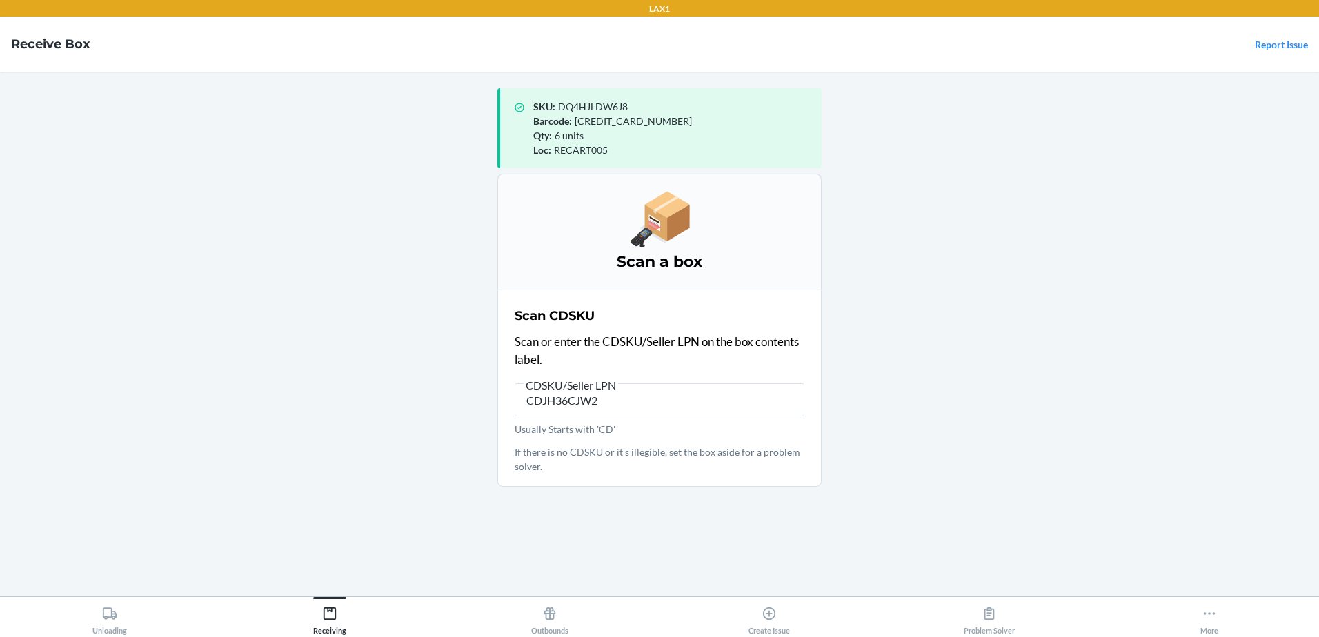
type input "CDJH36CJW29"
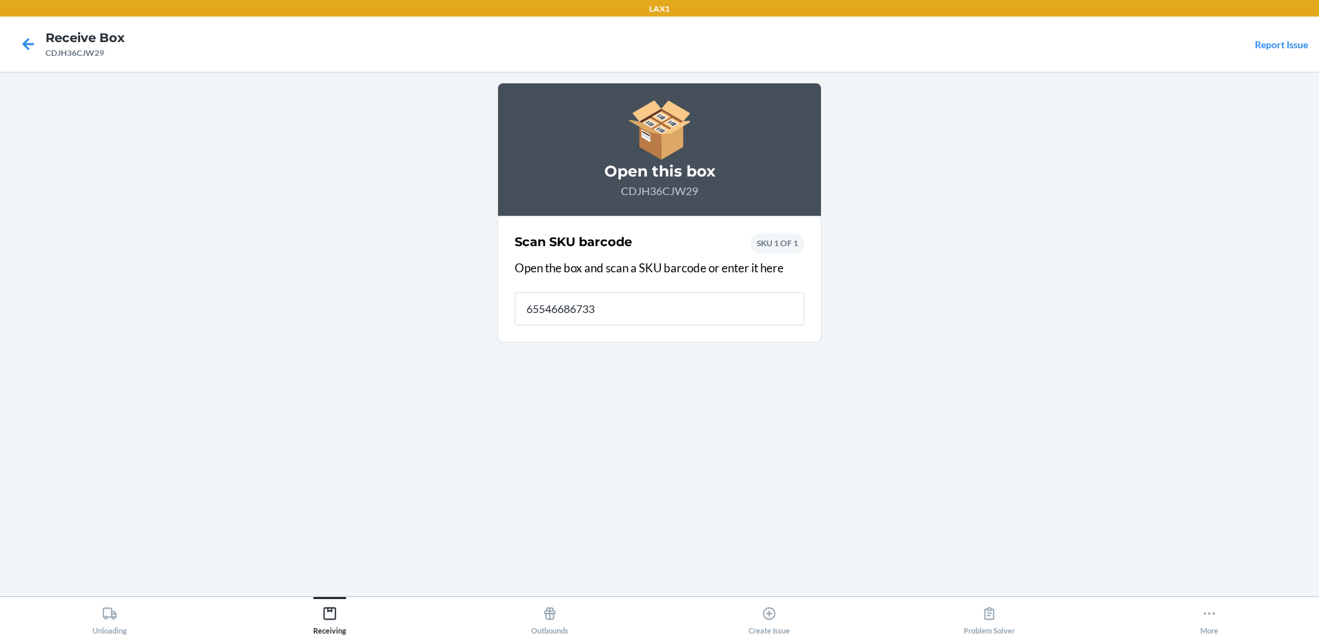
type input "[CREDIT_CARD_NUMBER]"
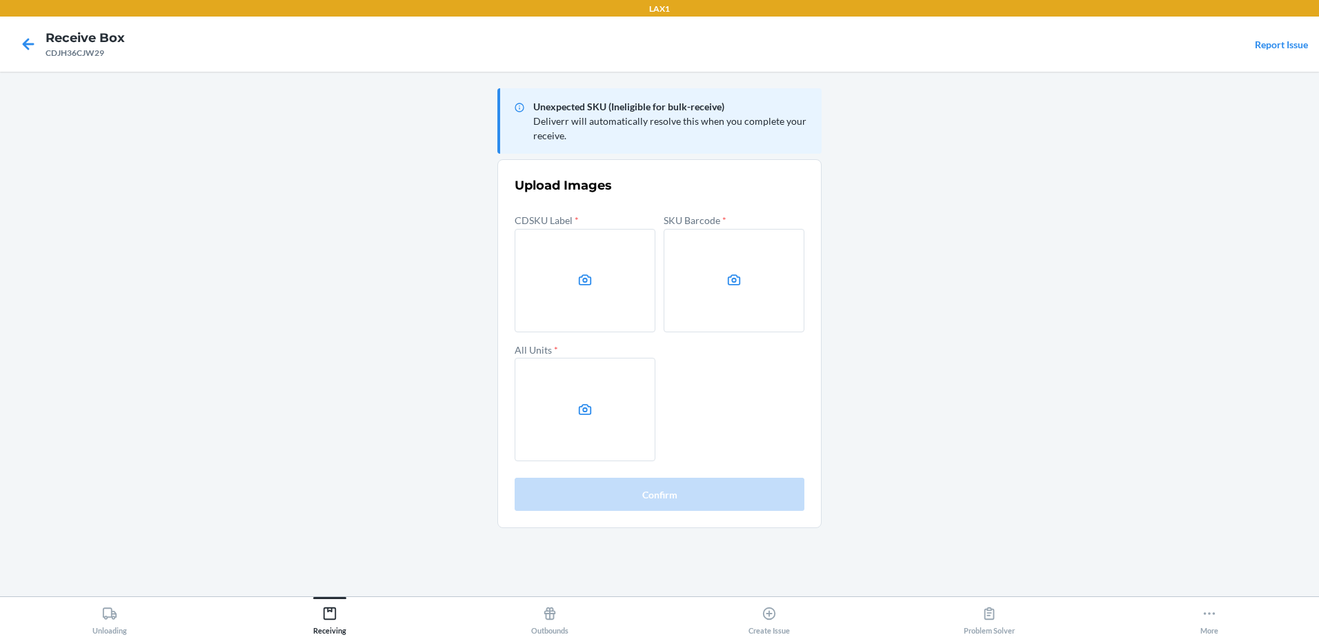
click at [103, 297] on main "Unexpected SKU (Ineligible for bulk-receive) Deliverr will automatically resolv…" at bounding box center [659, 334] width 1319 height 525
click at [588, 273] on icon at bounding box center [585, 280] width 16 height 16
click at [0, 0] on input "file" at bounding box center [0, 0] width 0 height 0
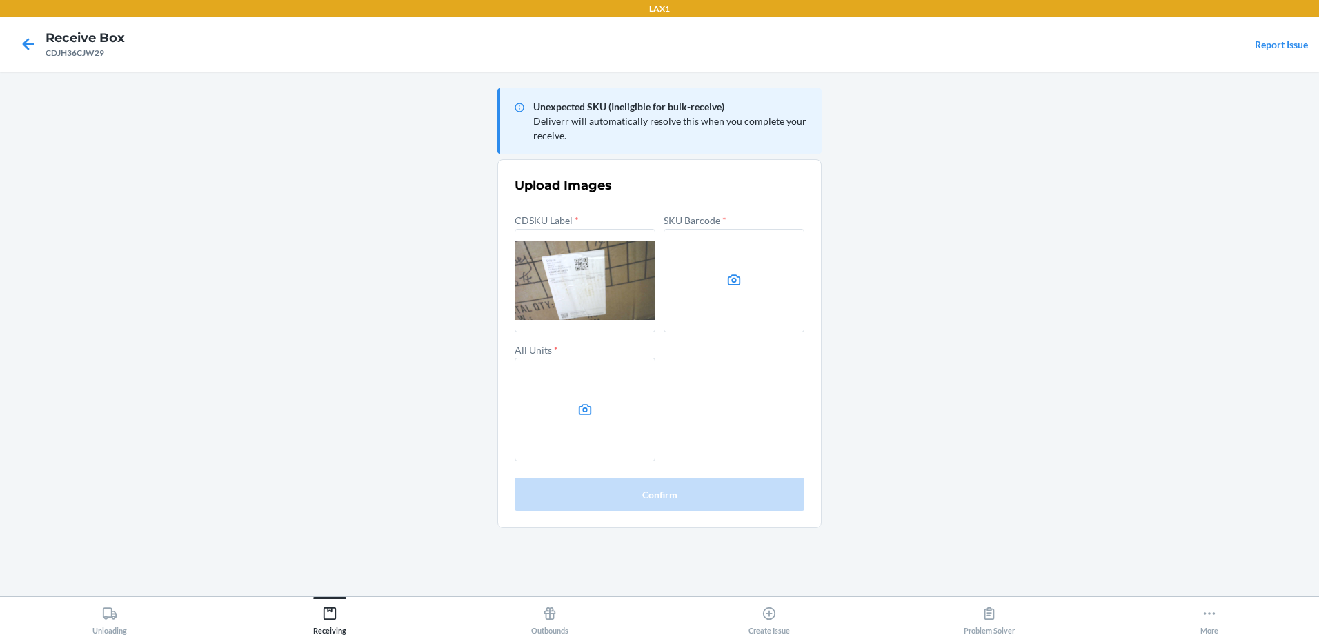
click at [742, 295] on label at bounding box center [734, 280] width 141 height 103
click at [0, 0] on input "file" at bounding box center [0, 0] width 0 height 0
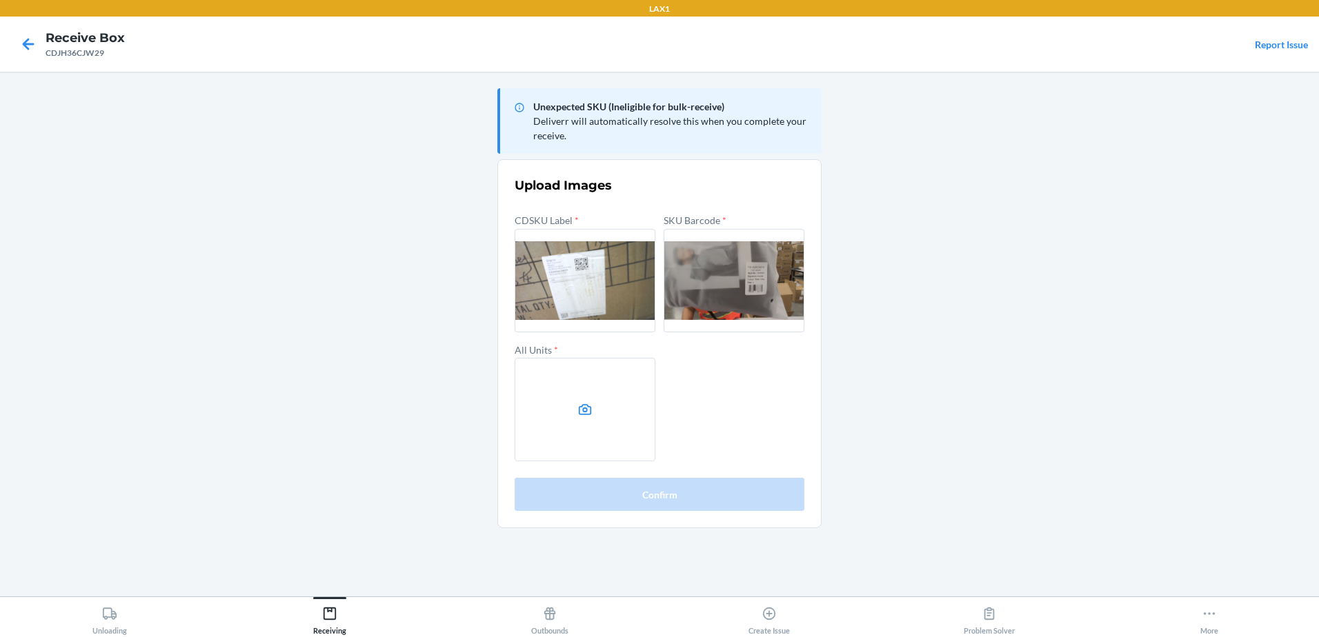
click at [594, 410] on label at bounding box center [585, 409] width 141 height 103
click at [0, 0] on input "file" at bounding box center [0, 0] width 0 height 0
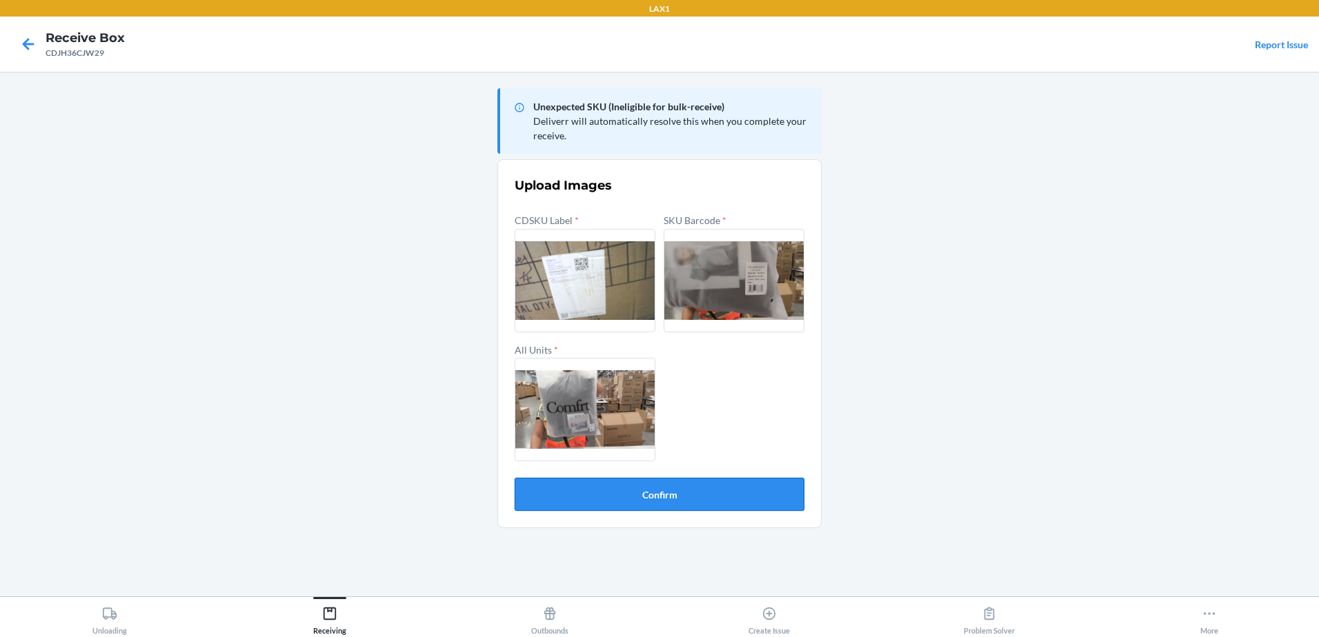
click at [637, 480] on button "Confirm" at bounding box center [660, 494] width 290 height 33
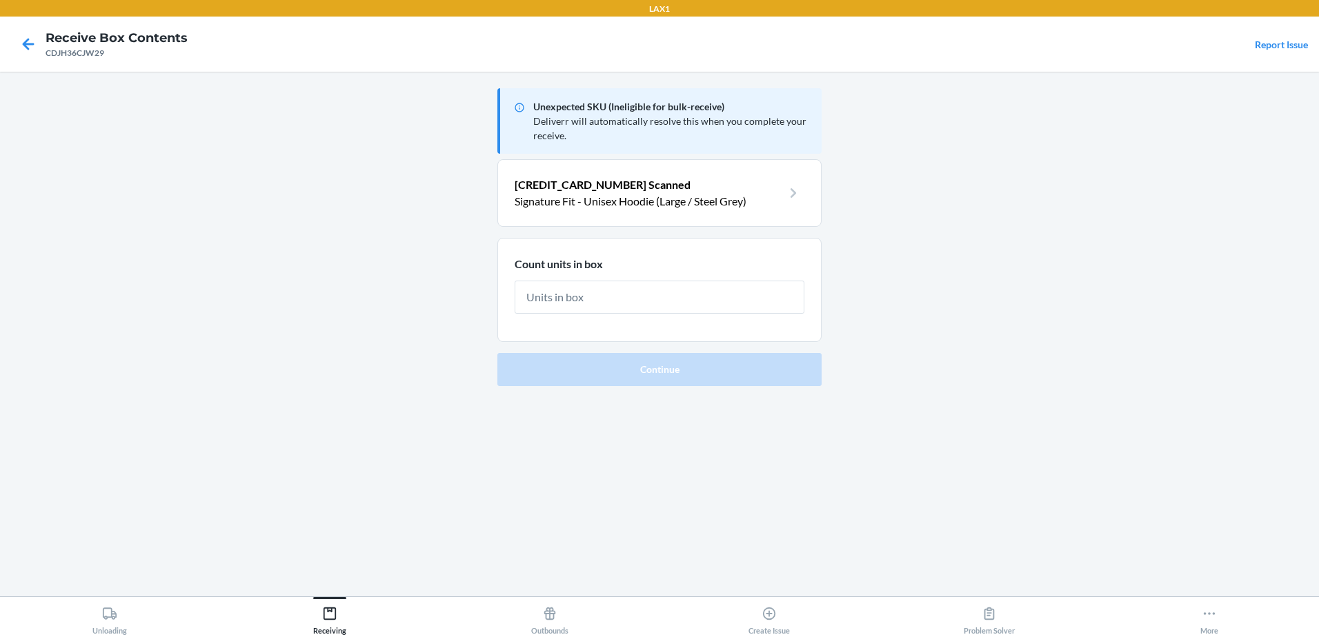
click at [608, 296] on input "text" at bounding box center [660, 297] width 290 height 33
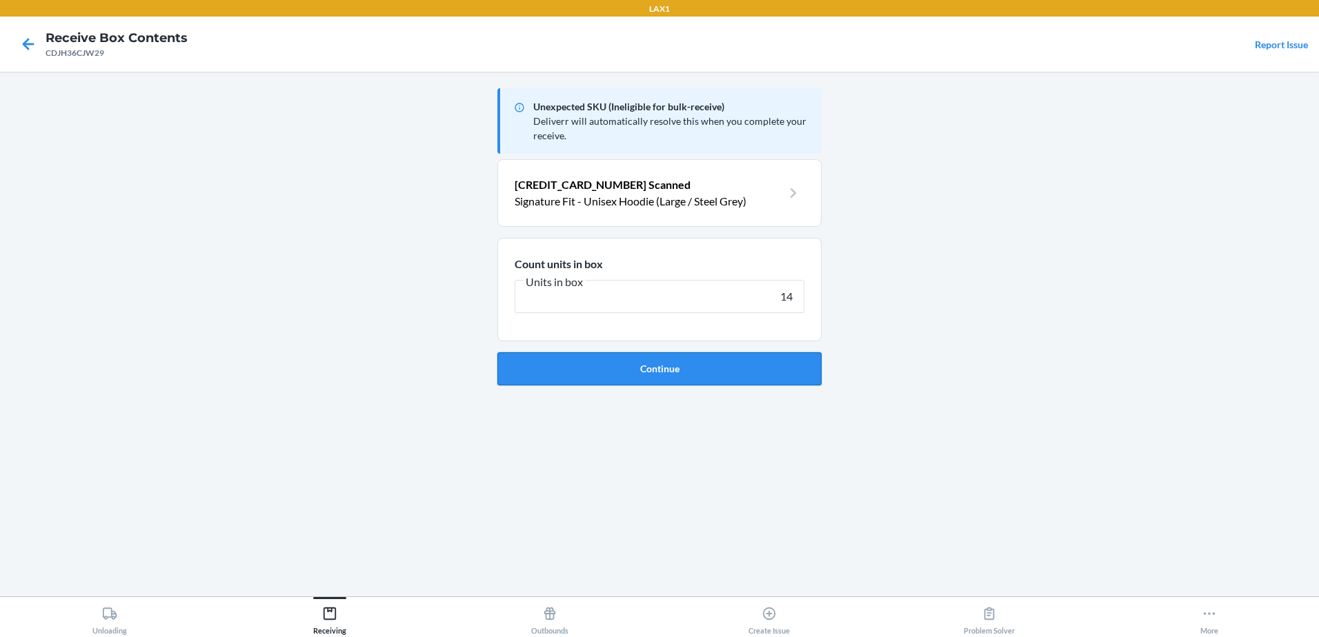
type input "14"
click at [644, 366] on button "Continue" at bounding box center [659, 368] width 324 height 33
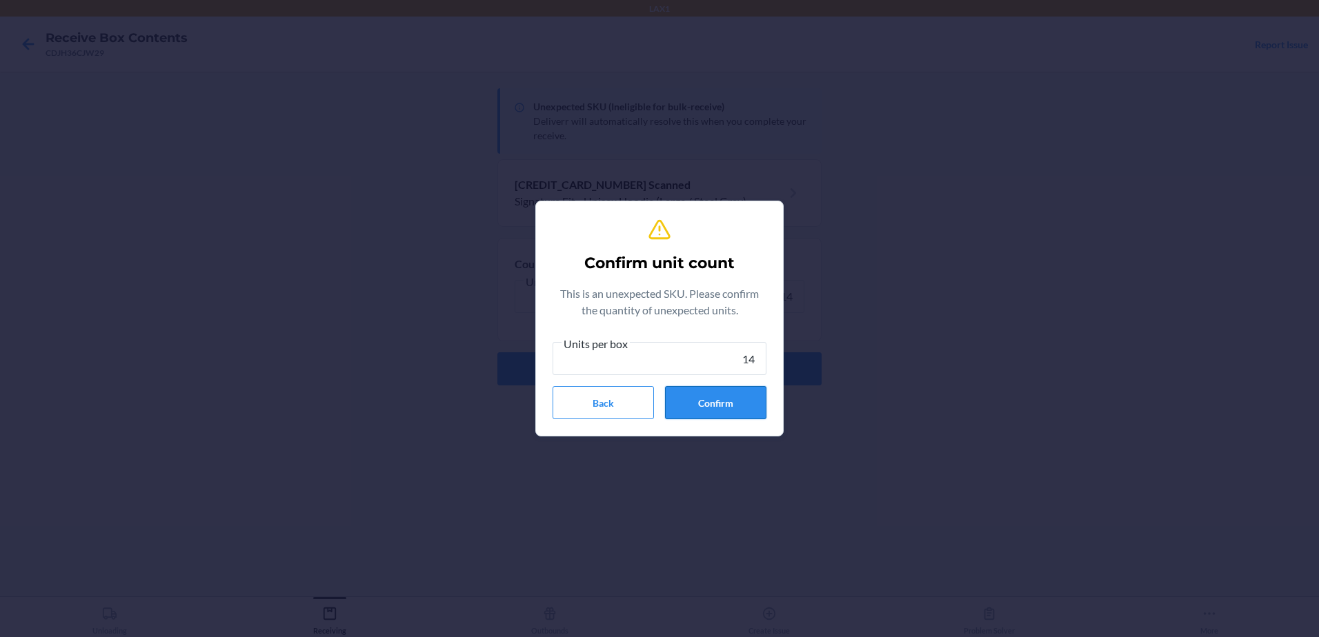
type input "14"
drag, startPoint x: 730, startPoint y: 399, endPoint x: 747, endPoint y: 392, distance: 18.6
click at [735, 395] on button "Confirm" at bounding box center [715, 402] width 101 height 33
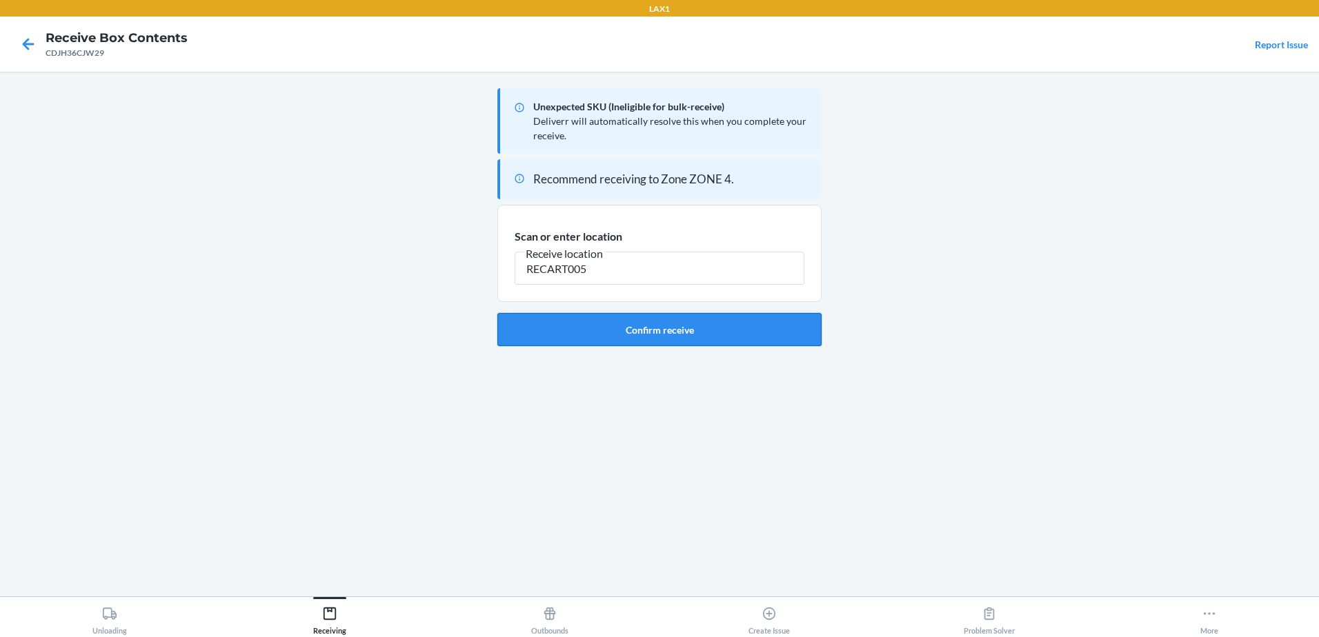
type input "RECART005"
click at [650, 332] on button "Confirm receive" at bounding box center [659, 329] width 324 height 33
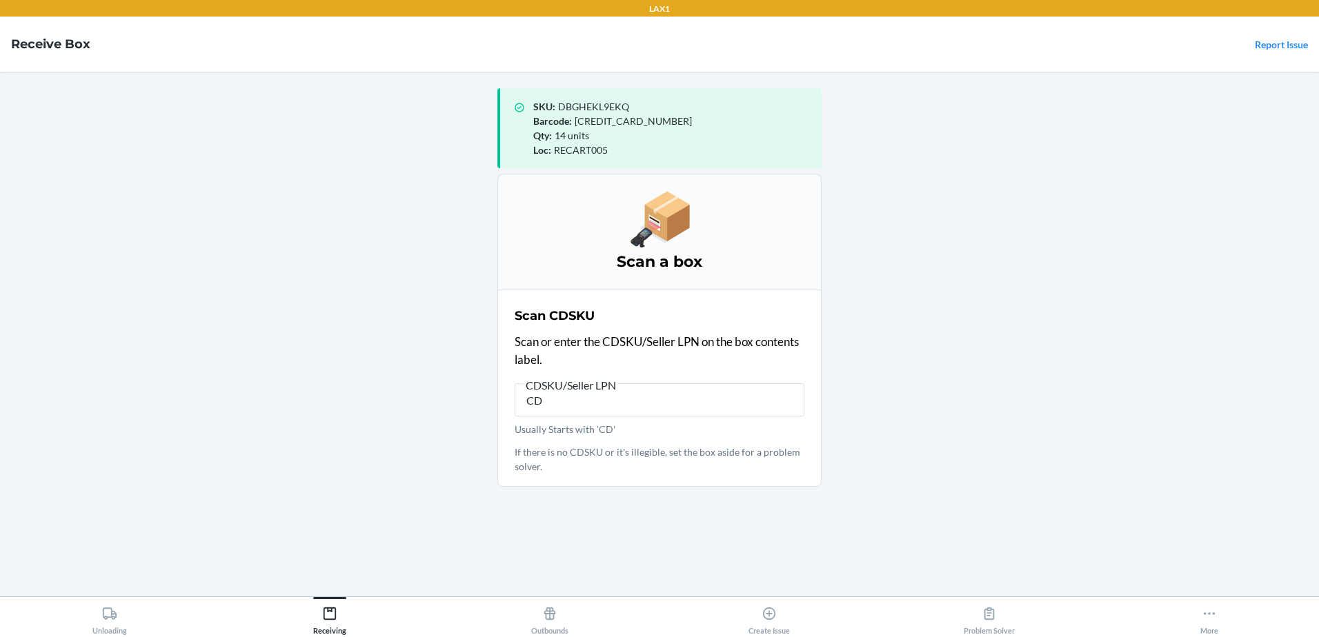
type input "C"
type input "CDEV43HT7XM"
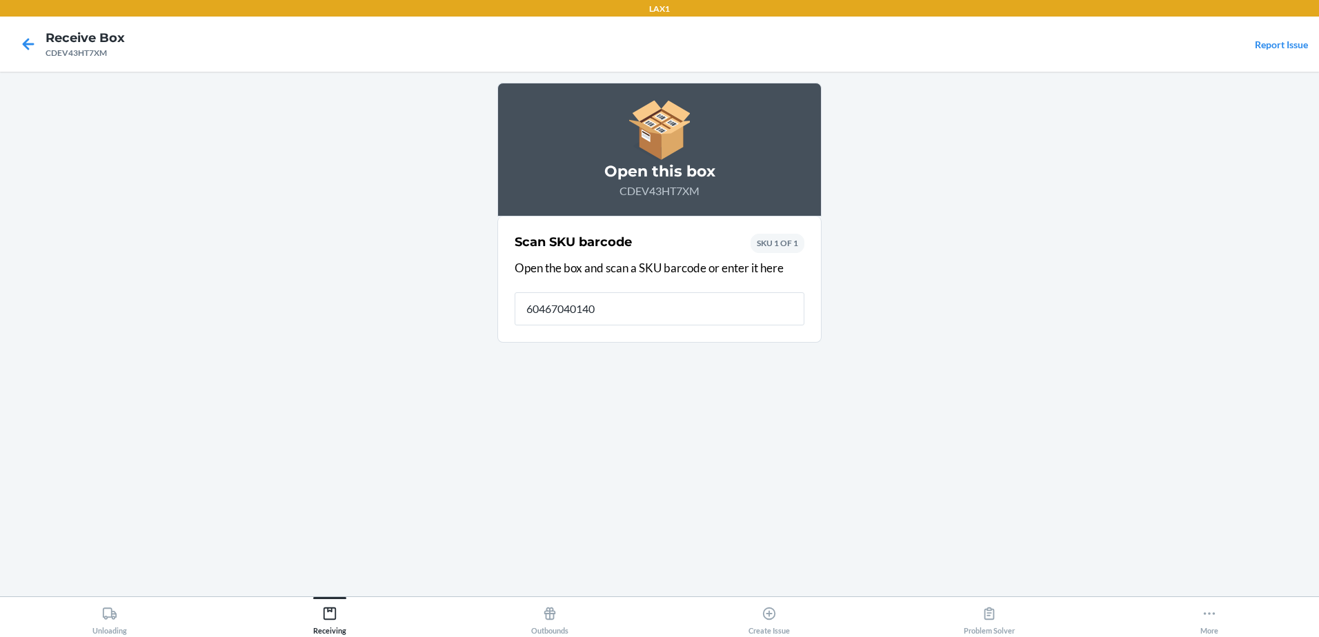
type input "[CREDIT_CARD_NUMBER]"
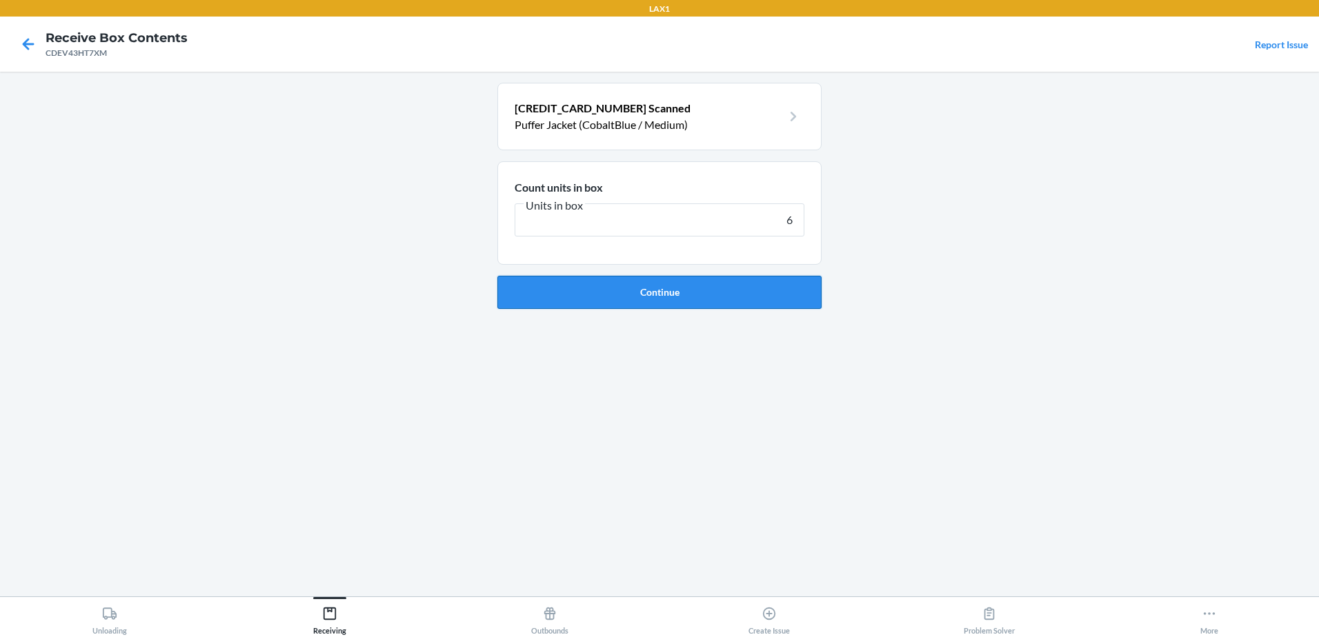
type input "6"
click at [657, 288] on button "Continue" at bounding box center [659, 292] width 324 height 33
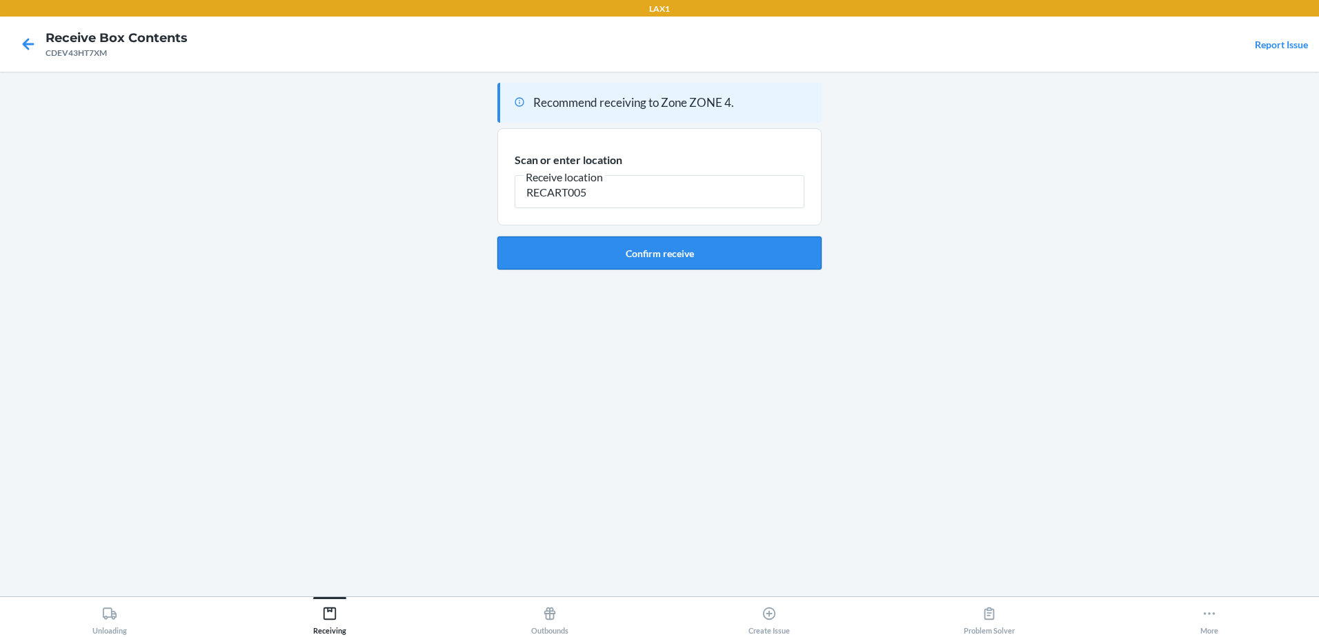
type input "RECART005"
click at [674, 256] on button "Confirm receive" at bounding box center [659, 253] width 324 height 33
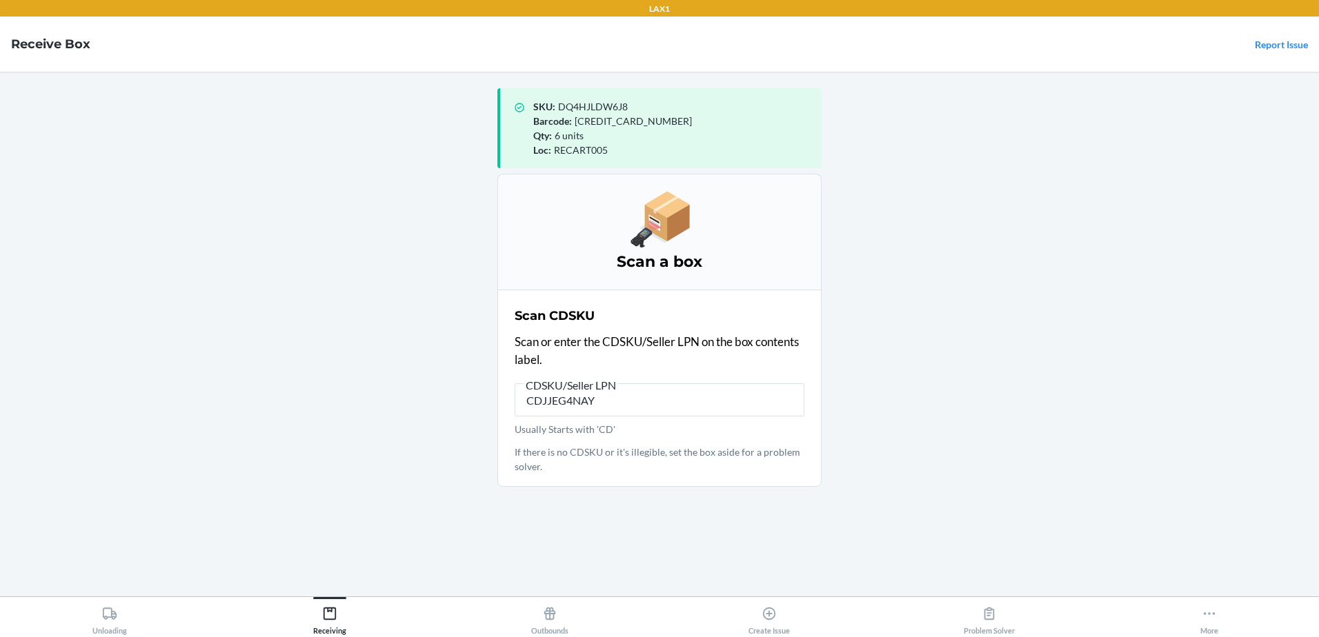
type input "CDJJEG4NAYV"
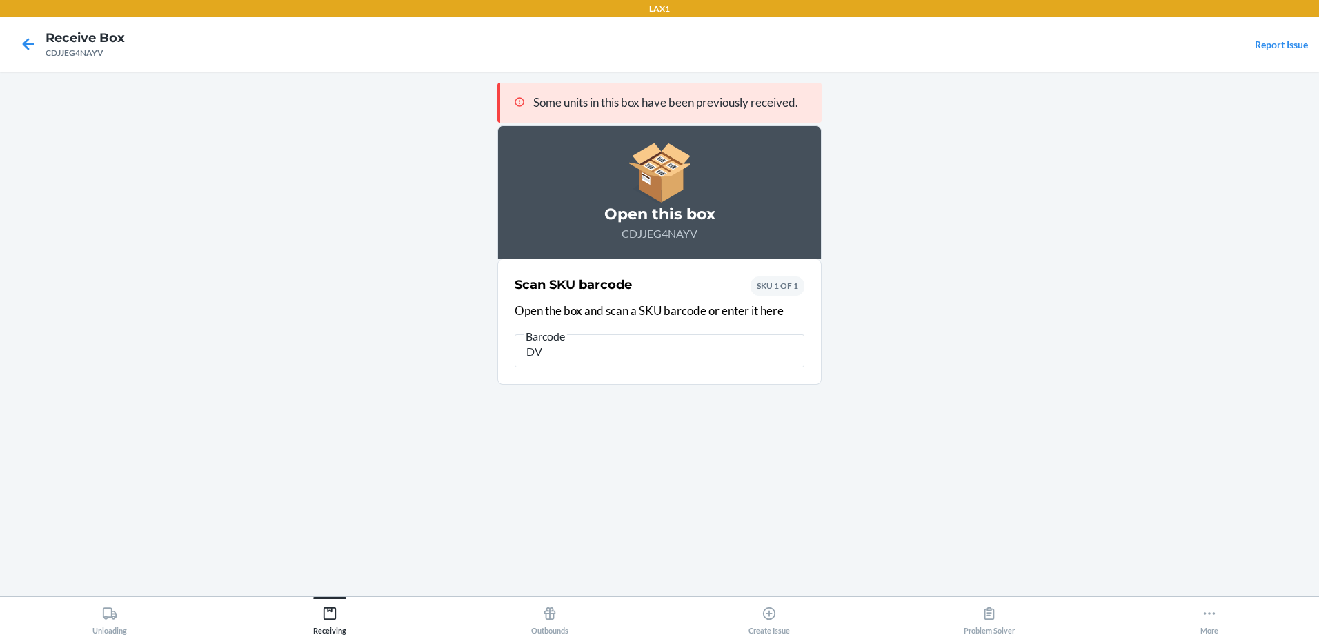
type input "D"
type input "DVQKRMGX7UL"
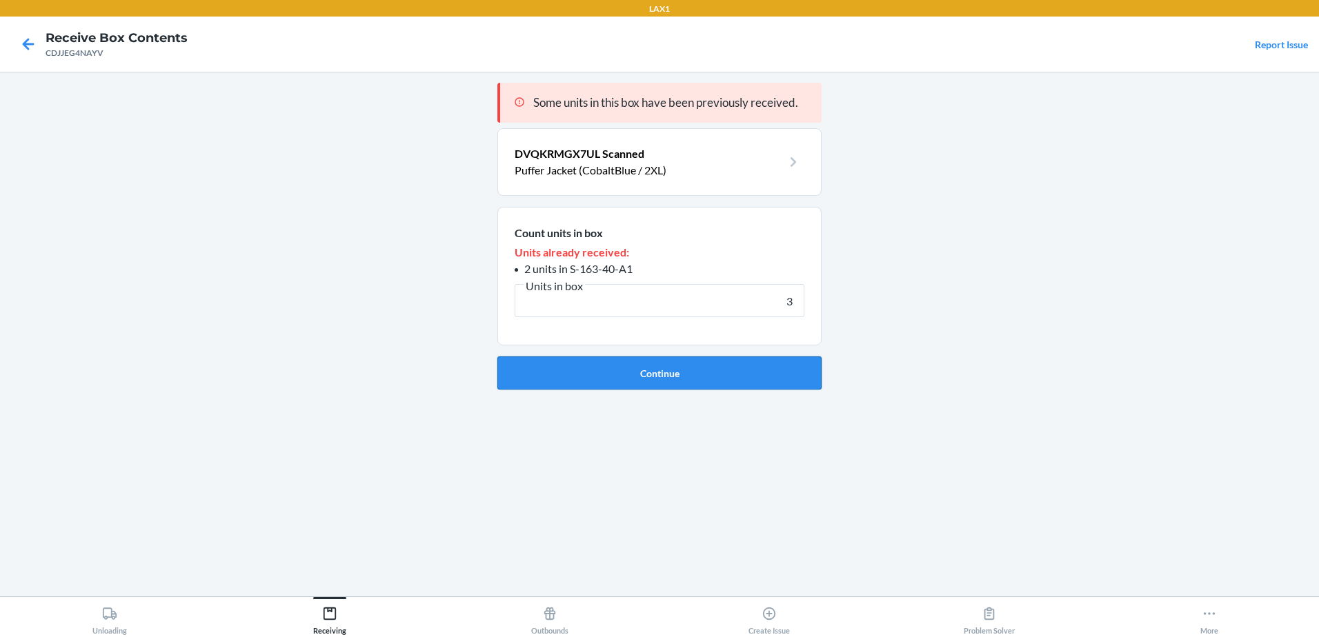
type input "3"
click at [609, 377] on button "Continue" at bounding box center [659, 373] width 324 height 33
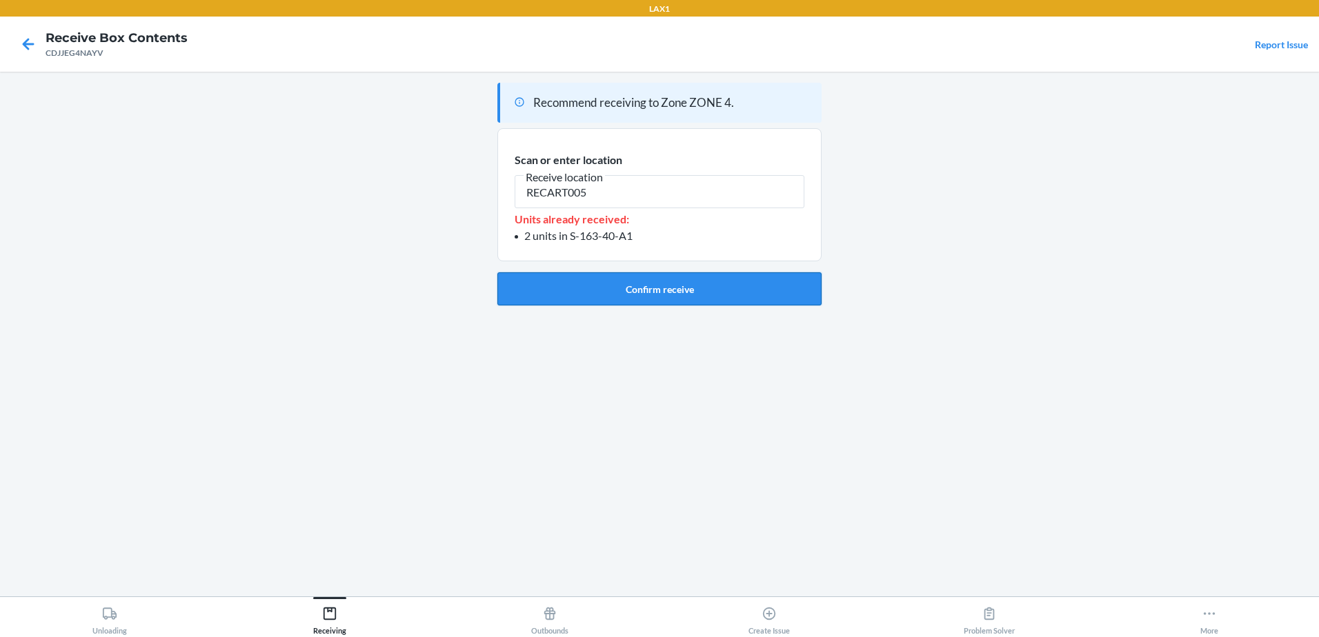
type input "RECART005"
click at [621, 285] on button "Confirm receive" at bounding box center [659, 288] width 324 height 33
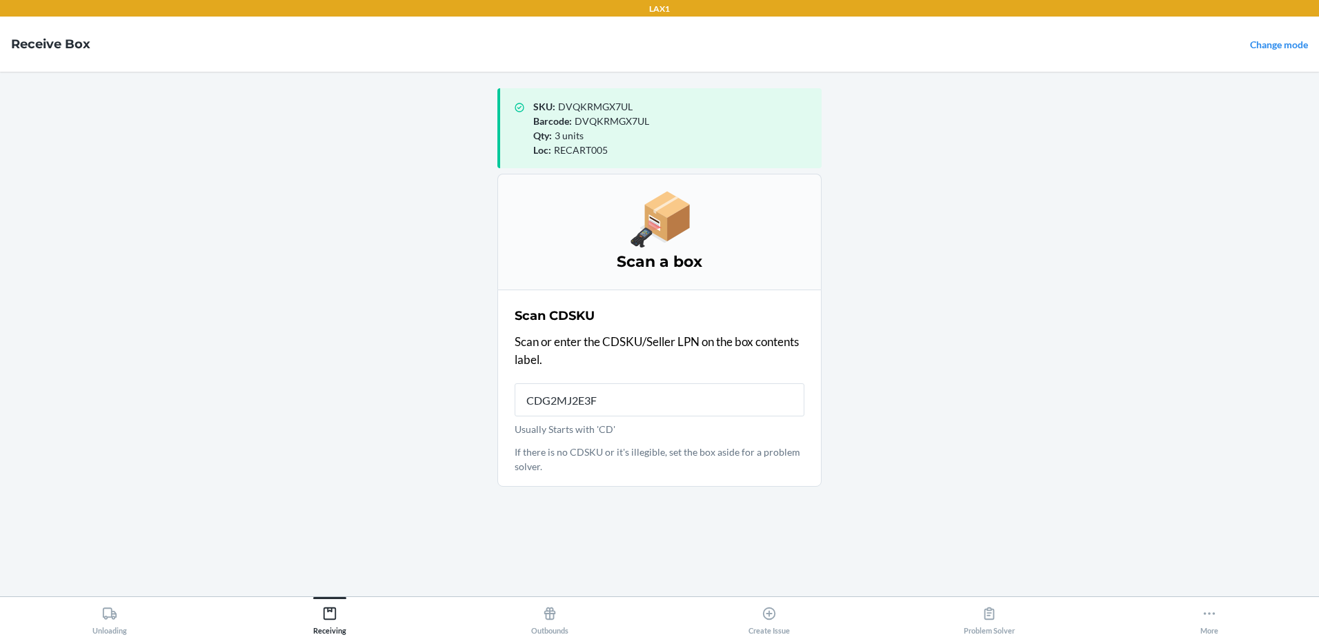
type input "CDG2MJ2E3FX"
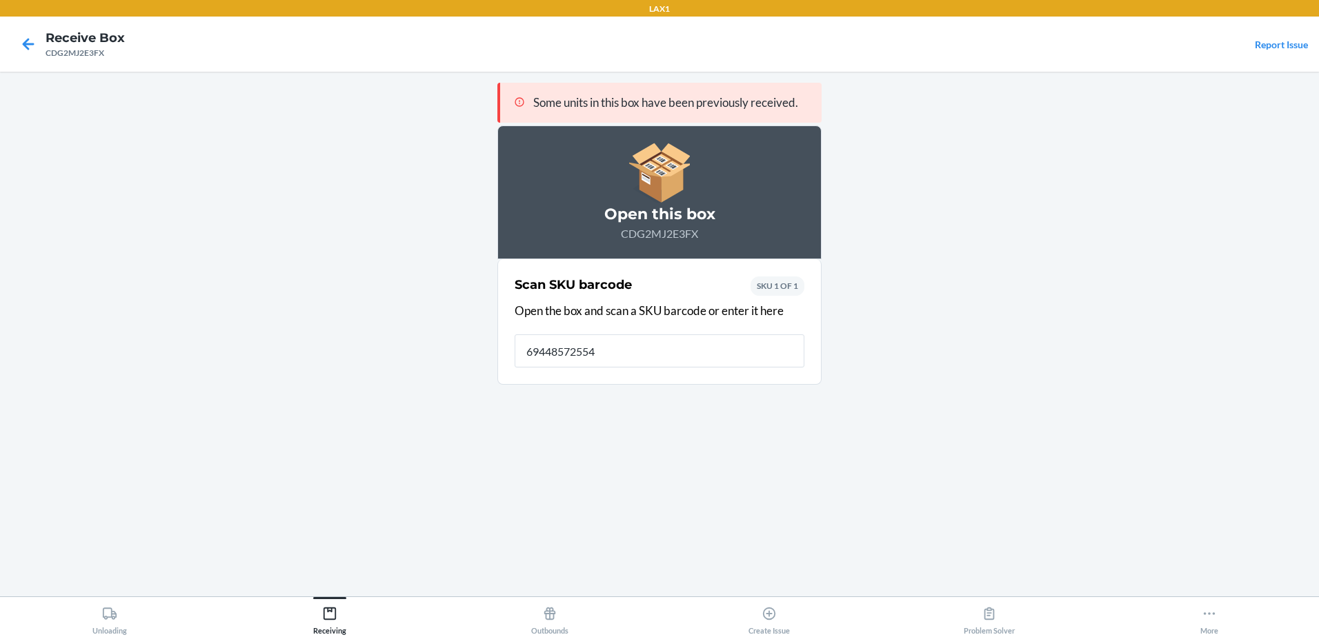
type input "[CREDIT_CARD_NUMBER]"
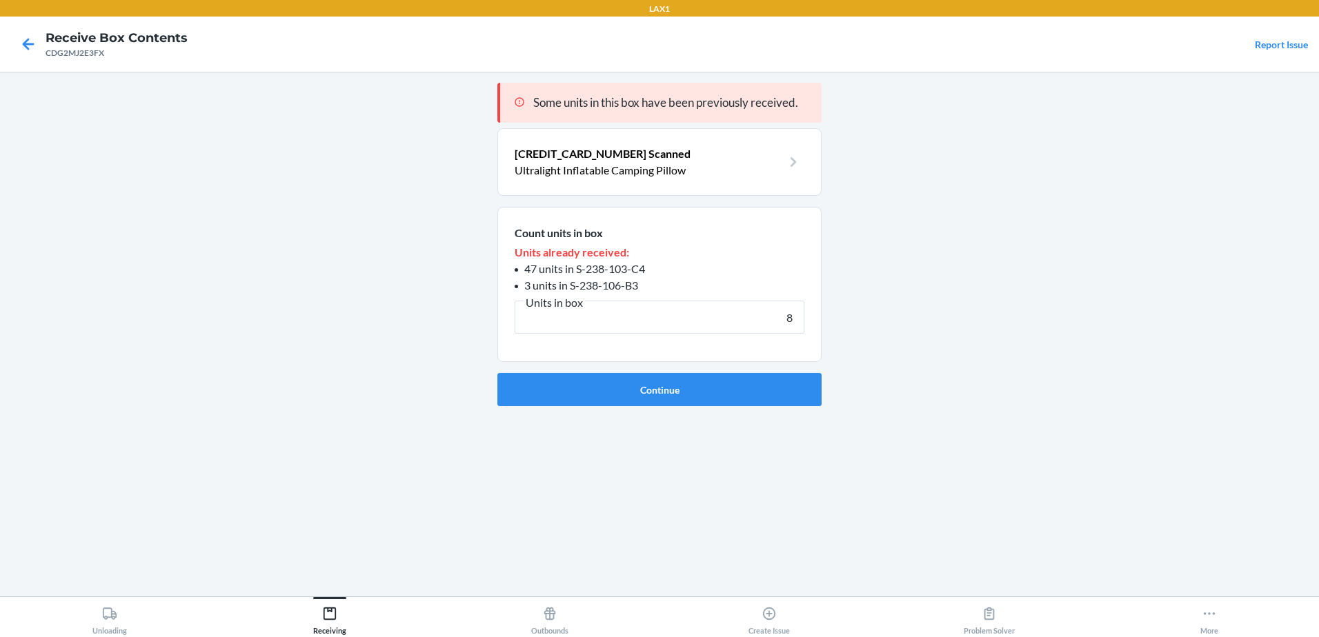
type input "8"
click at [497, 373] on button "Continue" at bounding box center [659, 389] width 324 height 33
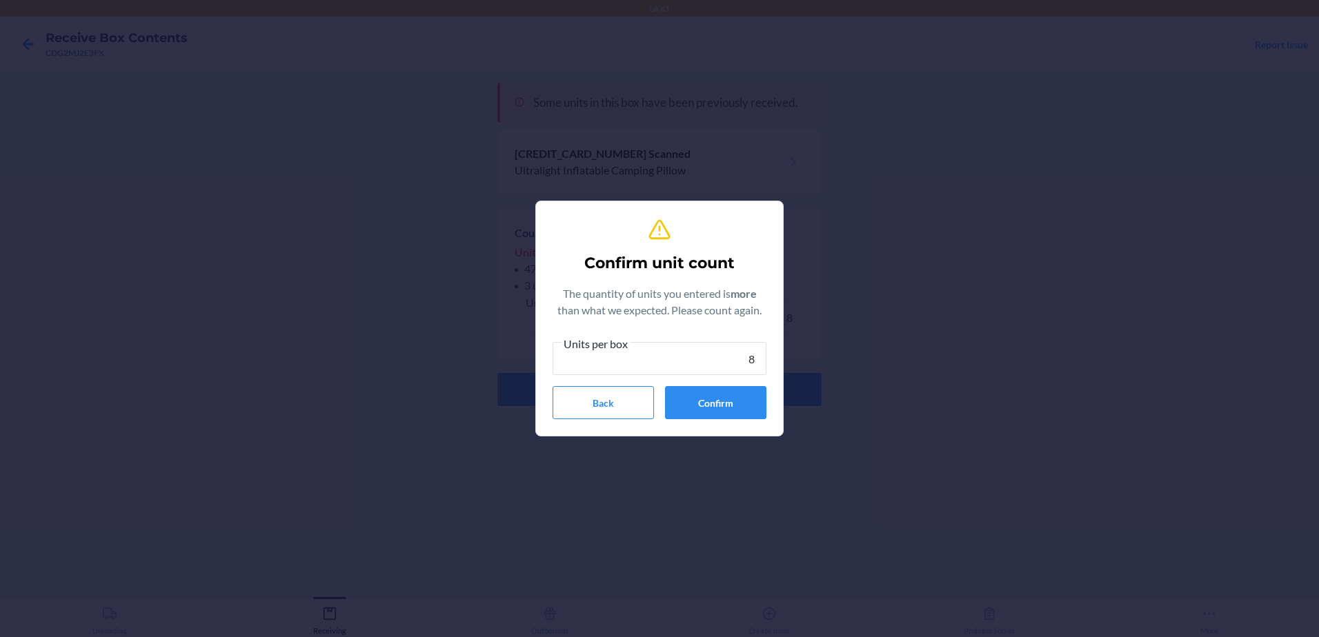
type input "8"
click at [715, 405] on button "Confirm" at bounding box center [715, 402] width 101 height 33
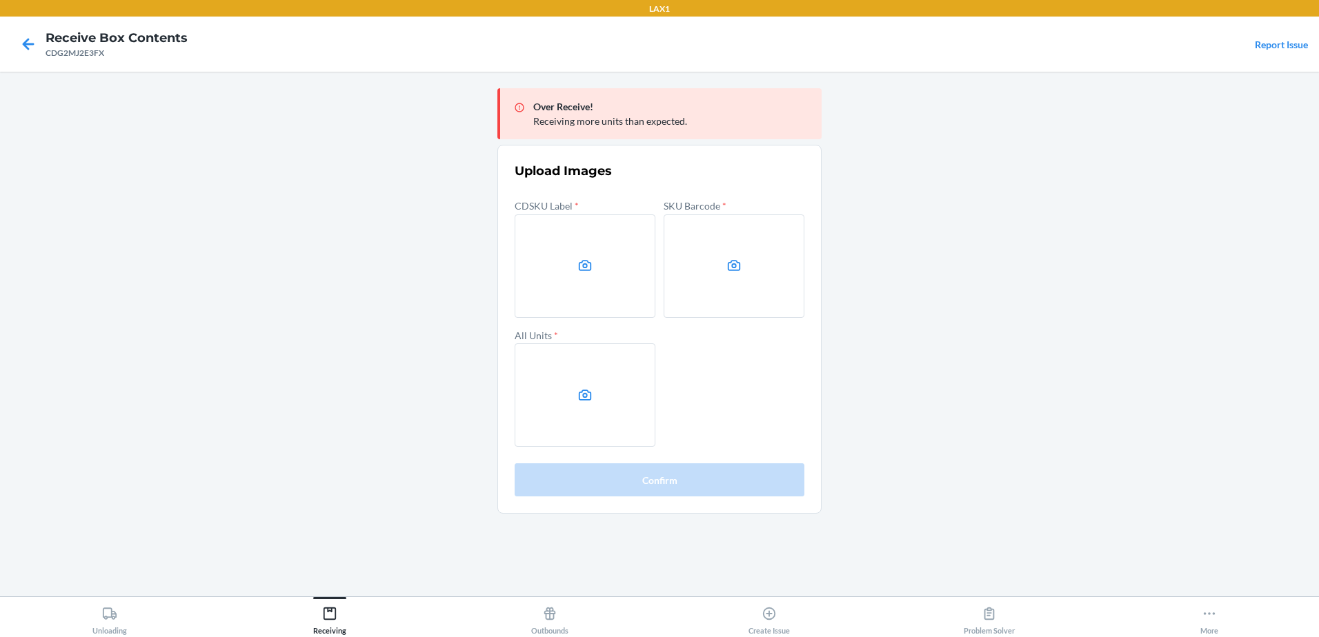
click at [592, 279] on label at bounding box center [585, 266] width 141 height 103
click at [0, 0] on input "file" at bounding box center [0, 0] width 0 height 0
click at [55, 251] on main "Over Receive! Receiving more units than expected. Upload Images CDSKU Label * S…" at bounding box center [659, 334] width 1319 height 525
click at [555, 241] on label at bounding box center [585, 266] width 141 height 103
click at [0, 0] on input "file" at bounding box center [0, 0] width 0 height 0
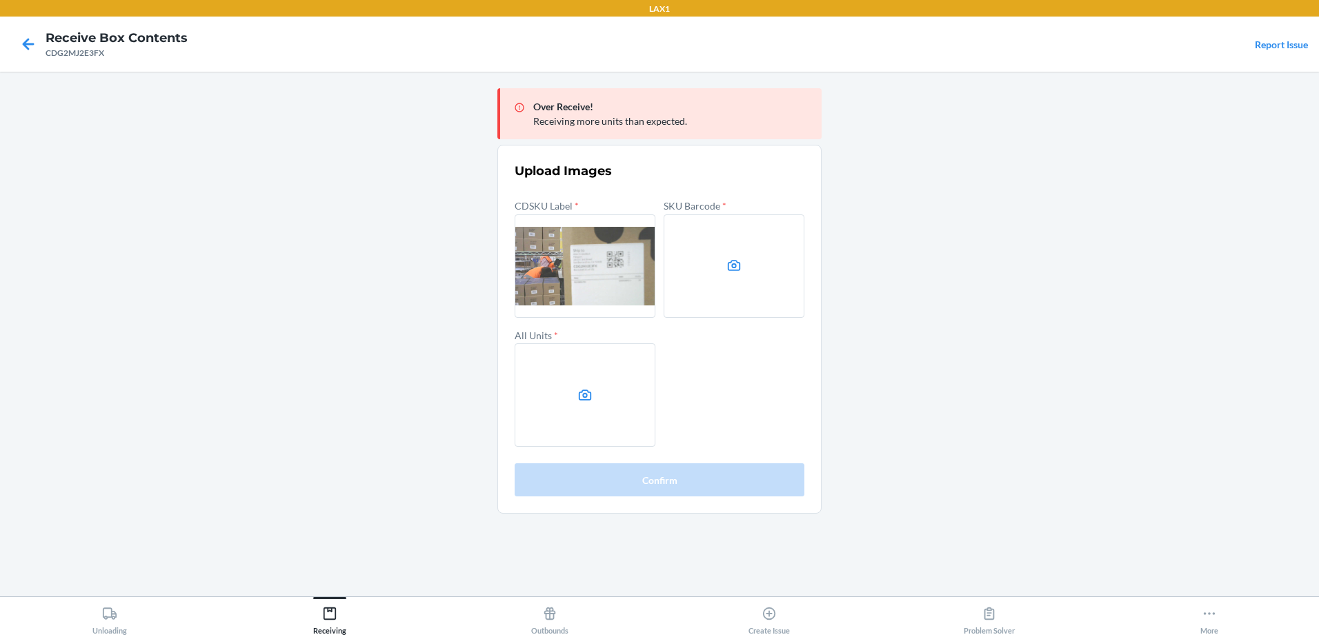
click at [729, 272] on icon at bounding box center [734, 266] width 16 height 16
click at [0, 0] on input "file" at bounding box center [0, 0] width 0 height 0
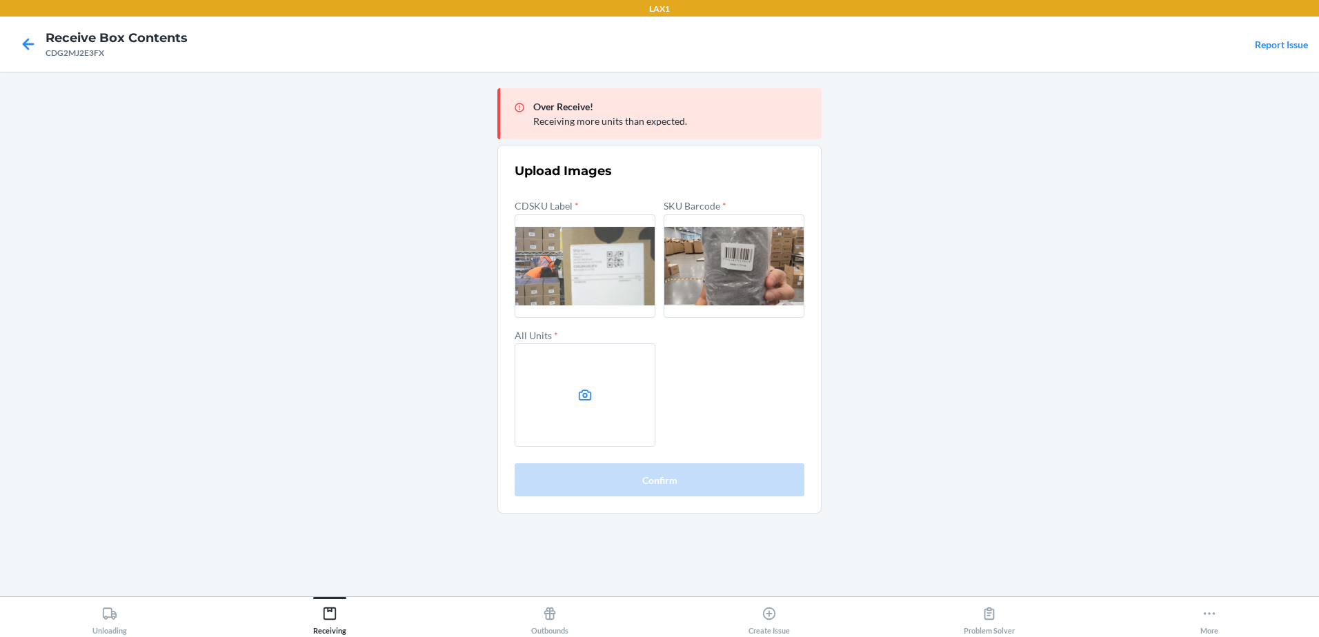
click at [619, 395] on label at bounding box center [585, 394] width 141 height 103
click at [0, 0] on input "file" at bounding box center [0, 0] width 0 height 0
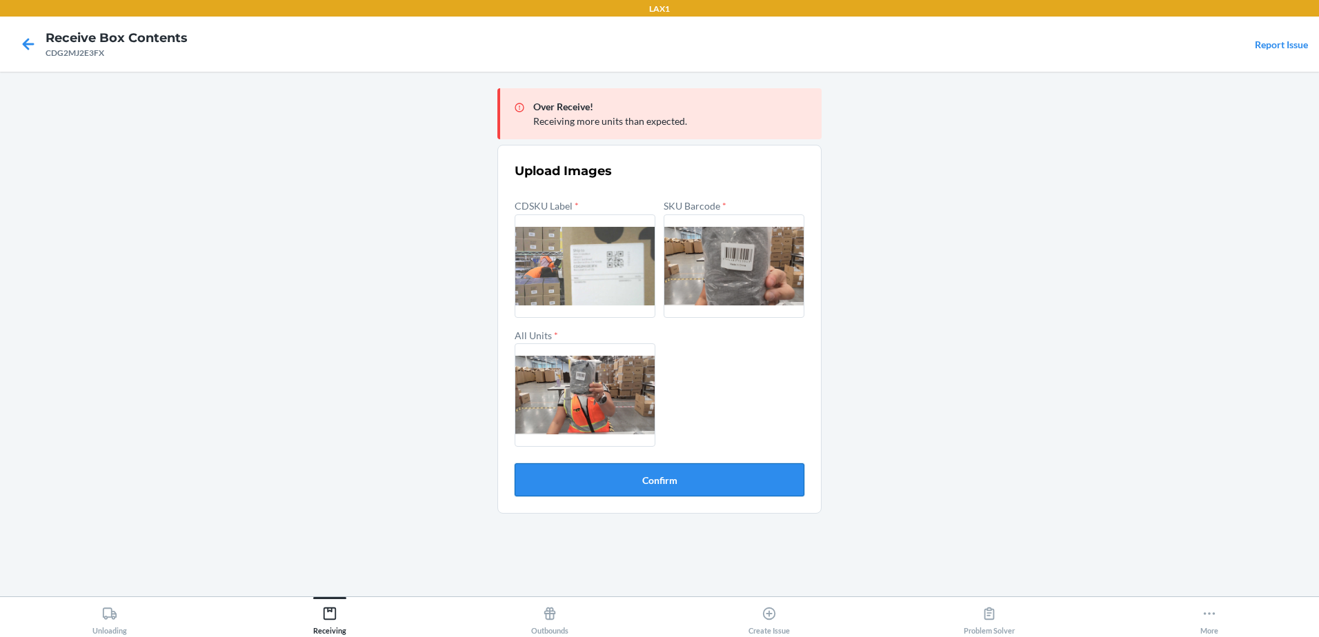
click at [613, 472] on button "Confirm" at bounding box center [660, 479] width 290 height 33
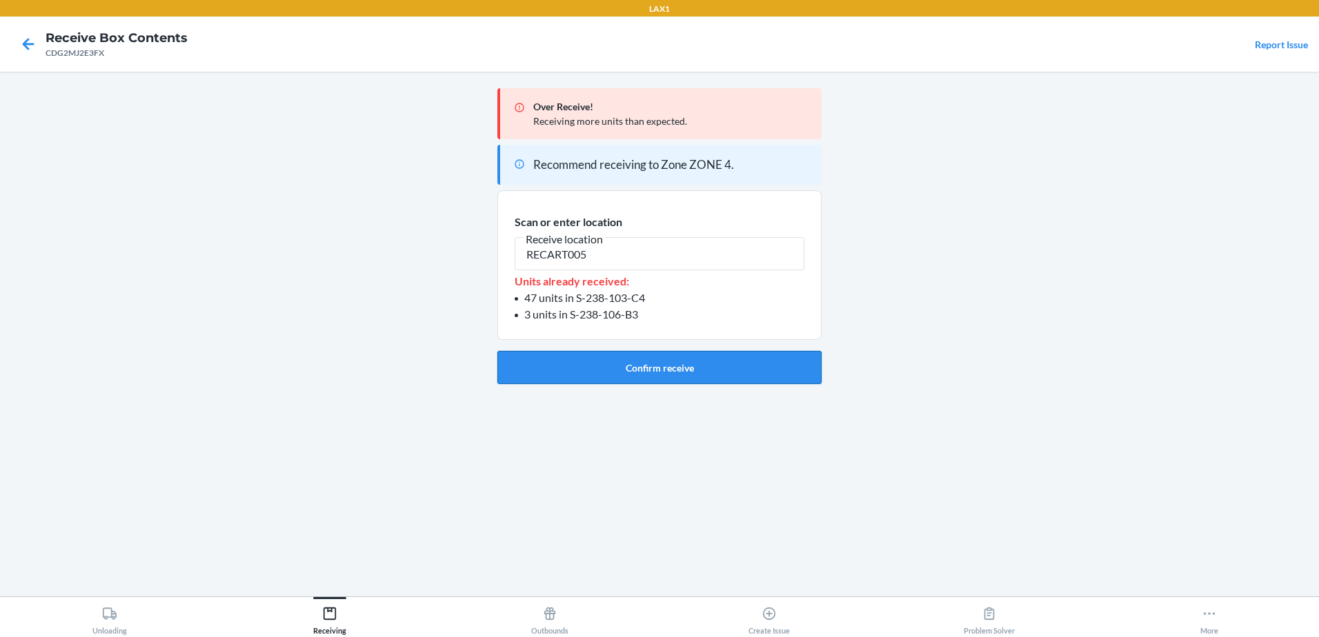
type input "RECART005"
click at [606, 362] on button "Confirm receive" at bounding box center [659, 367] width 324 height 33
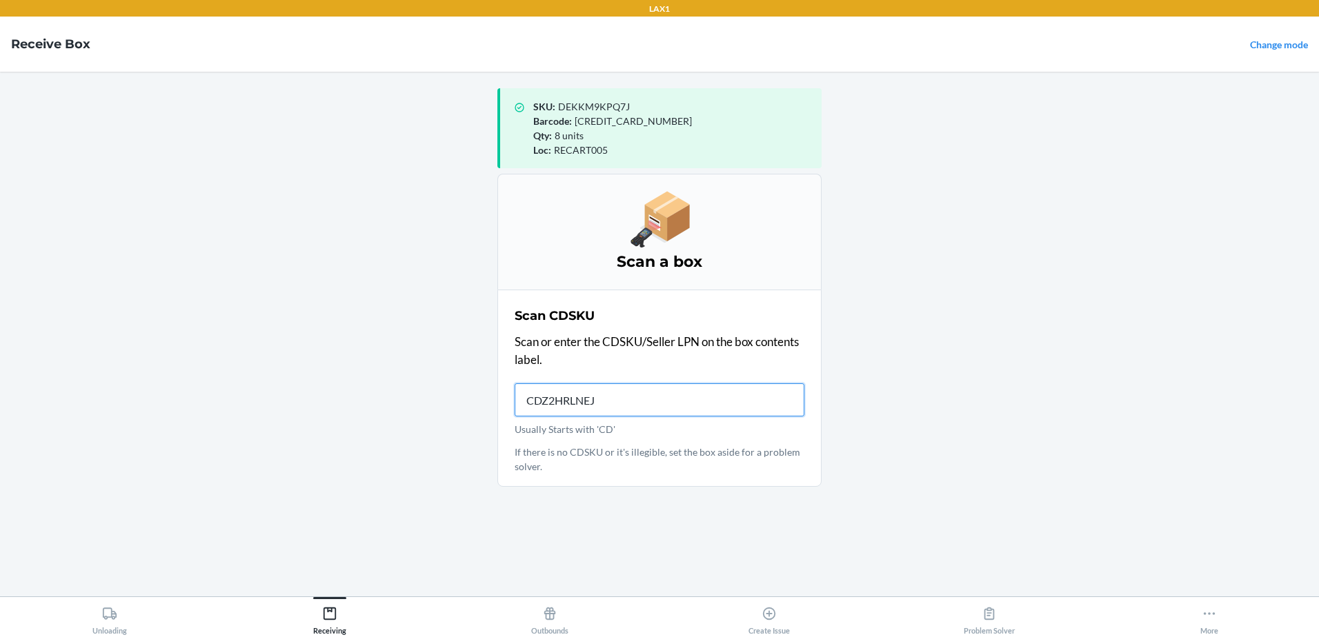
type input "CDZ2HRLNEJJ"
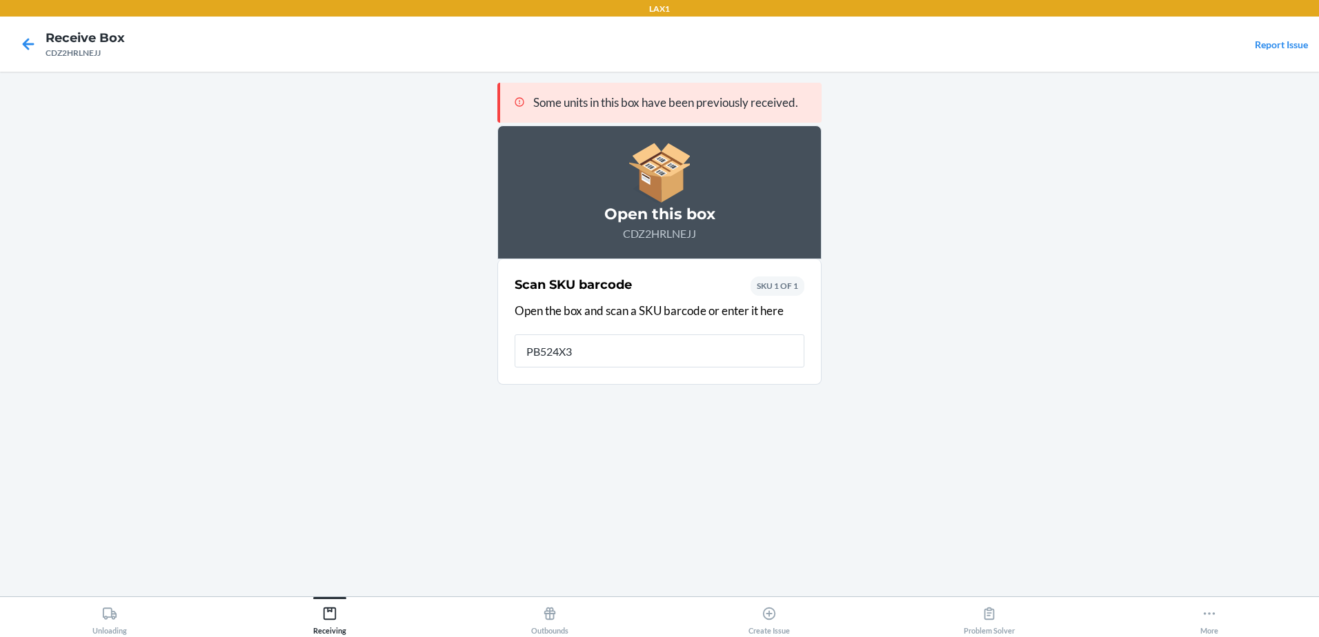
type input "PB524X36"
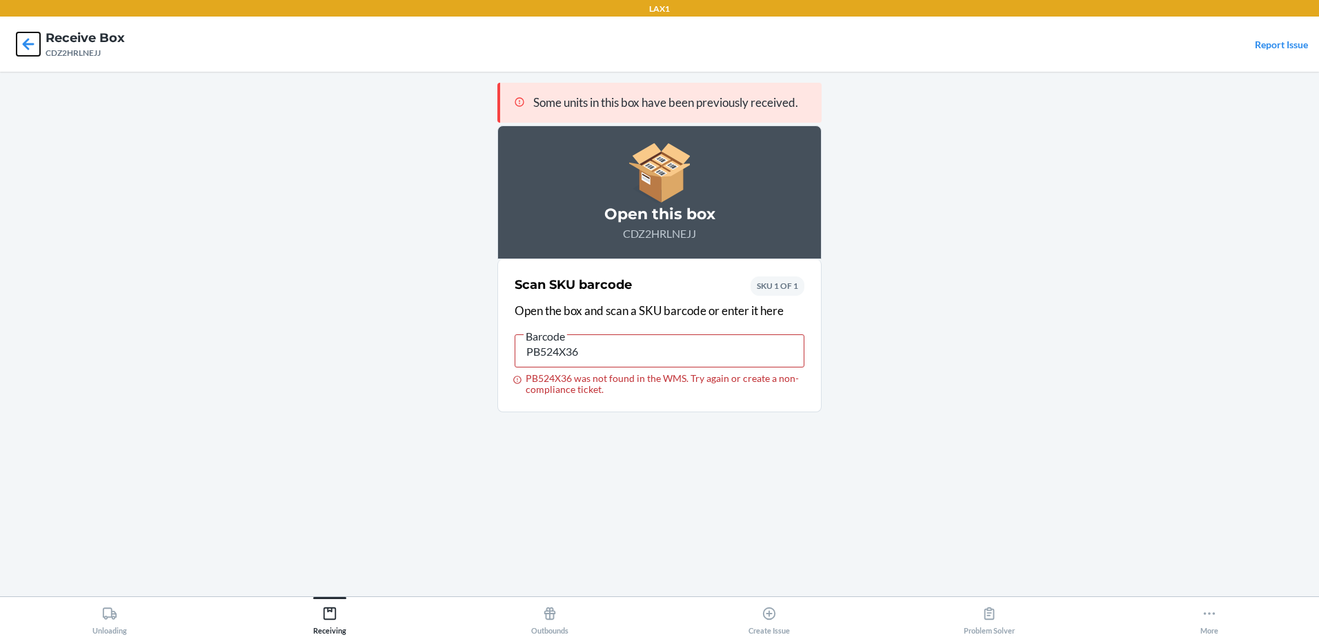
click at [26, 39] on icon at bounding box center [28, 43] width 23 height 23
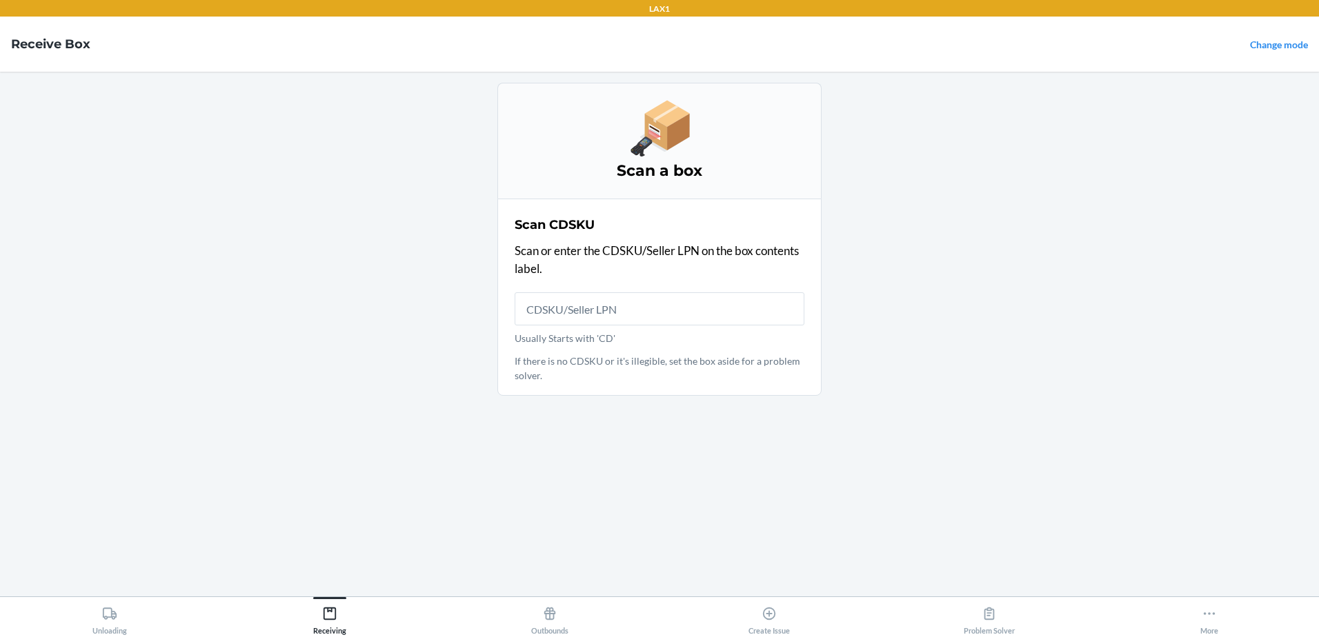
click at [28, 38] on h4 "Receive Box" at bounding box center [50, 44] width 79 height 18
click at [645, 315] on input "Usually Starts with 'CD'" at bounding box center [660, 308] width 290 height 33
type input "CDSEV5YVLCH"
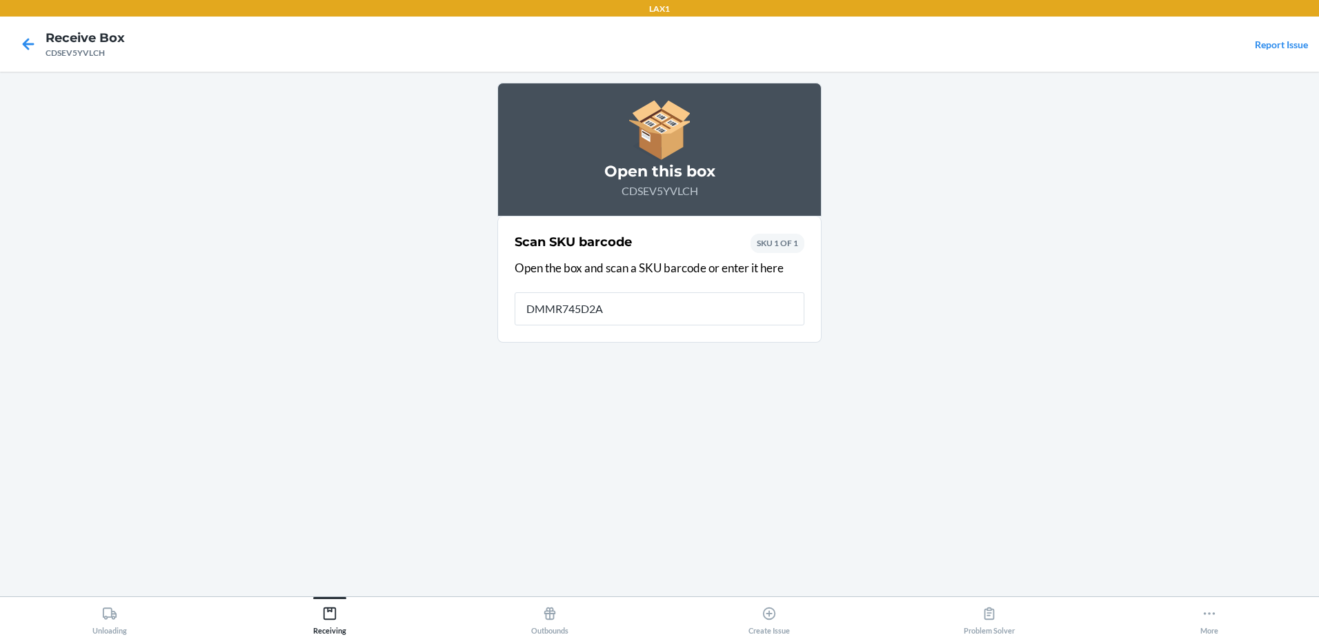
type input "DMMR745D2AX"
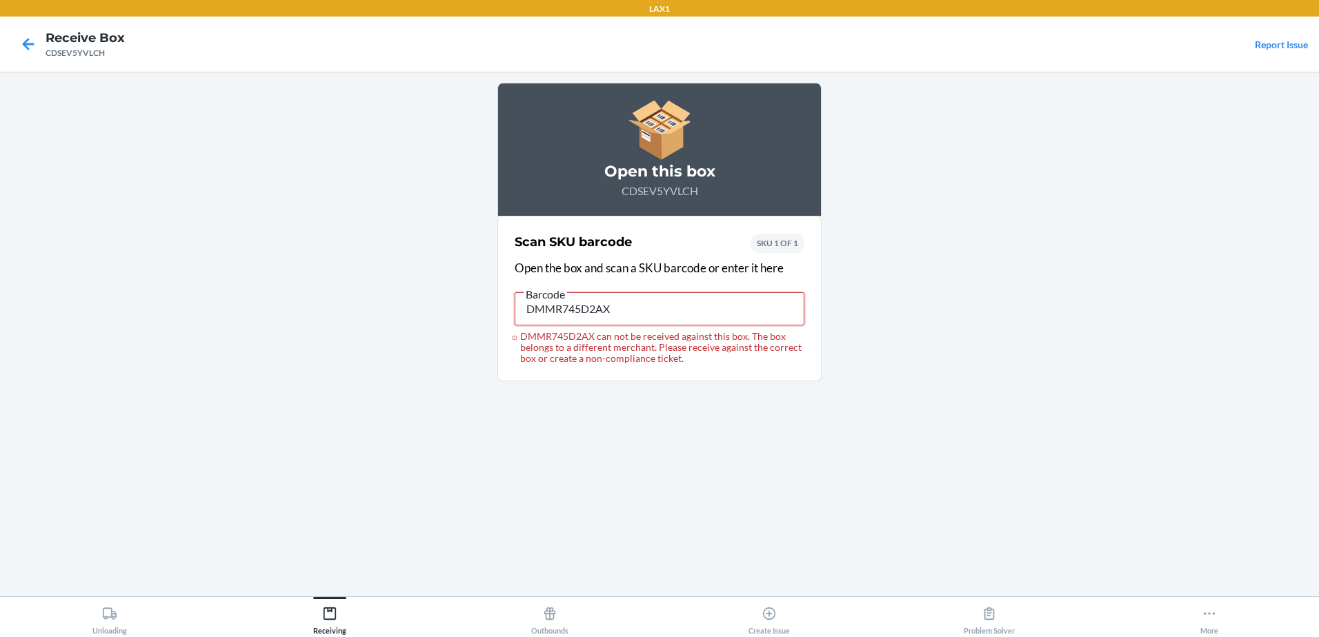
drag, startPoint x: 655, startPoint y: 311, endPoint x: 511, endPoint y: 316, distance: 144.2
click at [511, 316] on section "Scan SKU barcode Open the box and scan a SKU barcode or enter it here Barcode D…" at bounding box center [659, 299] width 324 height 165
click at [32, 43] on icon at bounding box center [28, 43] width 23 height 23
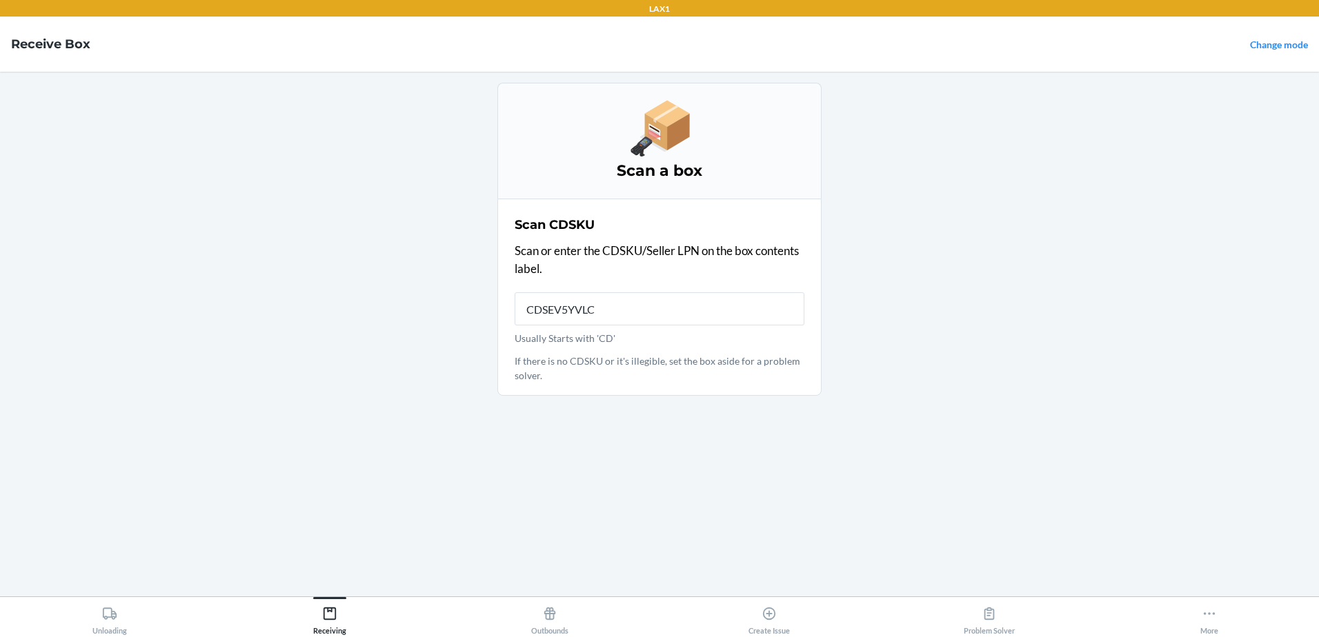
type input "CDSEV5YVLCH"
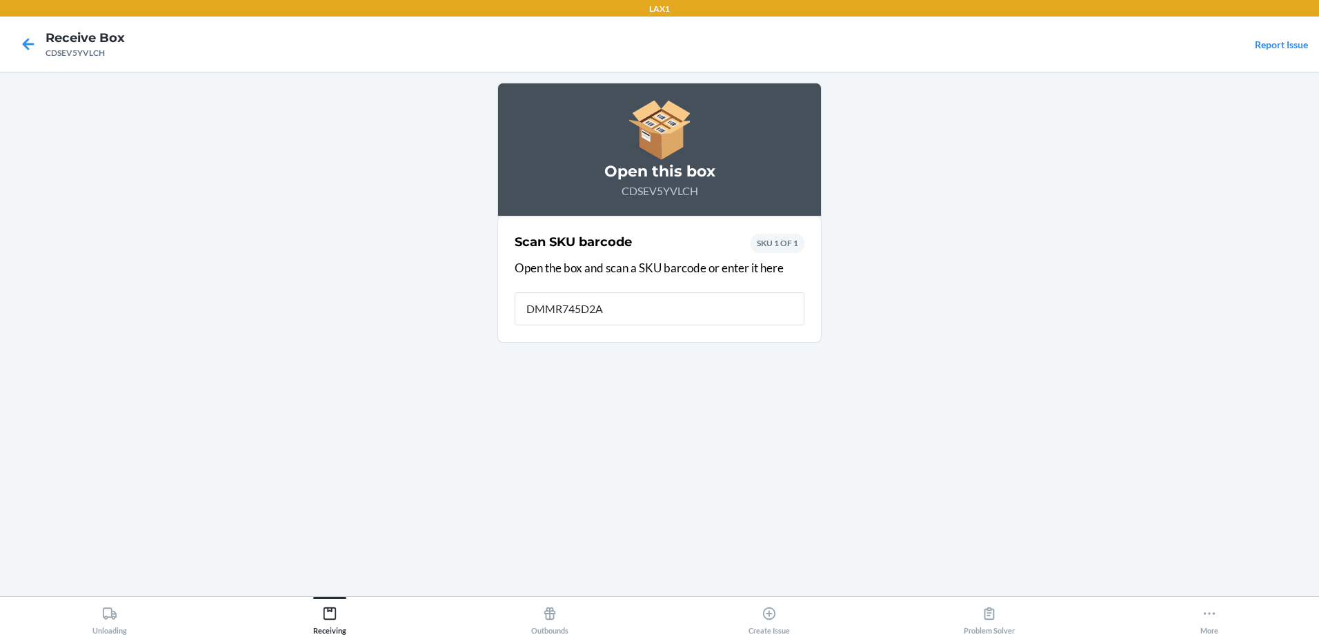
type input "DMMR745D2AX"
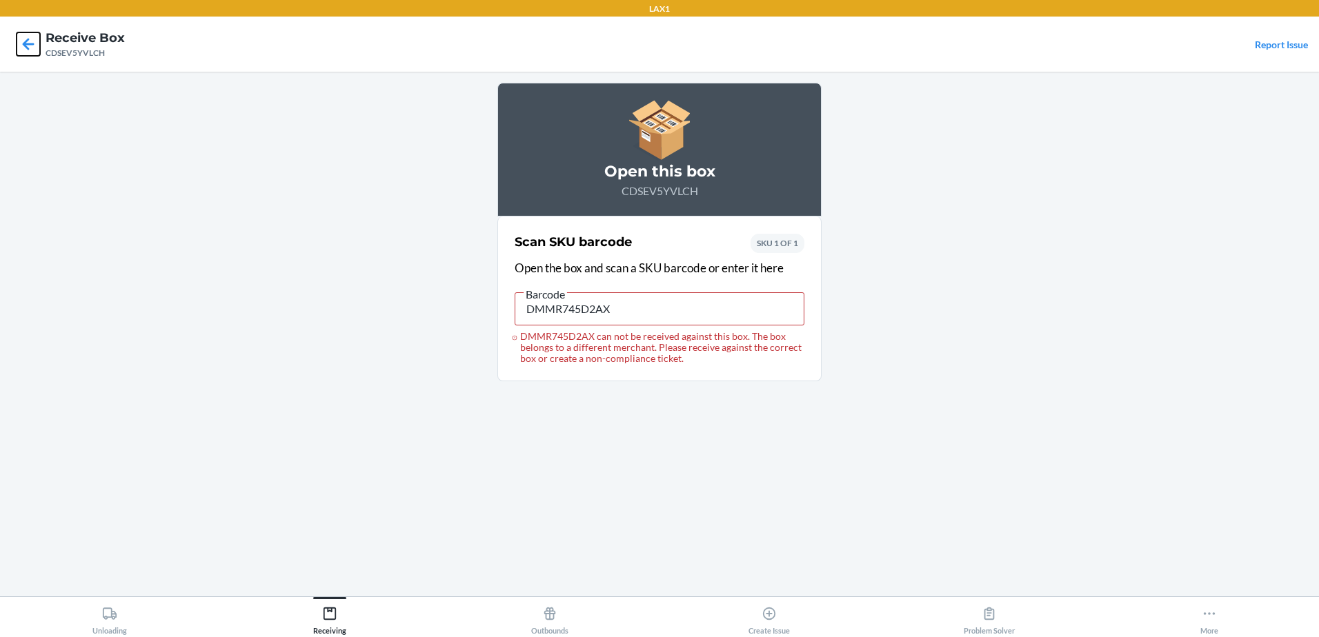
click at [28, 42] on icon at bounding box center [28, 43] width 23 height 23
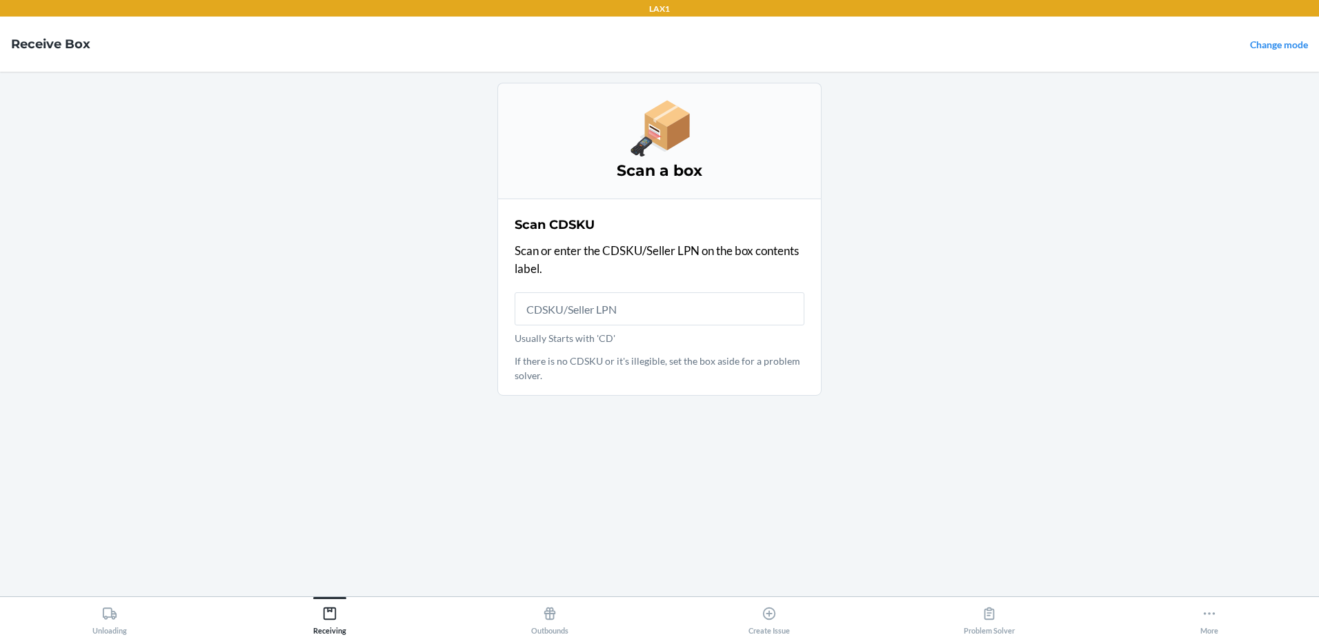
click at [542, 310] on input "Usually Starts with 'CD'" at bounding box center [660, 308] width 290 height 33
type input "CD4H5DXD2RR"
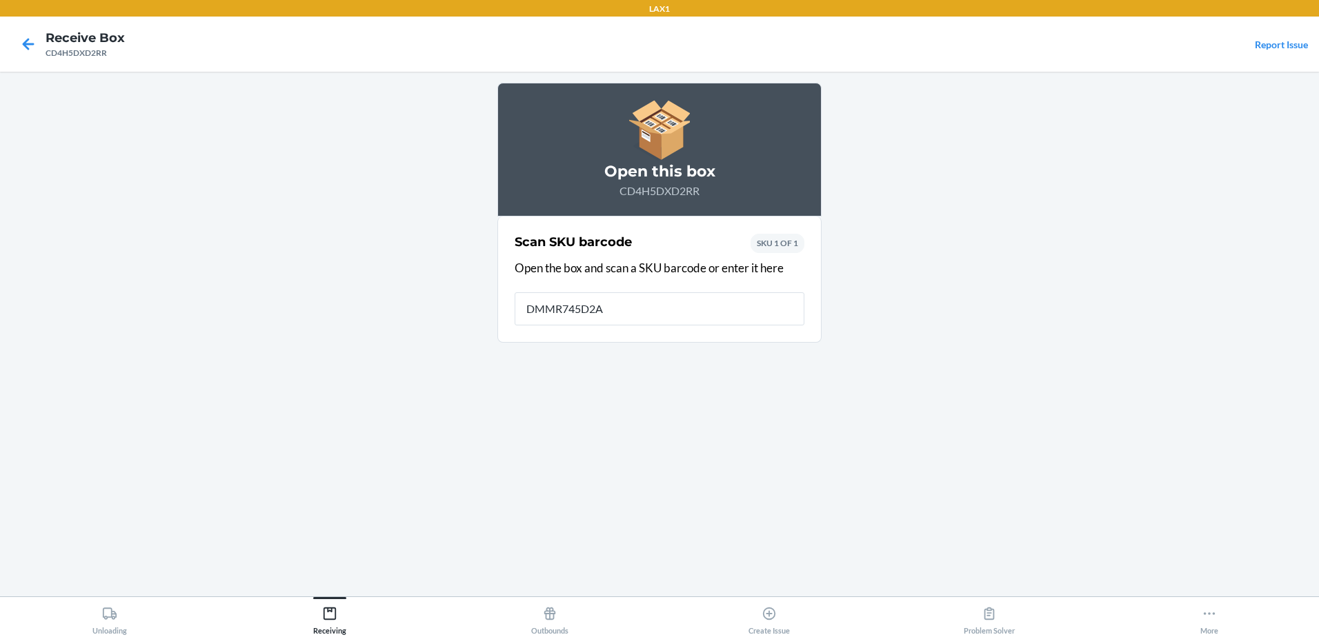
type input "DMMR745D2AX"
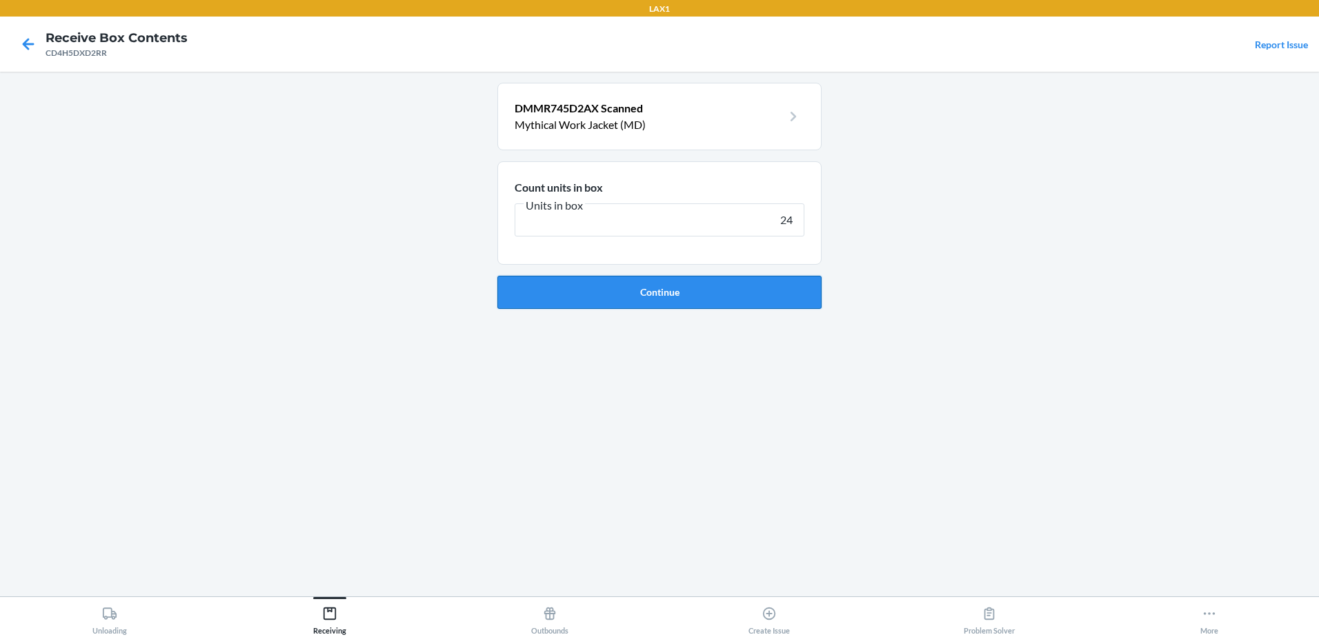
type input "24"
click at [686, 281] on button "Continue" at bounding box center [659, 292] width 324 height 33
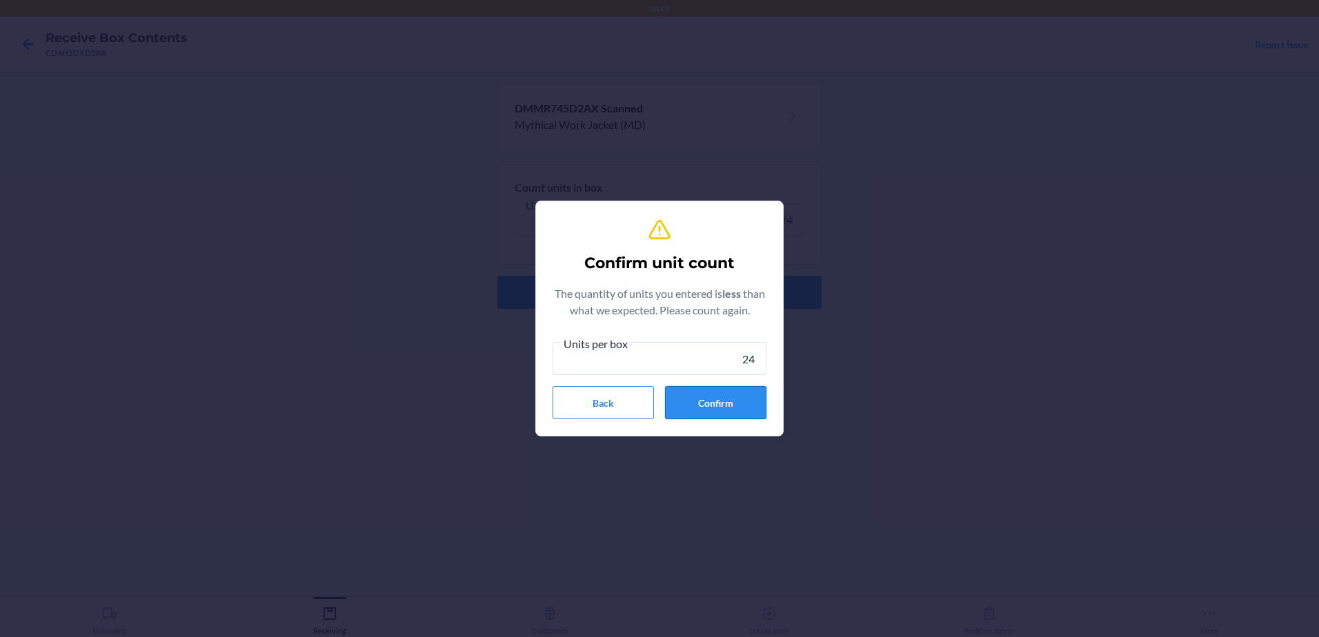
type input "24"
click at [725, 396] on button "Confirm" at bounding box center [715, 402] width 101 height 33
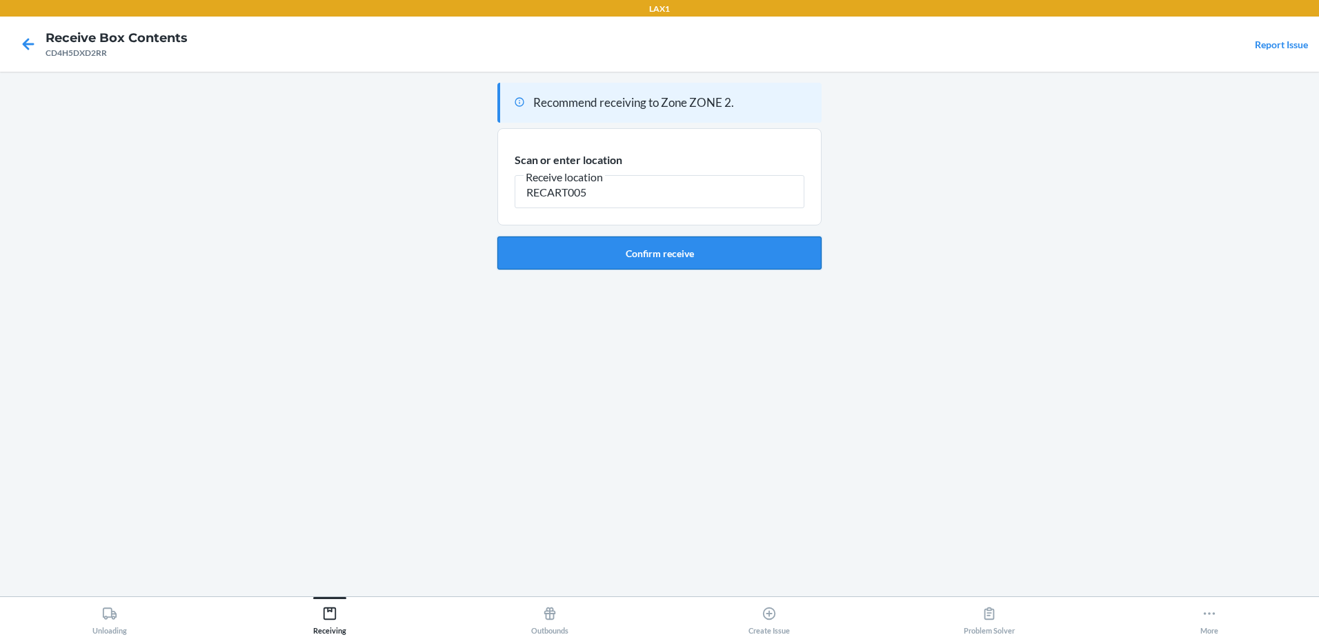
type input "RECART005"
drag, startPoint x: 606, startPoint y: 246, endPoint x: 615, endPoint y: 246, distance: 9.0
click at [609, 246] on button "Confirm receive" at bounding box center [659, 253] width 324 height 33
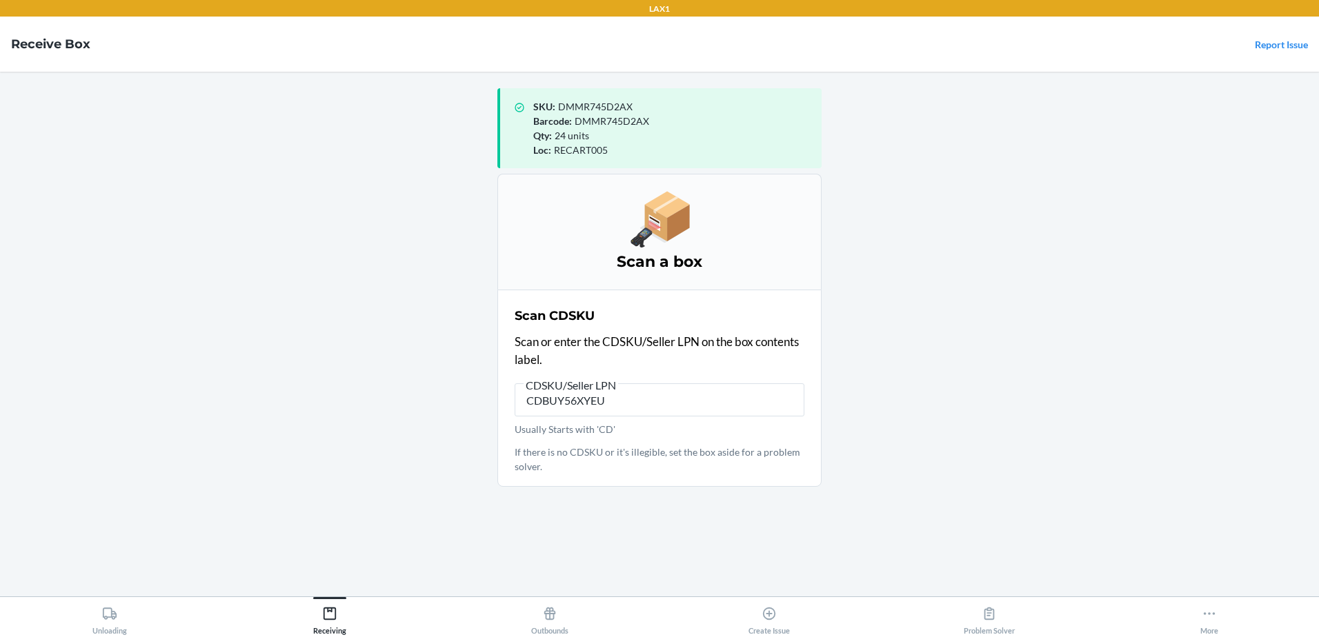
type input "CDBUY56XYEU."
type input "CDBUY56XYEU"
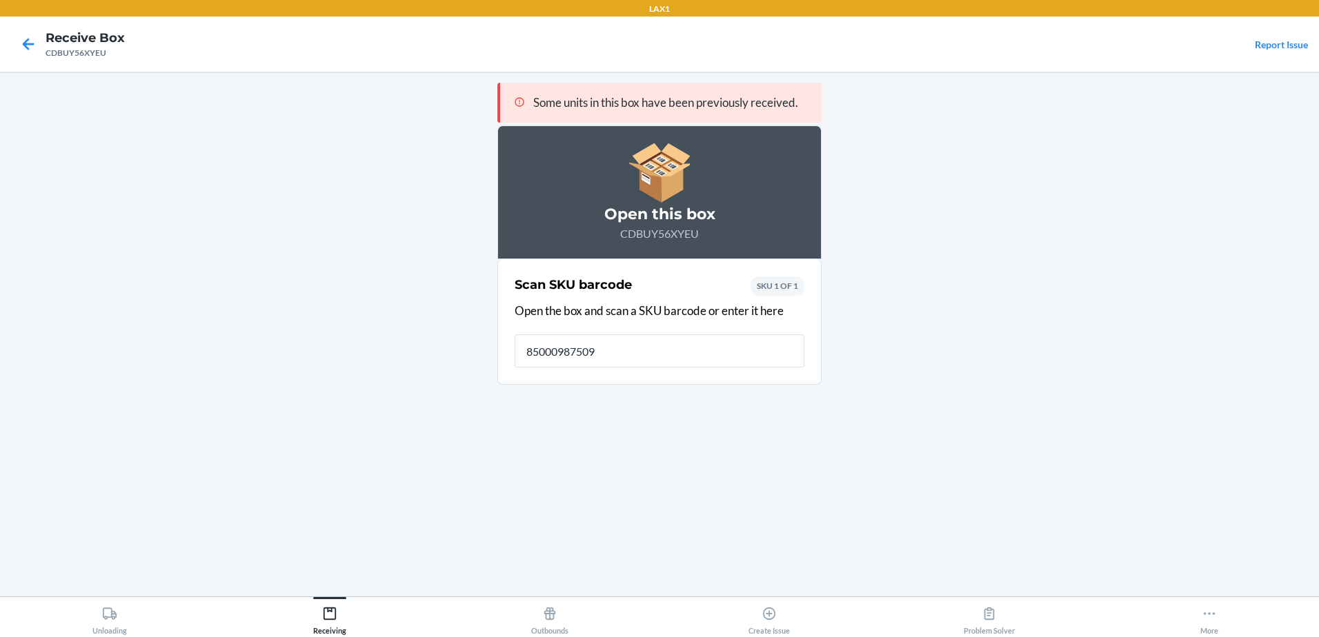
type input "850009875099"
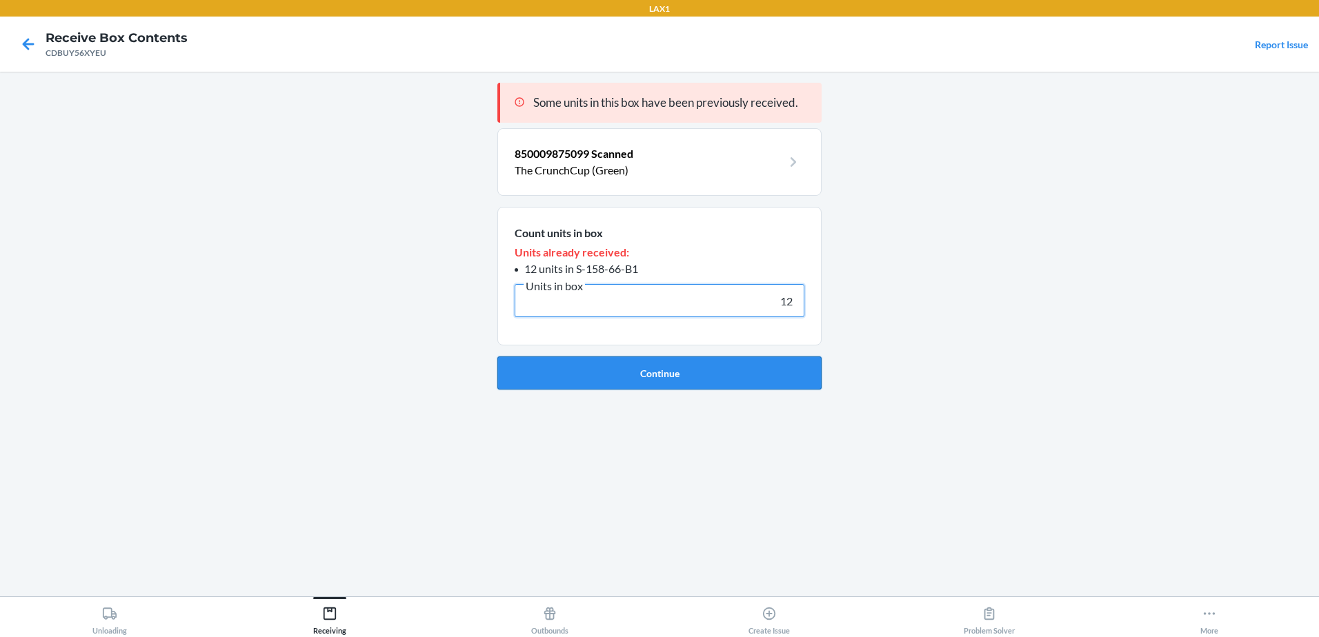
type input "12"
click at [690, 383] on button "Continue" at bounding box center [659, 373] width 324 height 33
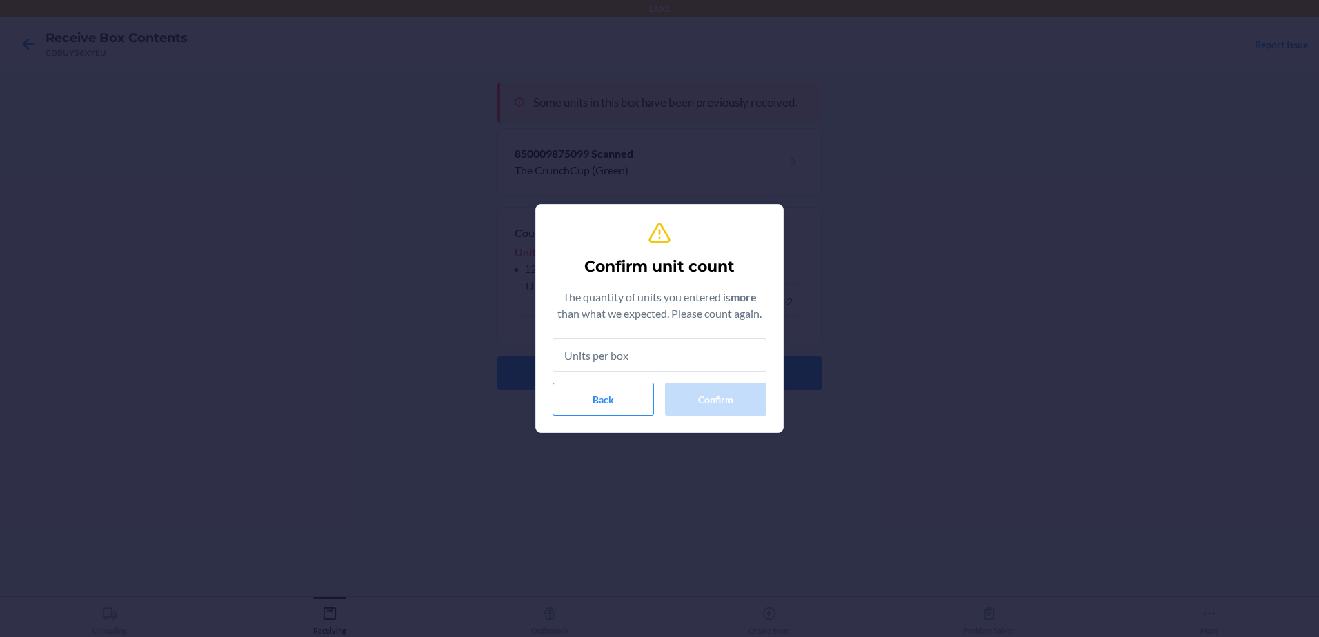
click at [677, 355] on input "text" at bounding box center [659, 355] width 214 height 33
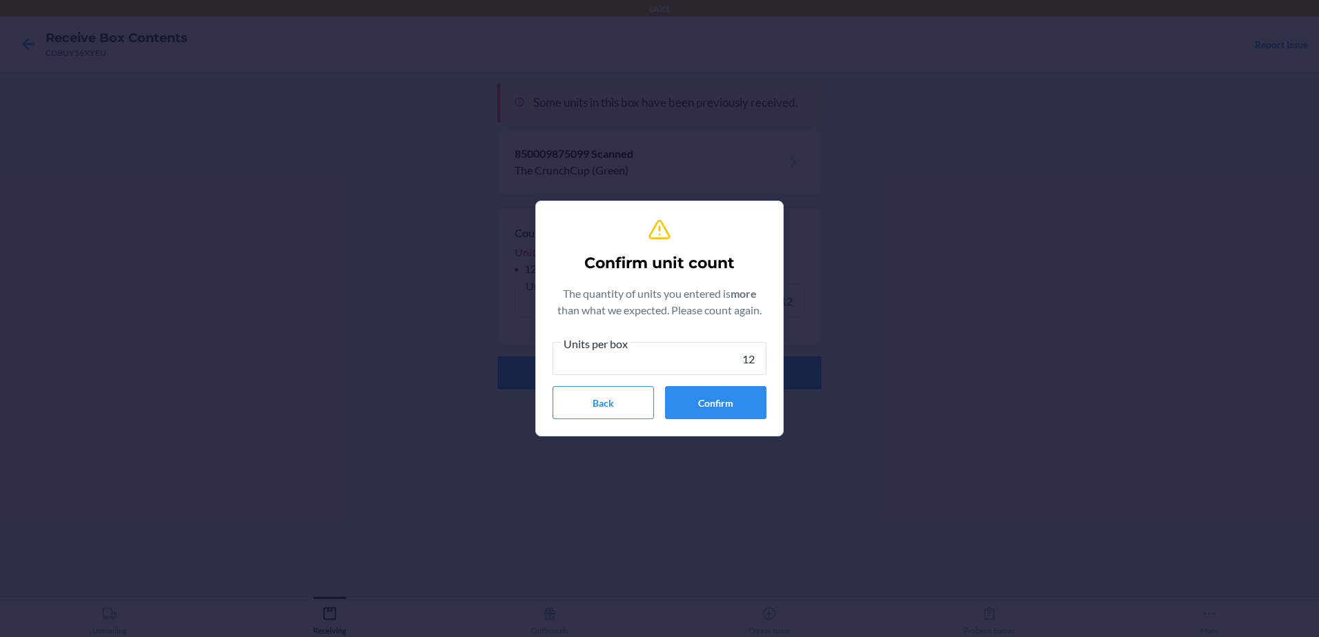
type input "12"
click at [746, 458] on div "Confirm unit count The quantity of units you entered is more than what we expec…" at bounding box center [659, 318] width 1319 height 637
click at [721, 403] on button "Confirm" at bounding box center [715, 402] width 101 height 33
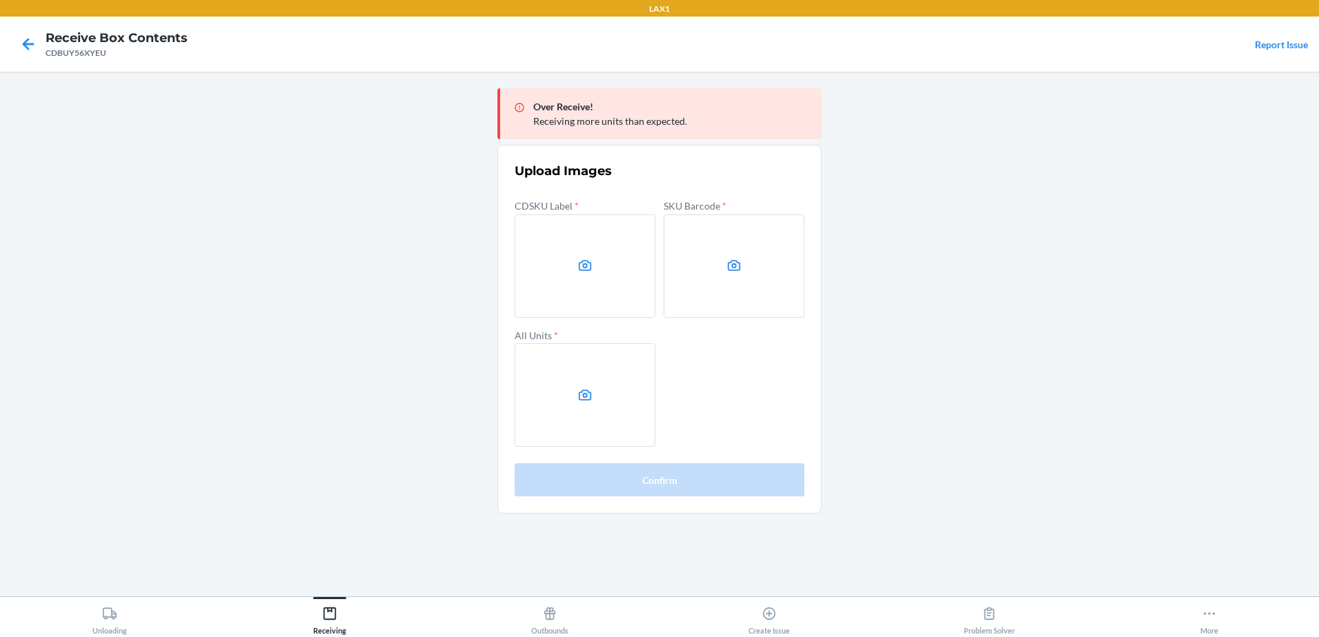
drag, startPoint x: 1035, startPoint y: 208, endPoint x: 1004, endPoint y: 209, distance: 31.0
click at [1039, 209] on main "Over Receive! Receiving more units than expected. Upload Images CDSKU Label * S…" at bounding box center [659, 334] width 1319 height 525
click at [539, 241] on label at bounding box center [585, 266] width 141 height 103
click at [0, 0] on input "file" at bounding box center [0, 0] width 0 height 0
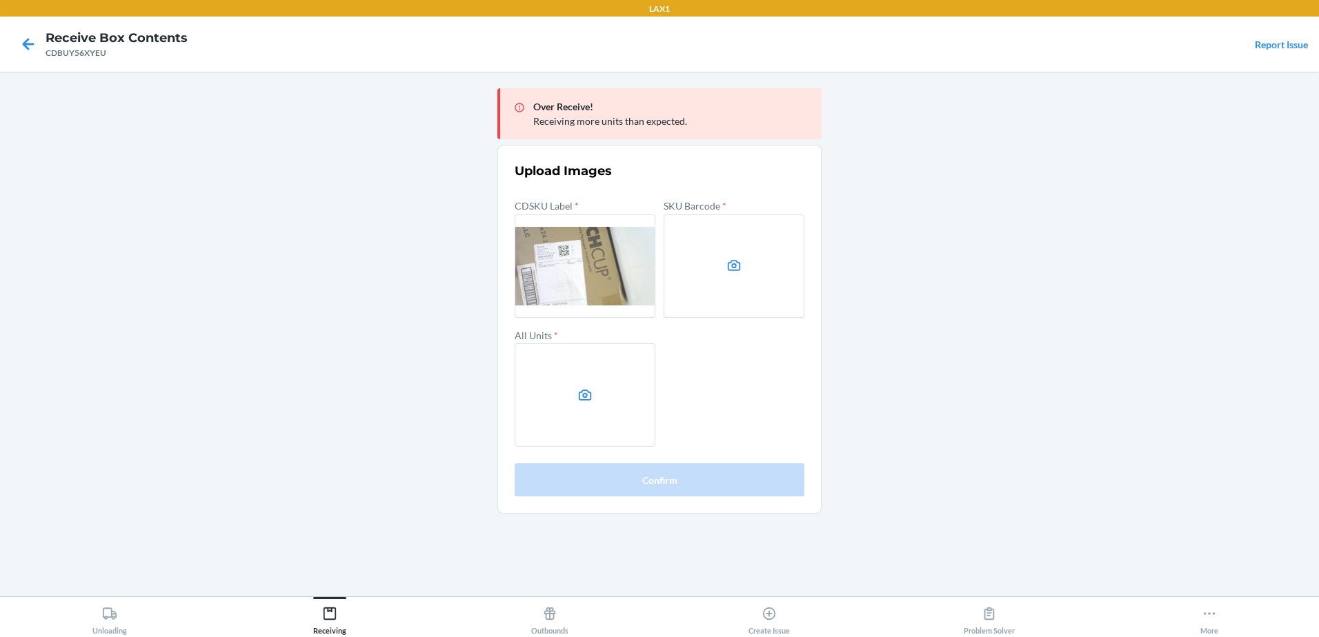
click at [736, 261] on icon at bounding box center [734, 265] width 13 height 11
click at [0, 0] on input "file" at bounding box center [0, 0] width 0 height 0
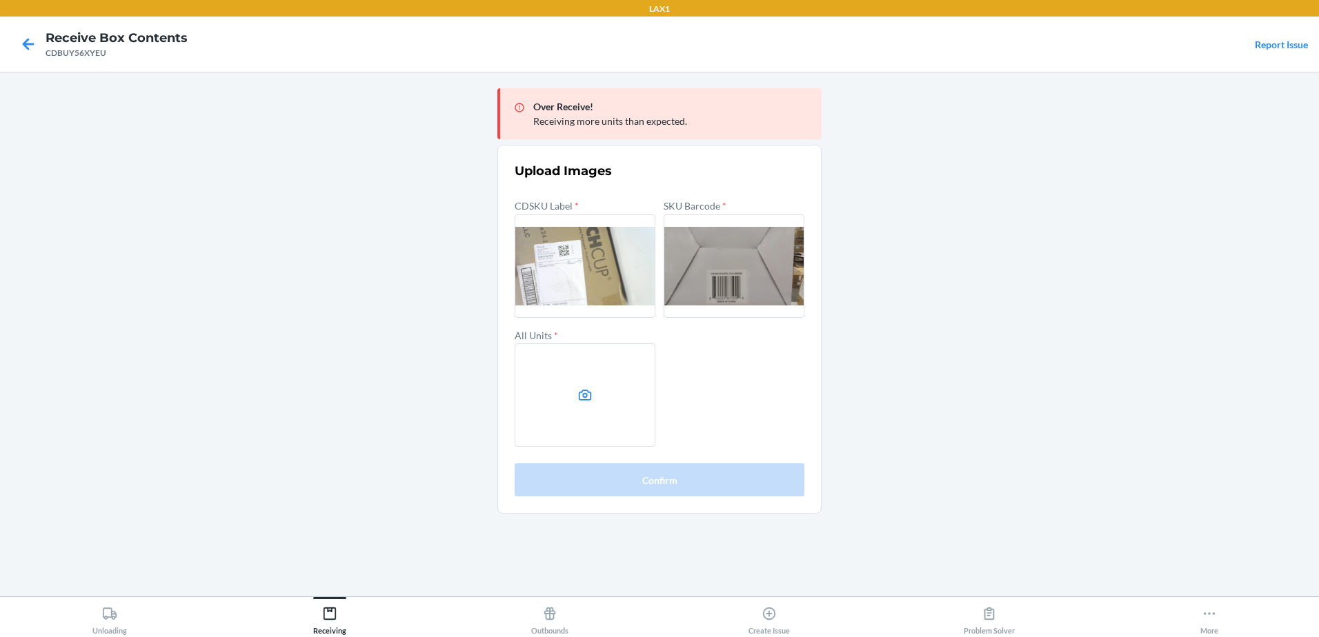
click at [590, 397] on icon at bounding box center [585, 395] width 13 height 11
click at [0, 0] on input "file" at bounding box center [0, 0] width 0 height 0
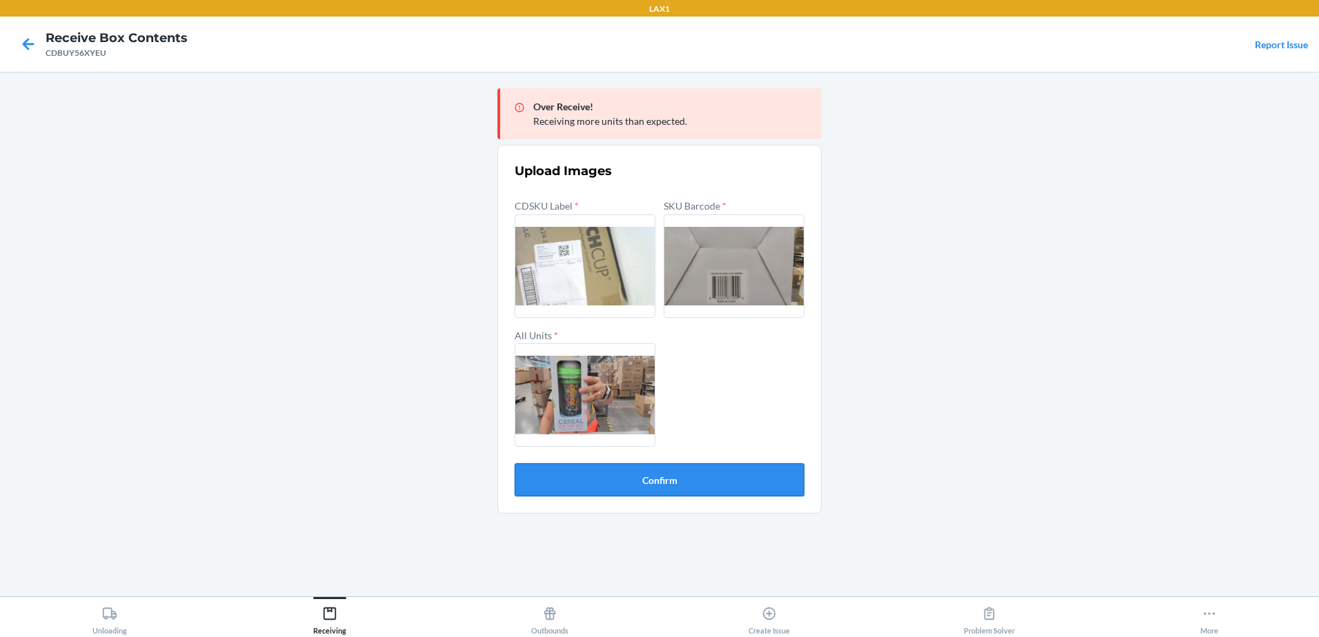
click at [672, 475] on button "Confirm" at bounding box center [660, 479] width 290 height 33
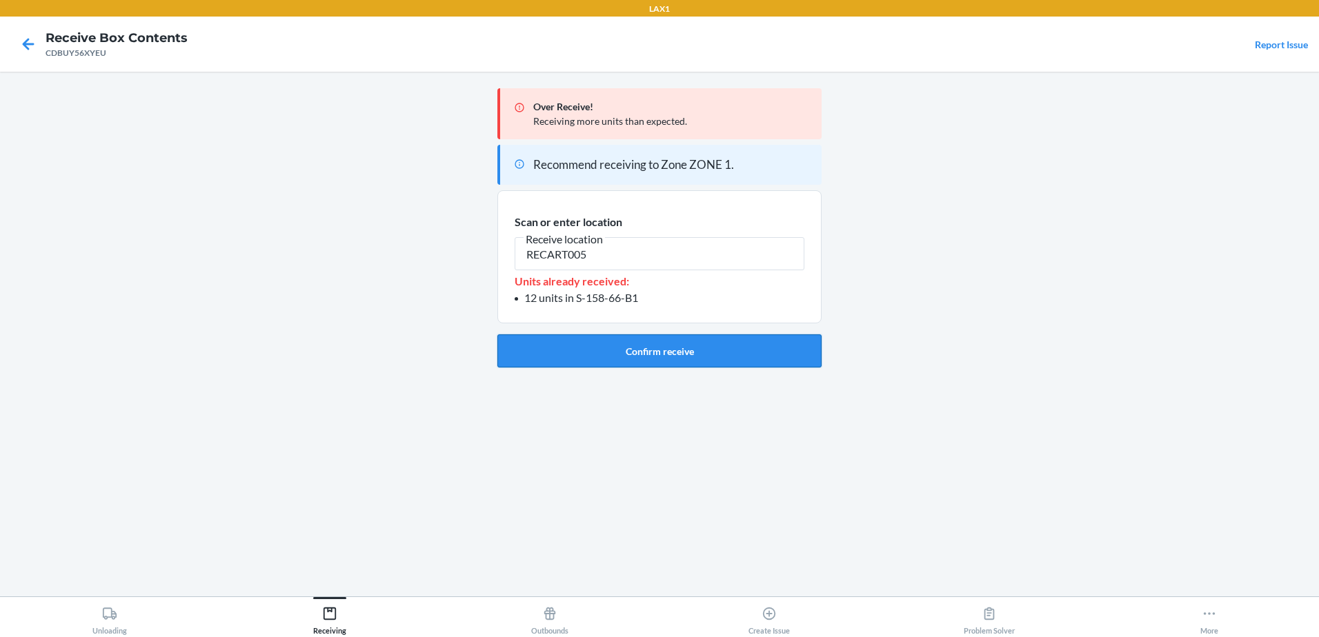
type input "RECART005"
click at [611, 345] on button "Confirm receive" at bounding box center [659, 351] width 324 height 33
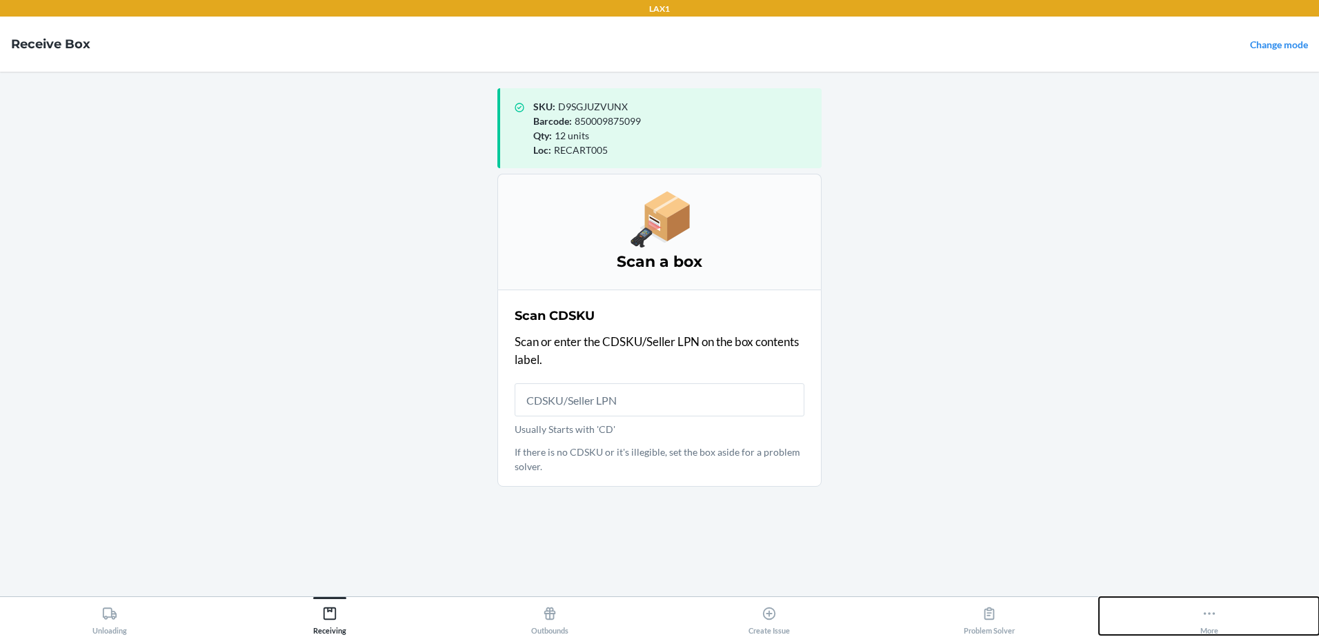
click at [1213, 612] on icon at bounding box center [1208, 613] width 15 height 15
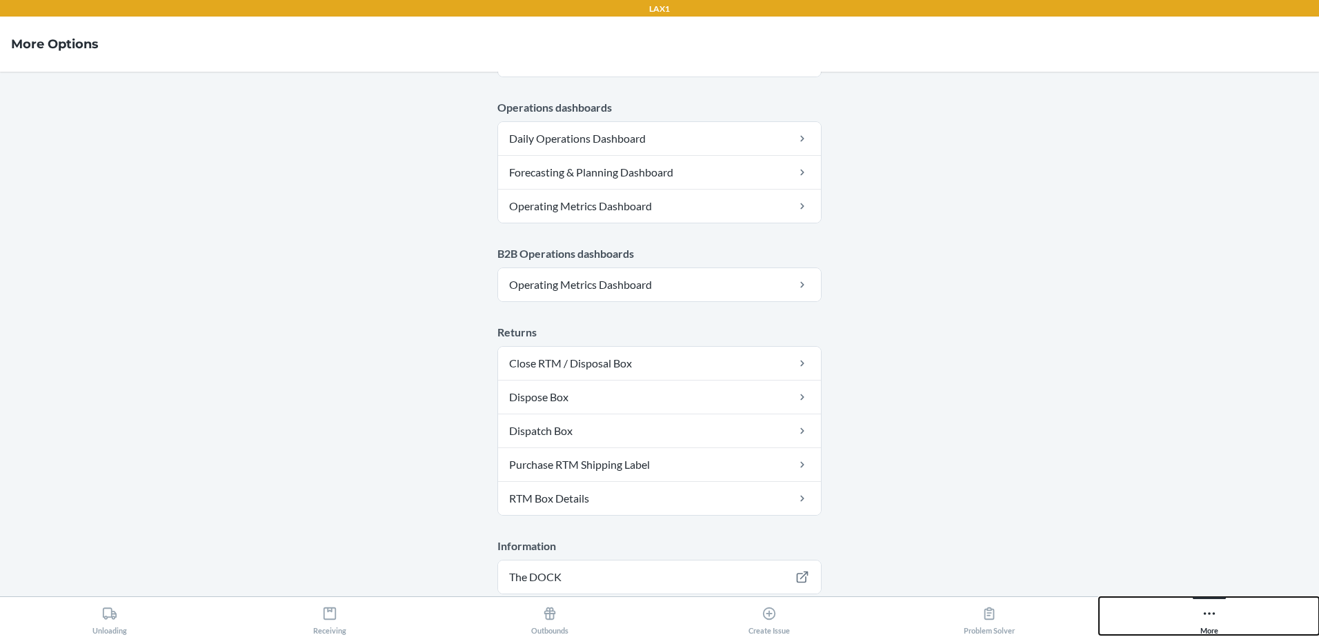
scroll to position [688, 0]
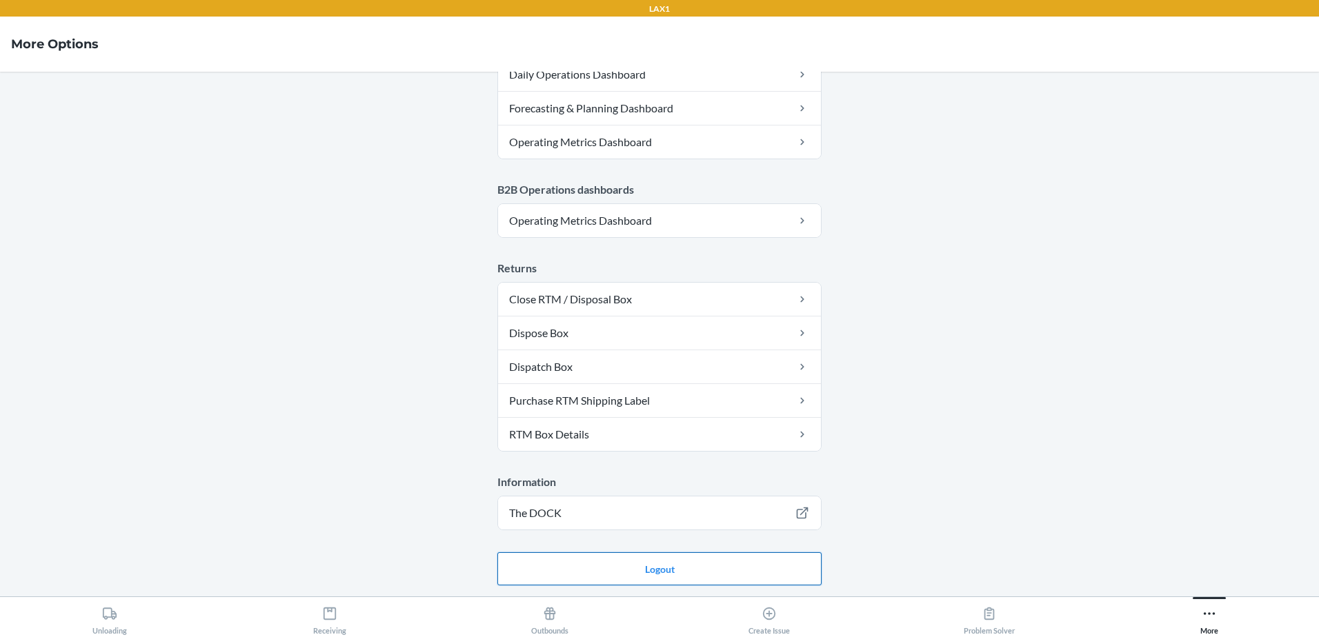
click at [699, 566] on button "Logout" at bounding box center [659, 568] width 324 height 33
